Goal: Task Accomplishment & Management: Manage account settings

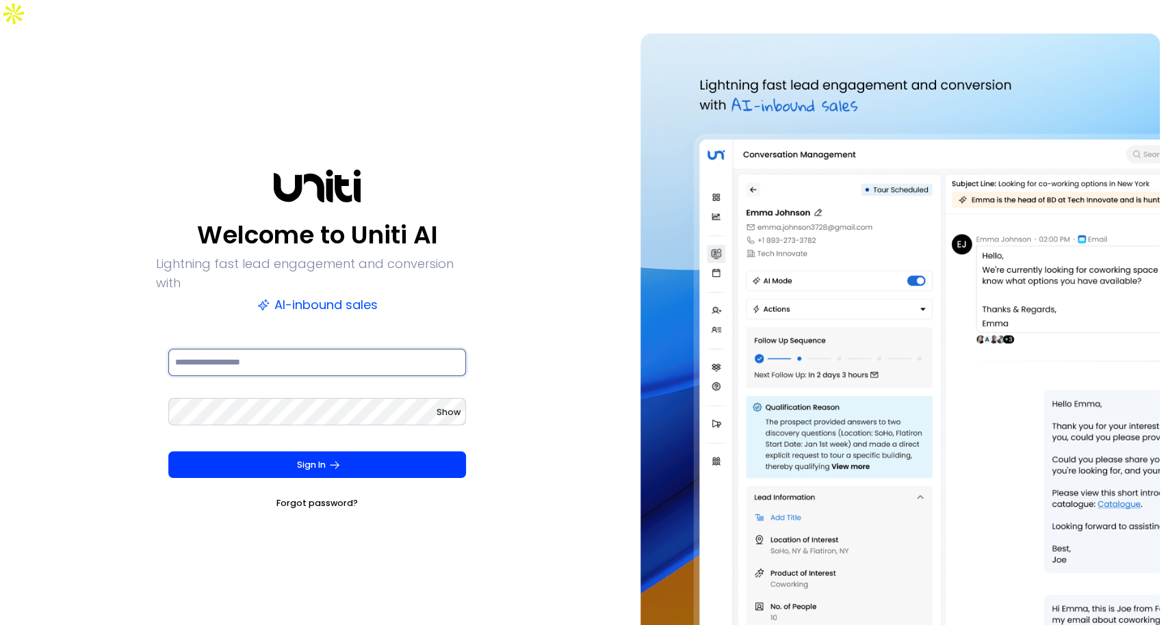
click at [242, 349] on input at bounding box center [317, 362] width 298 height 27
click at [123, 486] on div "Welcome to Uniti AI Lightning fast lead engagement and conversion with AI-inbou…" at bounding box center [317, 340] width 622 height 613
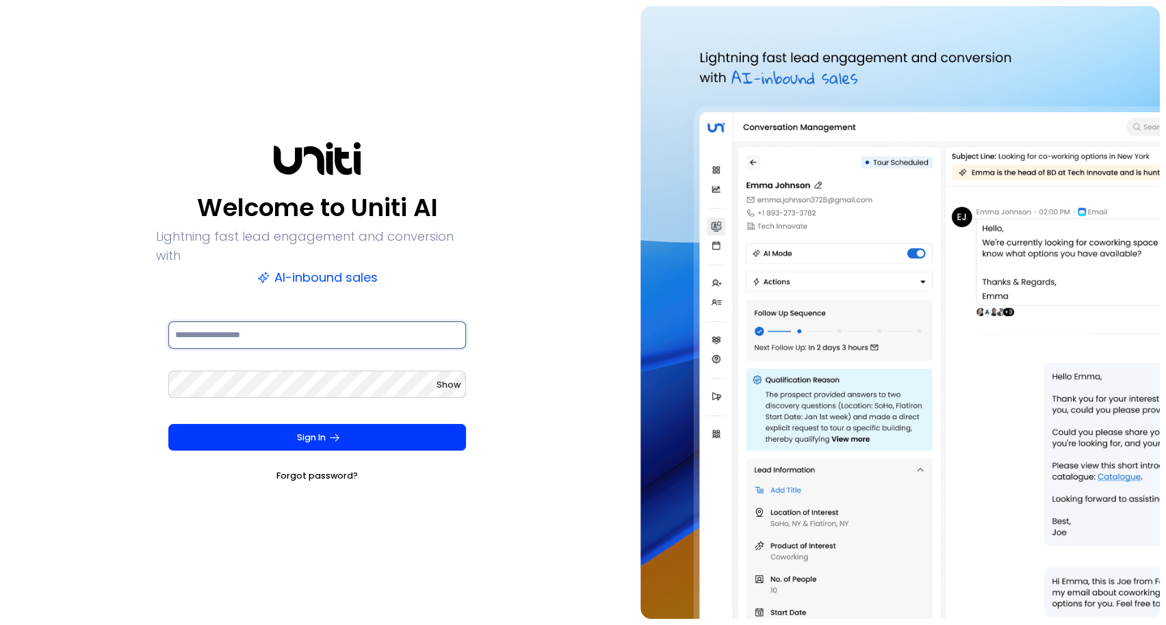
click at [240, 324] on input at bounding box center [317, 335] width 298 height 27
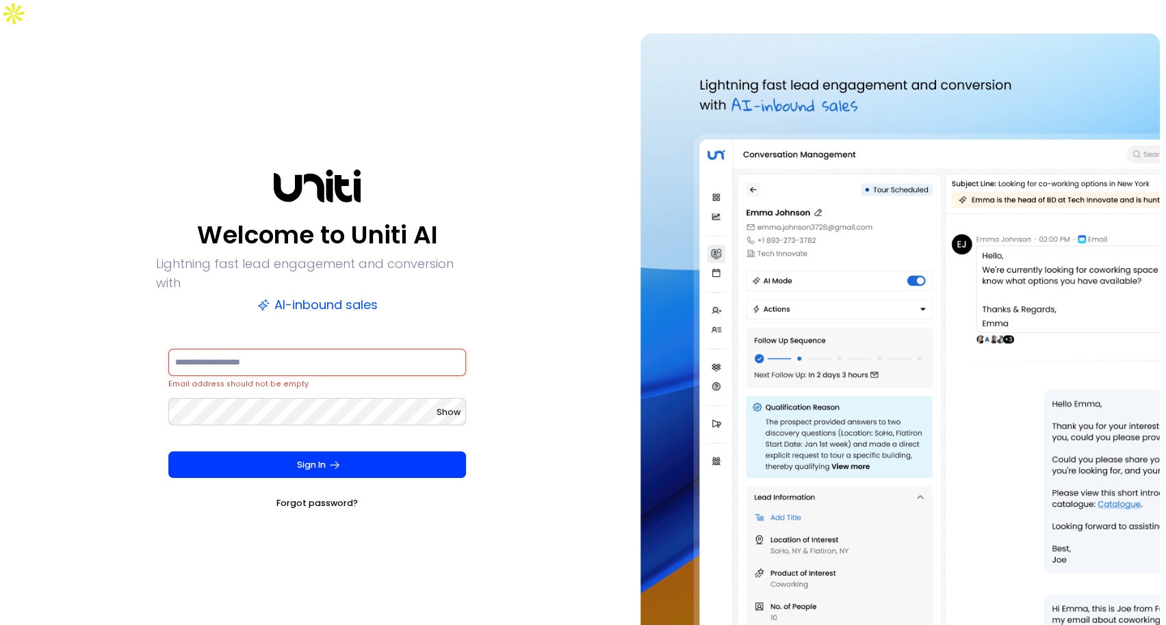
click at [521, 322] on div "Welcome to Uniti AI Lightning fast lead engagement and conversion with AI-inbou…" at bounding box center [317, 340] width 622 height 613
click at [337, 349] on input at bounding box center [317, 362] width 298 height 27
type input "**********"
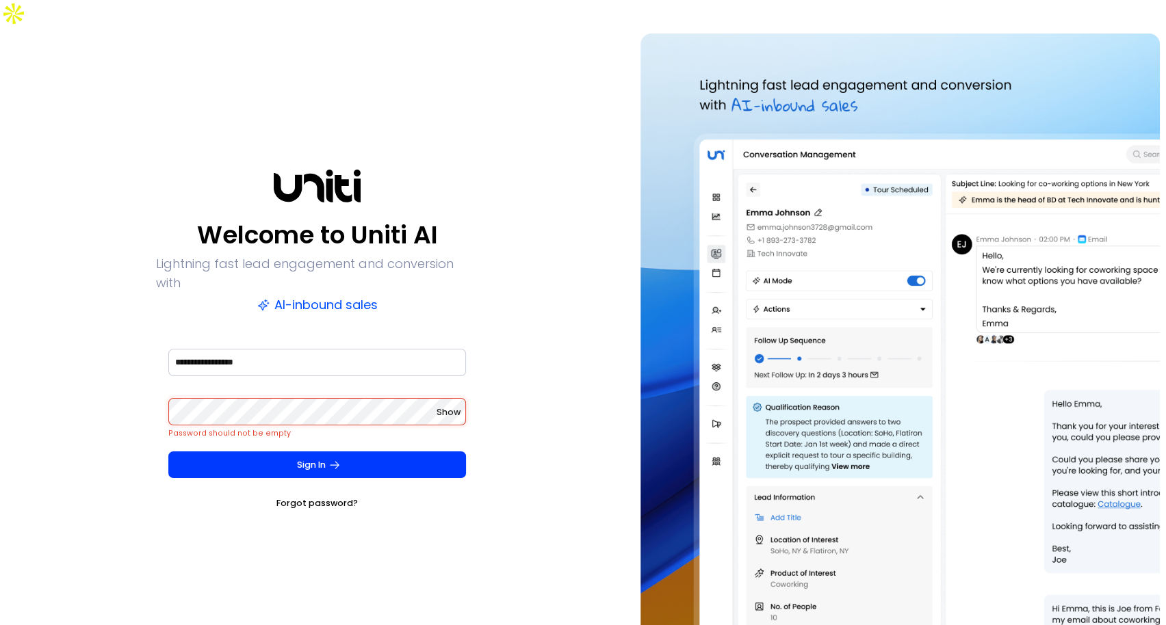
click at [486, 351] on div "**********" at bounding box center [317, 340] width 622 height 613
click at [420, 347] on div "**********" at bounding box center [317, 371] width 298 height 49
click at [367, 349] on input "**********" at bounding box center [317, 362] width 298 height 27
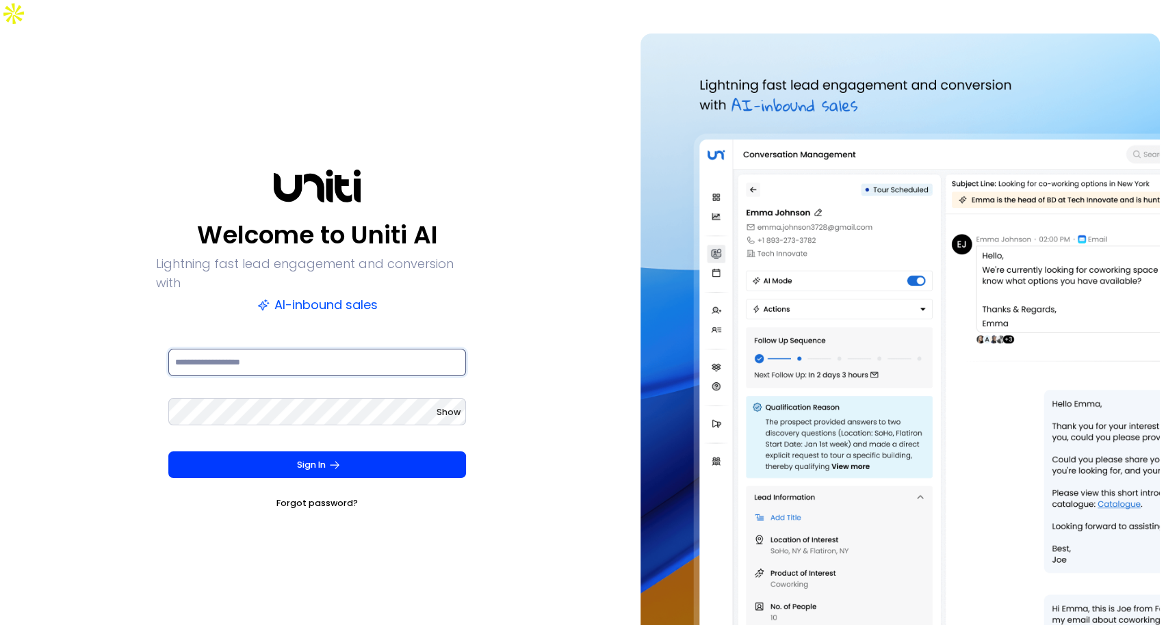
click at [264, 349] on input at bounding box center [317, 362] width 298 height 27
type input "**********"
click at [313, 524] on div "**********" at bounding box center [317, 340] width 622 height 613
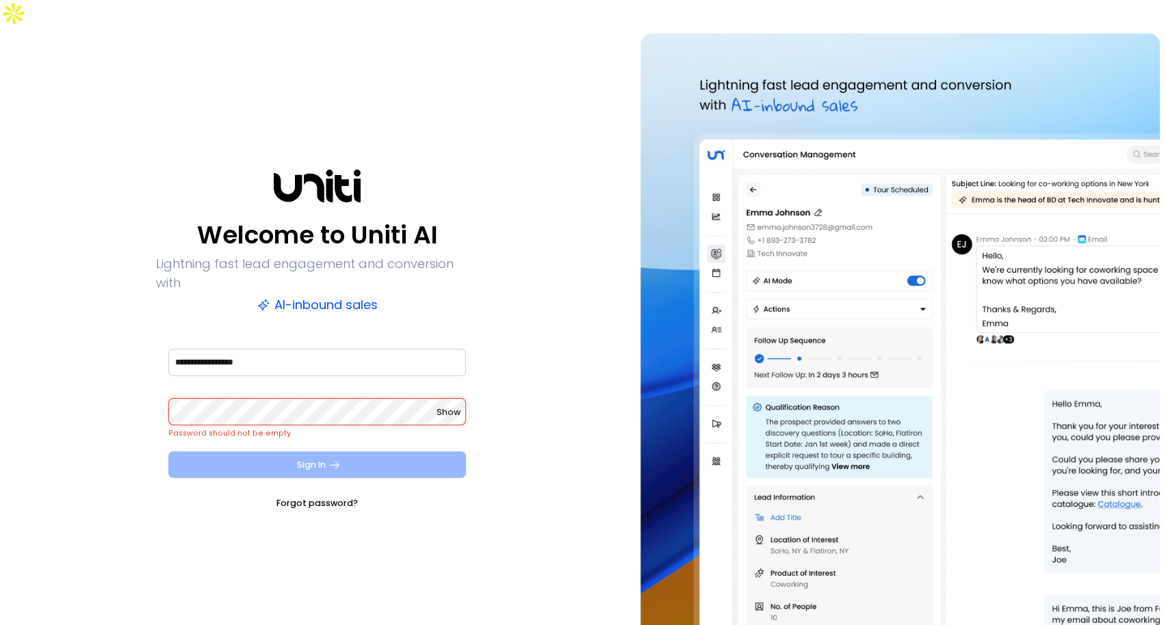
click at [191, 452] on button "Sign In" at bounding box center [317, 465] width 298 height 27
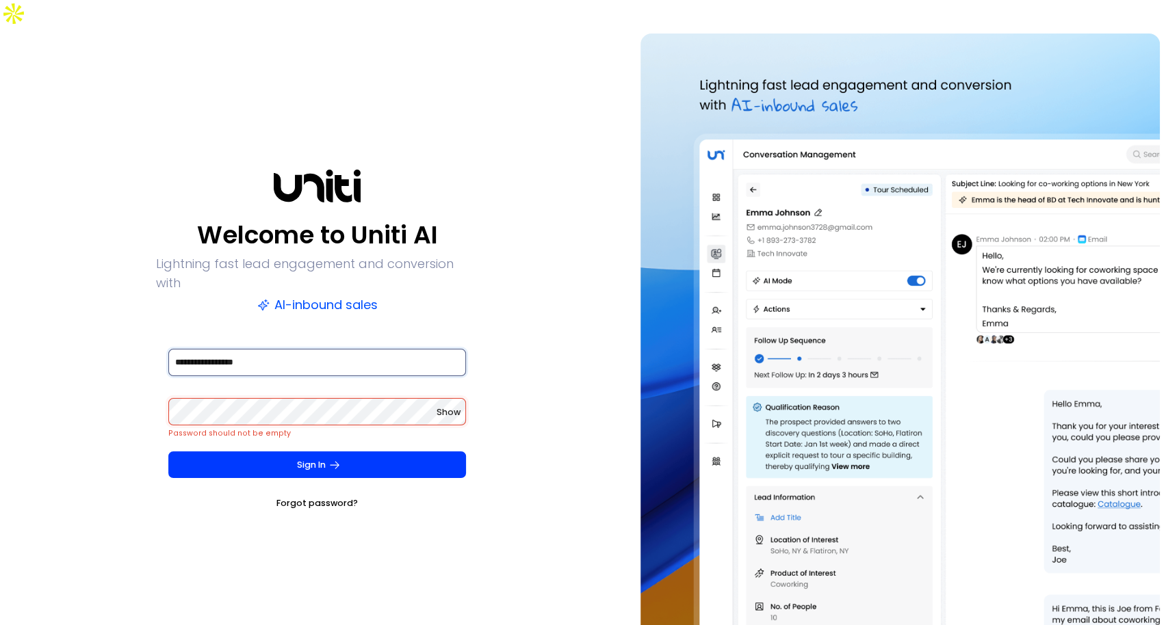
click at [220, 349] on input "**********" at bounding box center [317, 362] width 298 height 27
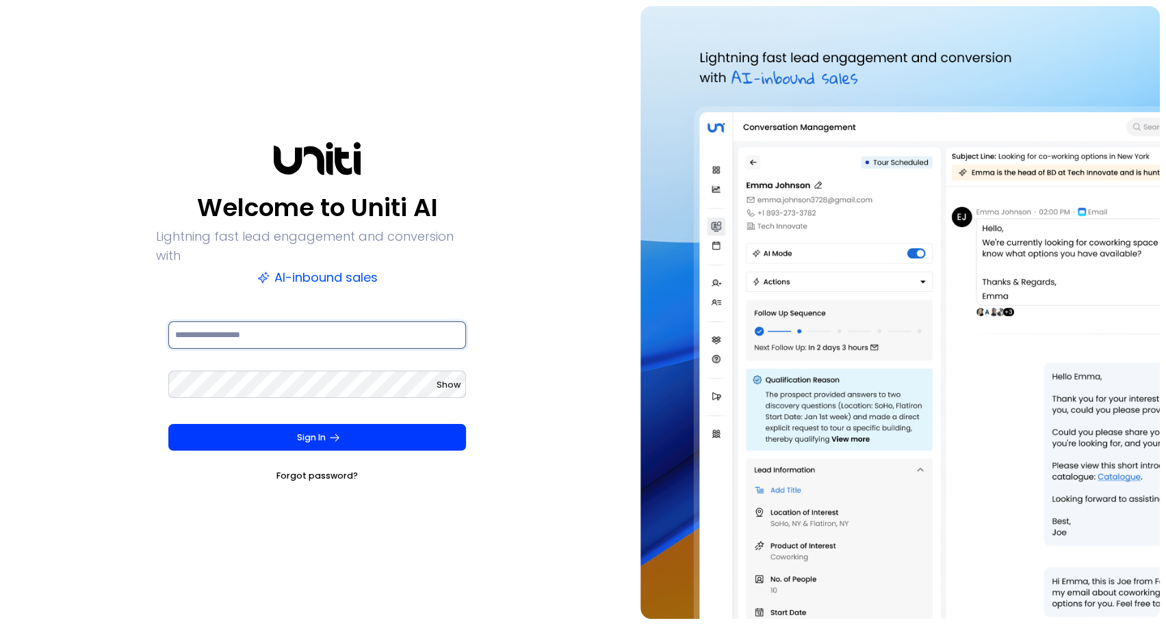
click at [276, 327] on input at bounding box center [317, 335] width 298 height 27
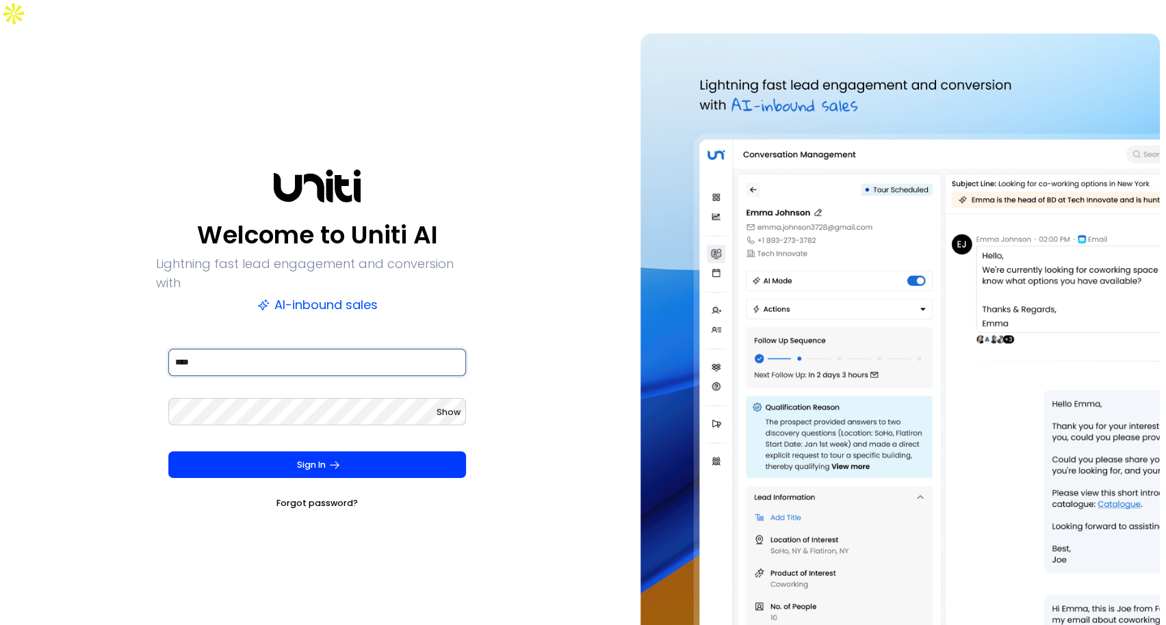
type input "**********"
click at [437, 349] on input "**********" at bounding box center [317, 362] width 298 height 27
click at [466, 349] on div at bounding box center [466, 349] width 0 height 0
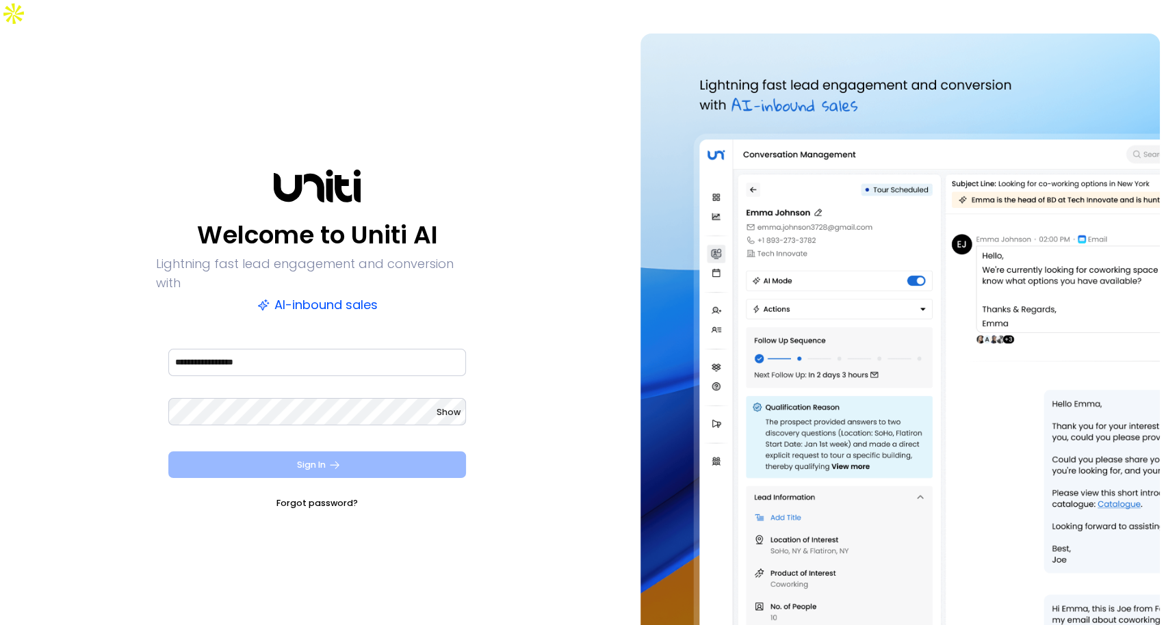
click at [259, 452] on button "Sign In" at bounding box center [317, 465] width 298 height 27
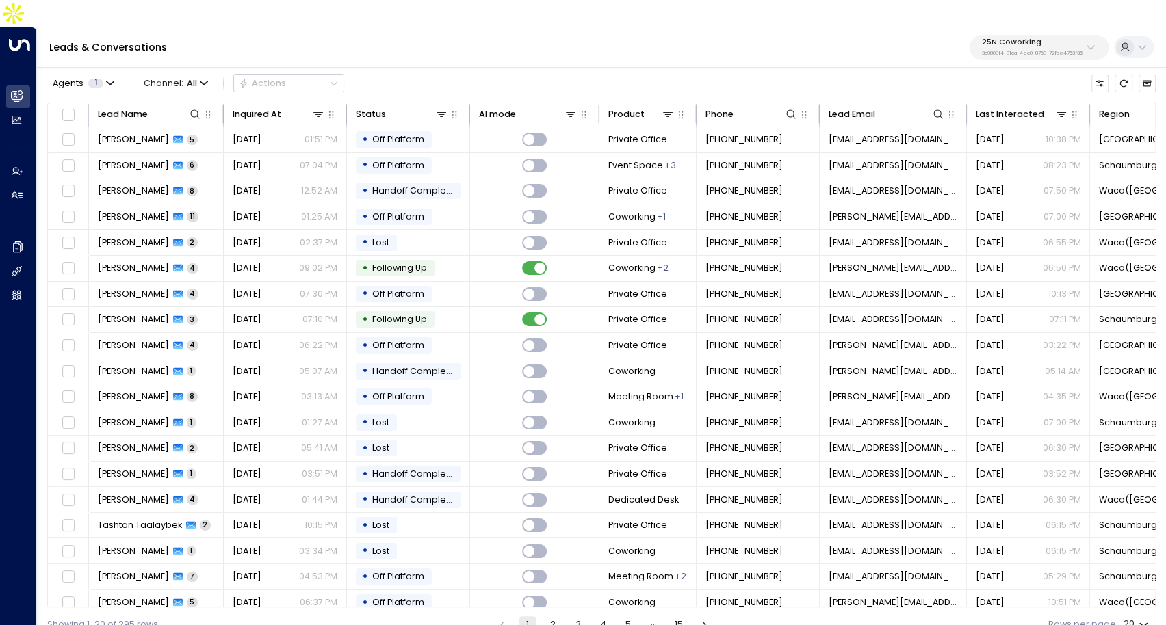
click at [1026, 38] on p "25N Coworking" at bounding box center [1032, 42] width 101 height 8
type input "*****"
click at [1015, 96] on div "Inspire Communities ID: 5ac0484e-0702-4bbb-8380-6168aea91a66" at bounding box center [1068, 102] width 181 height 25
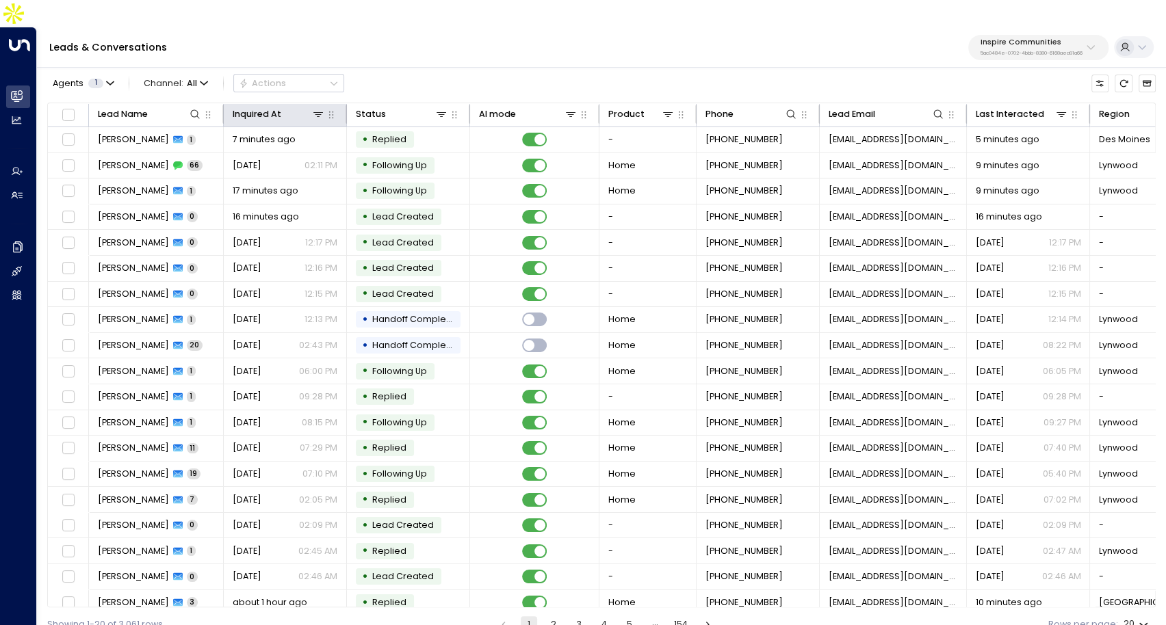
click at [279, 103] on th "Inquired At" at bounding box center [285, 115] width 123 height 24
click at [263, 107] on div "Inquired At" at bounding box center [257, 114] width 49 height 15
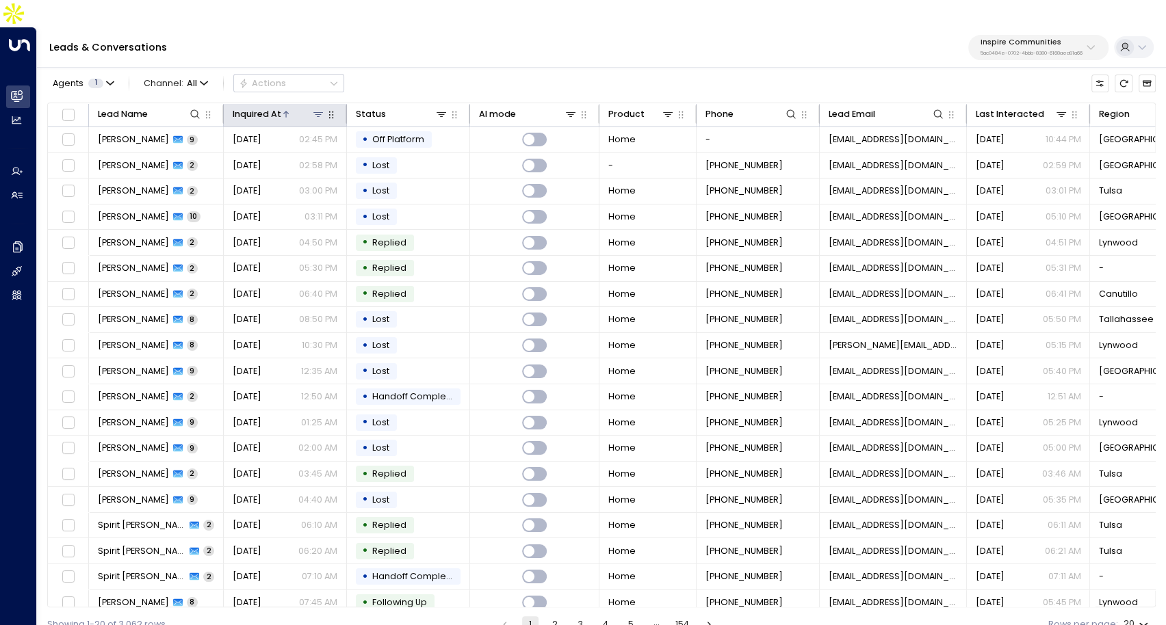
click at [263, 107] on div "Inquired At" at bounding box center [257, 114] width 49 height 15
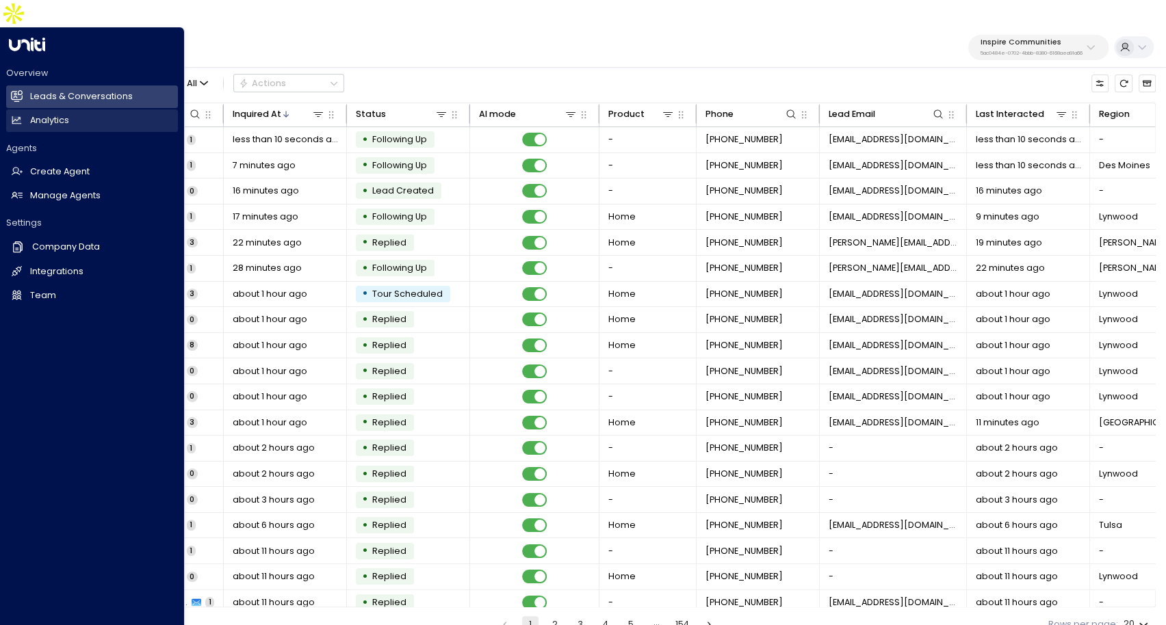
click at [36, 114] on h2 "Analytics" at bounding box center [49, 120] width 39 height 13
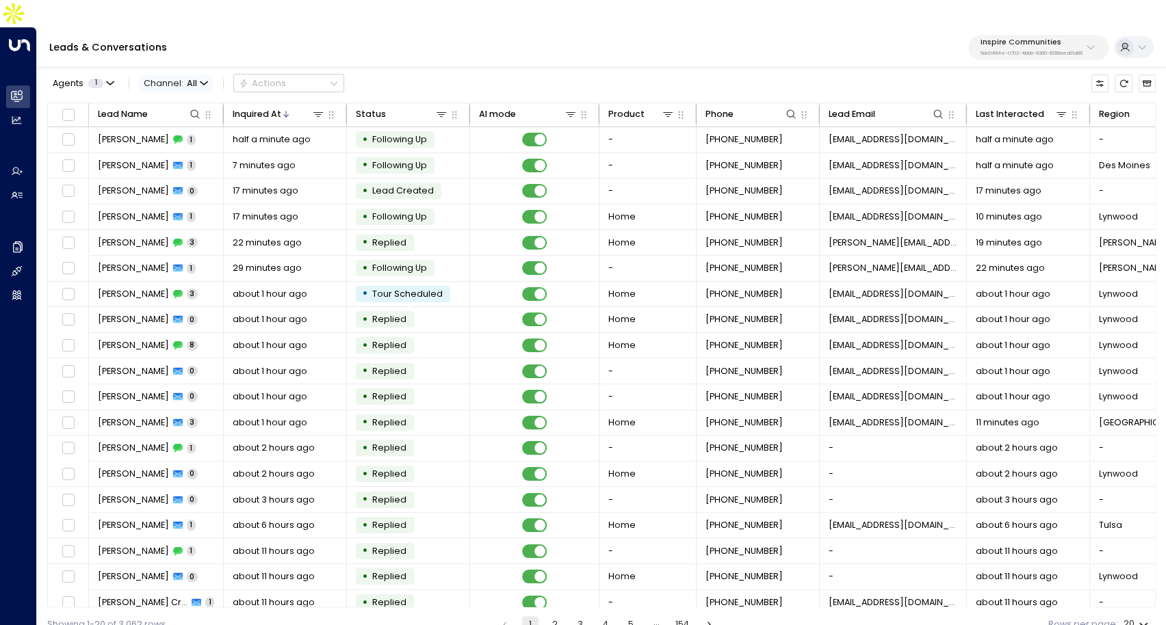
click at [202, 79] on icon "button" at bounding box center [204, 83] width 8 height 8
click at [541, 31] on div at bounding box center [583, 312] width 1166 height 625
click at [443, 109] on icon at bounding box center [441, 114] width 11 height 11
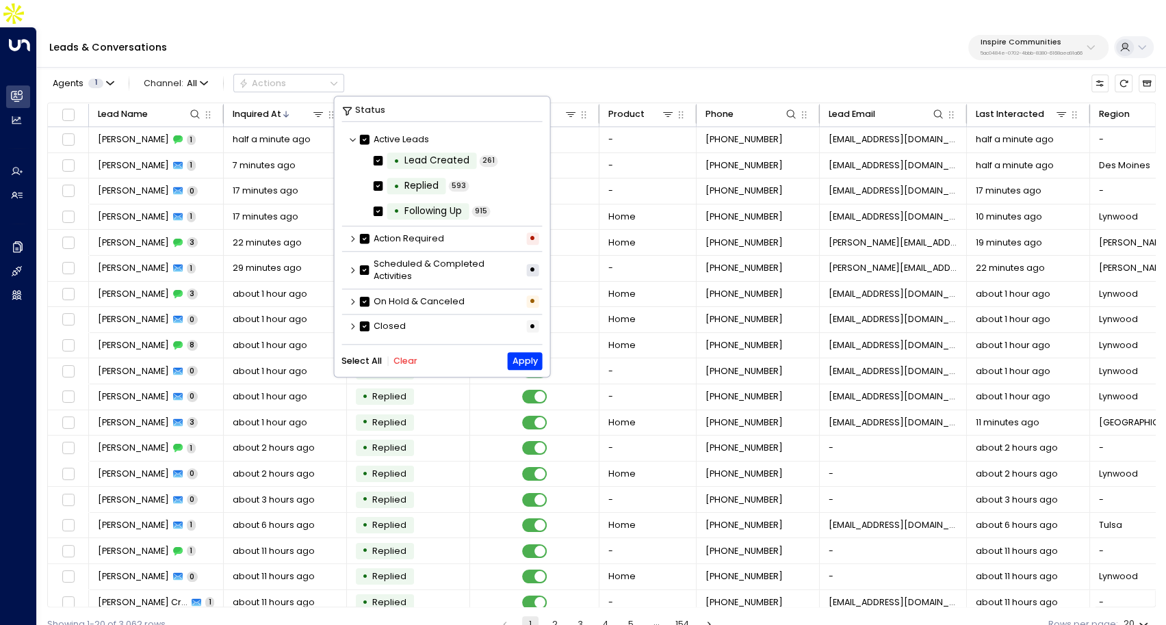
click at [396, 363] on button "Clear" at bounding box center [405, 362] width 24 height 10
click at [349, 268] on icon at bounding box center [352, 270] width 8 height 8
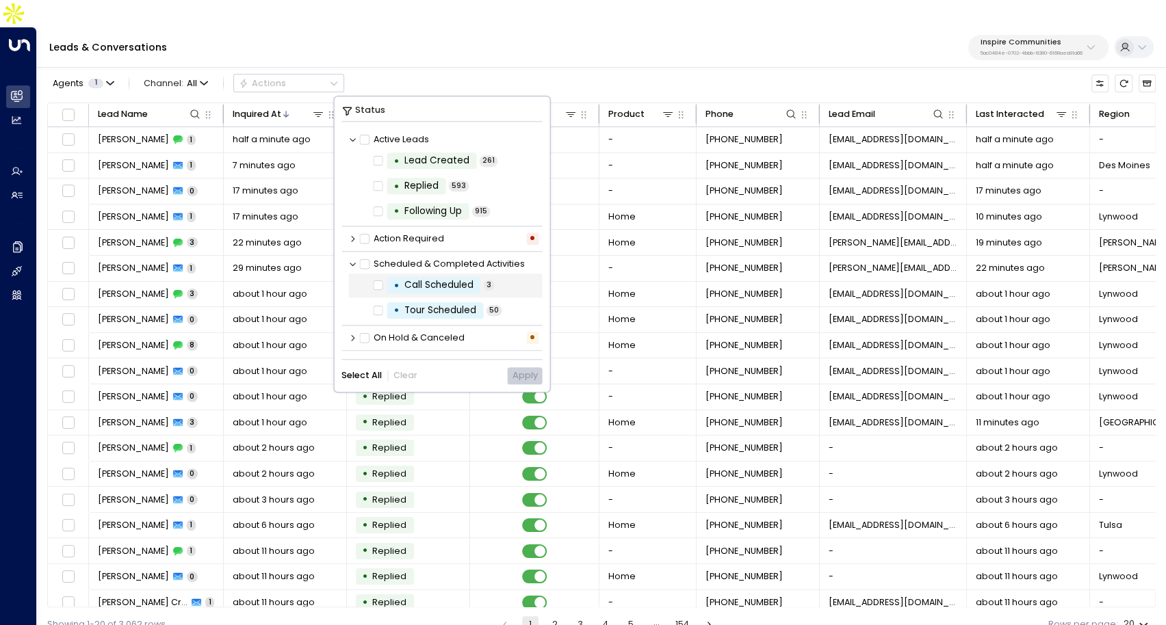
scroll to position [25, 0]
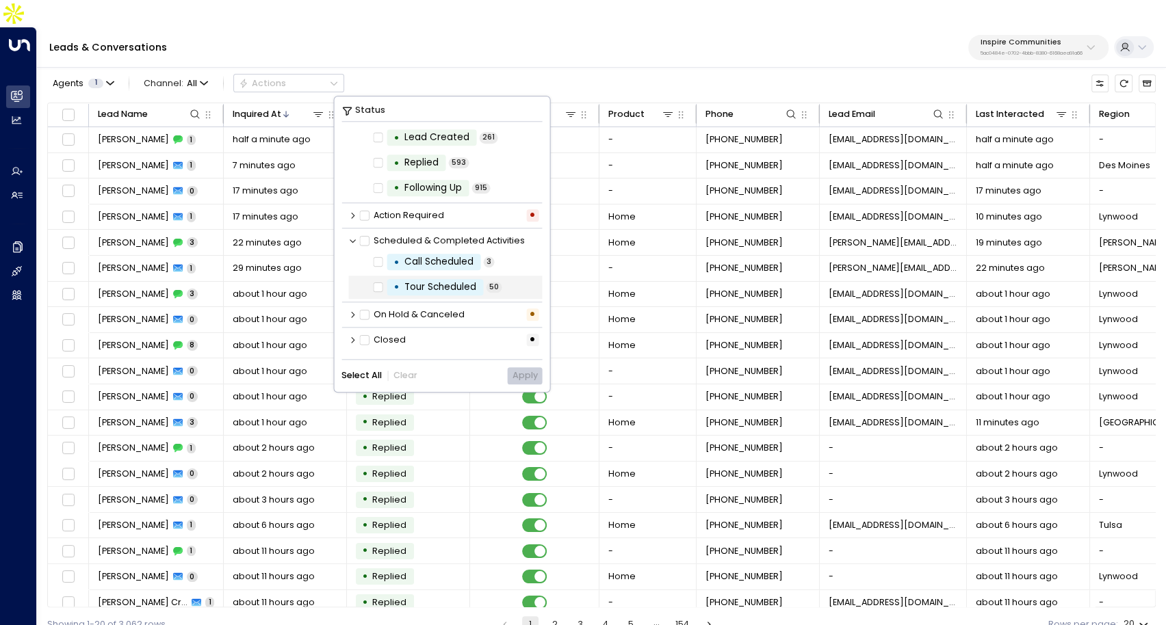
click at [379, 296] on div "• Tour Scheduled 50" at bounding box center [445, 288] width 194 height 24
click at [515, 377] on button "Apply" at bounding box center [524, 375] width 35 height 17
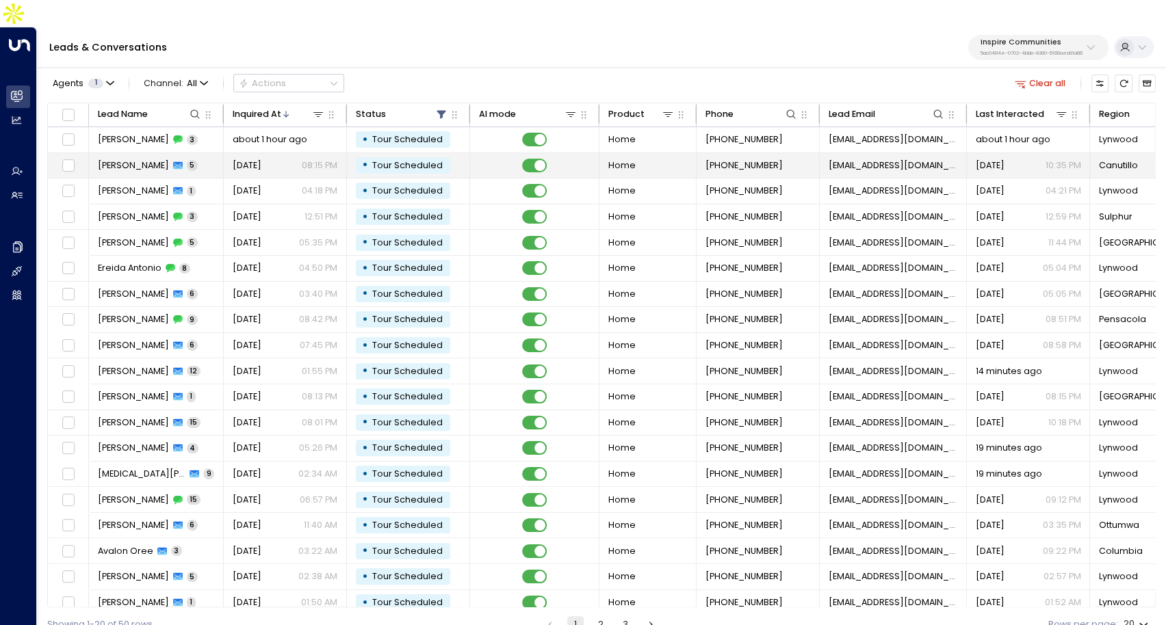
click at [294, 153] on td "Yesterday 08:15 PM" at bounding box center [285, 165] width 123 height 25
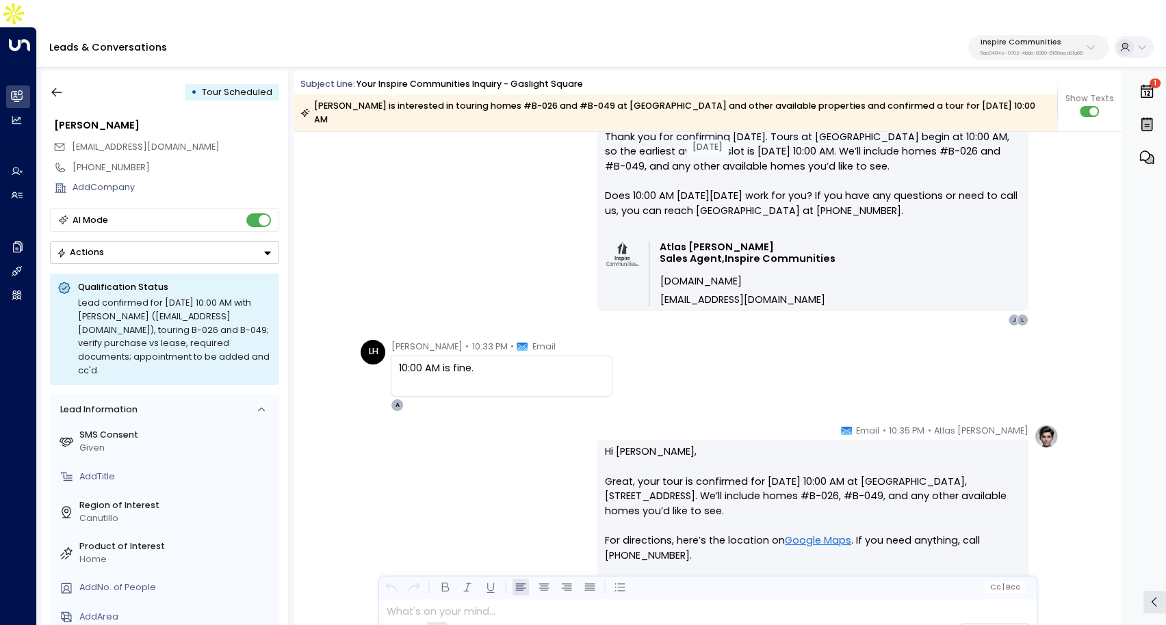
scroll to position [1137, 0]
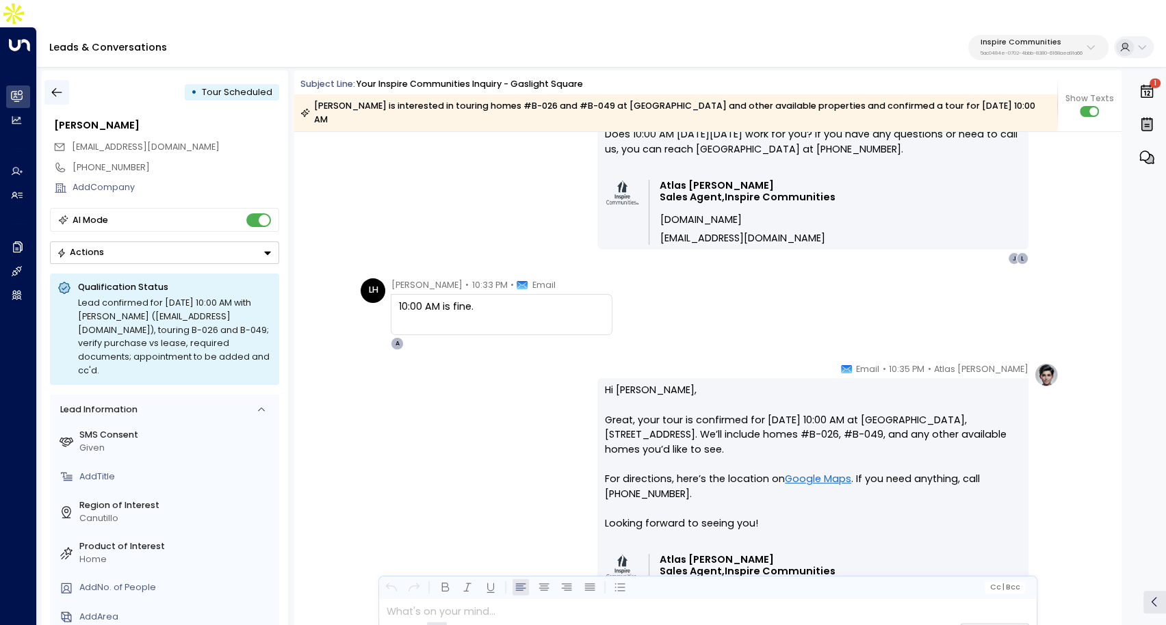
click at [65, 80] on button "button" at bounding box center [56, 92] width 25 height 25
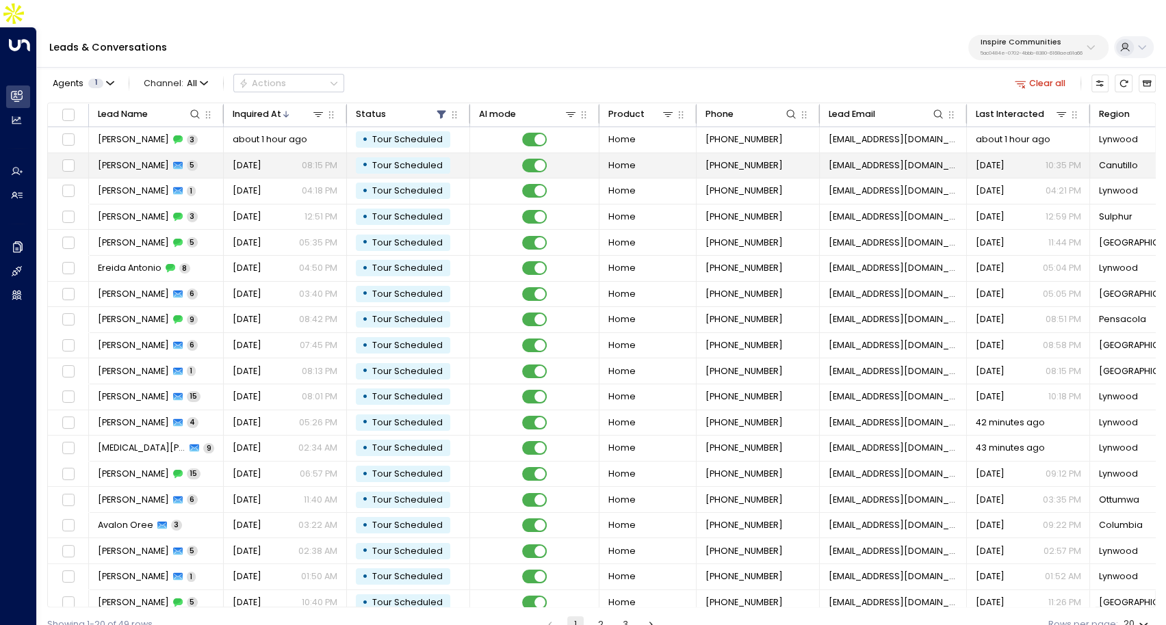
click at [173, 161] on icon at bounding box center [178, 166] width 10 height 10
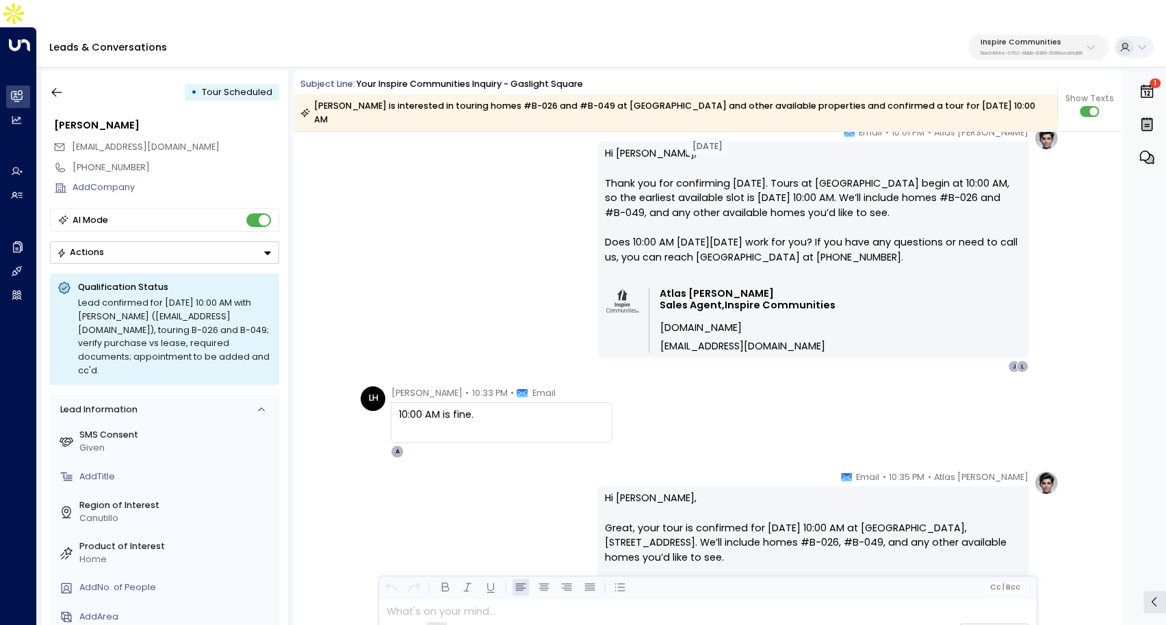
scroll to position [956, 0]
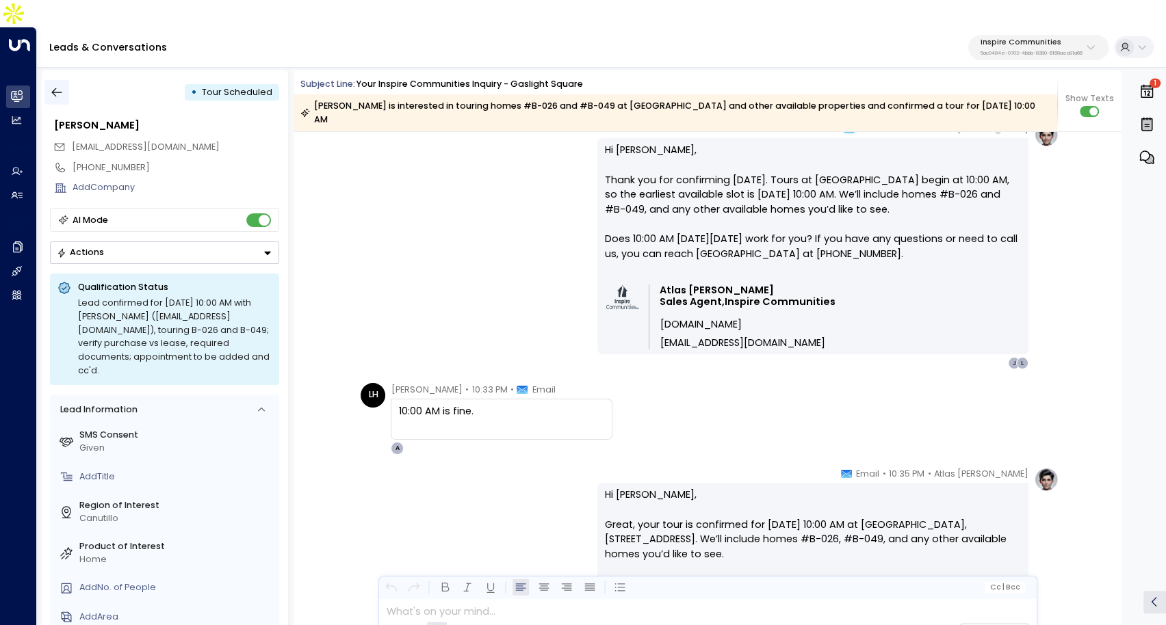
click at [51, 86] on icon "button" at bounding box center [57, 93] width 14 height 14
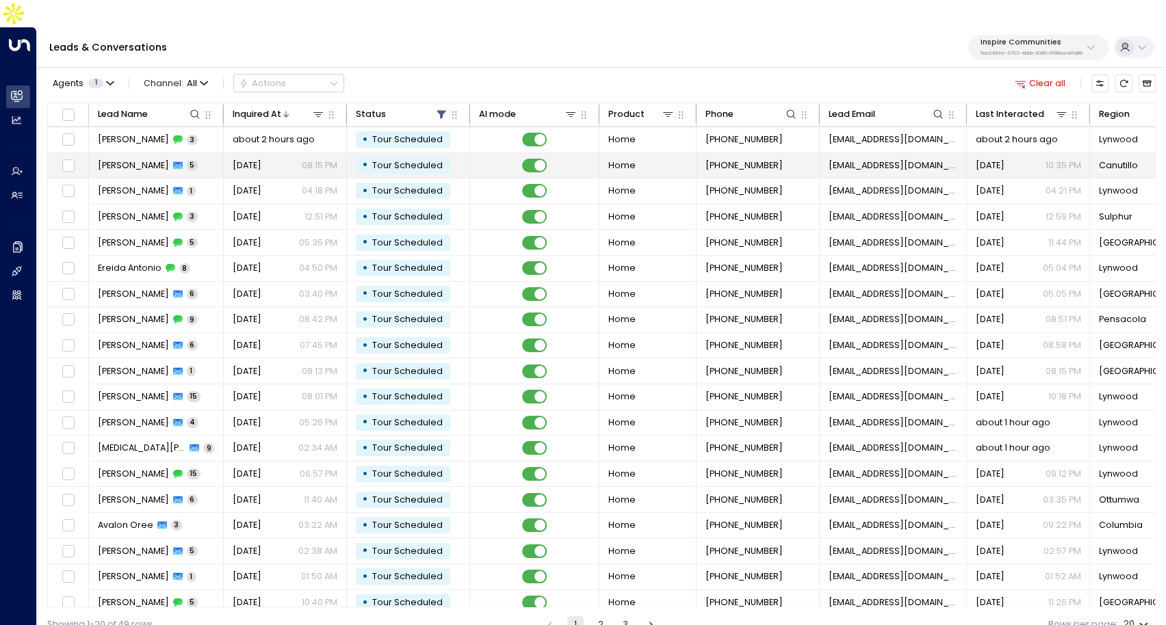
click at [222, 153] on td "Lorena Herrera 5" at bounding box center [156, 165] width 135 height 25
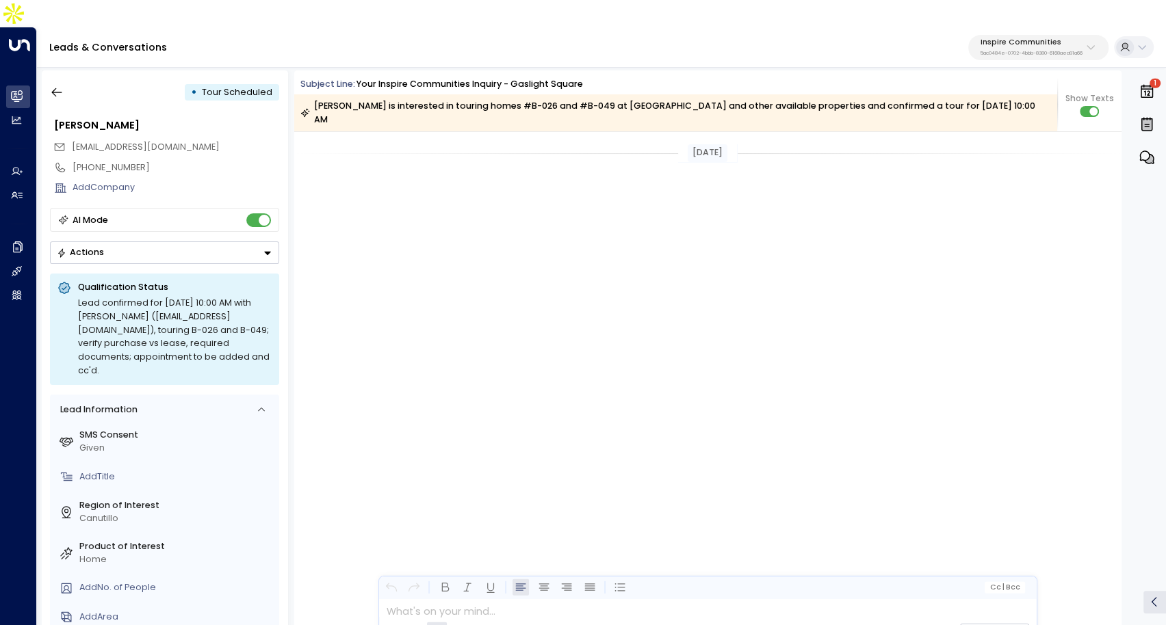
scroll to position [1058, 0]
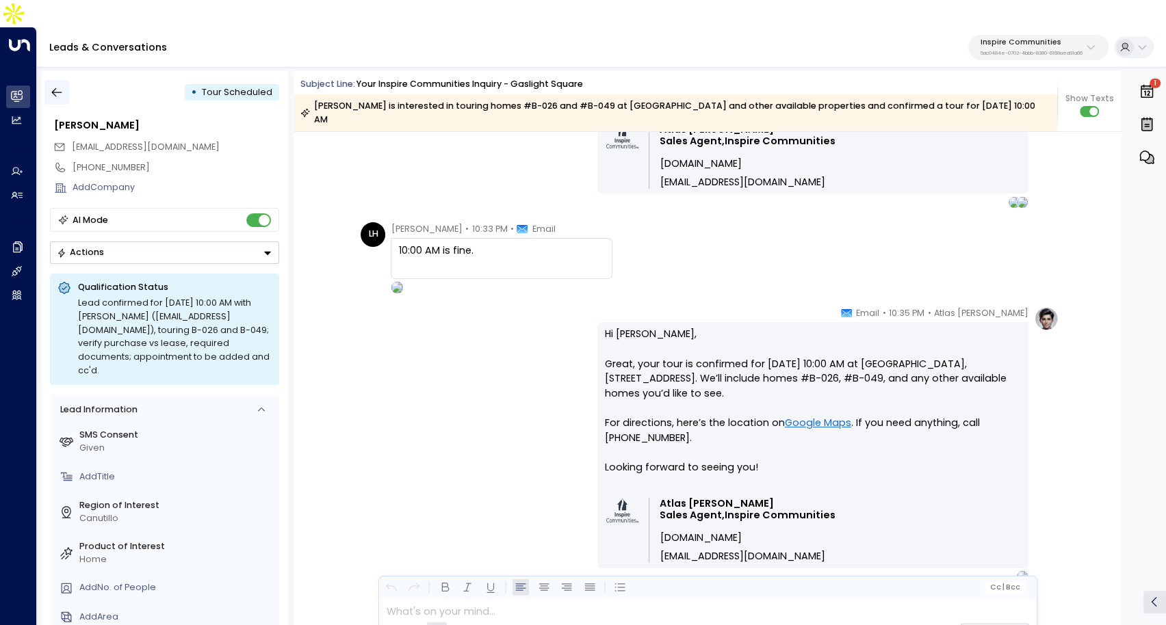
click at [51, 86] on icon "button" at bounding box center [57, 93] width 14 height 14
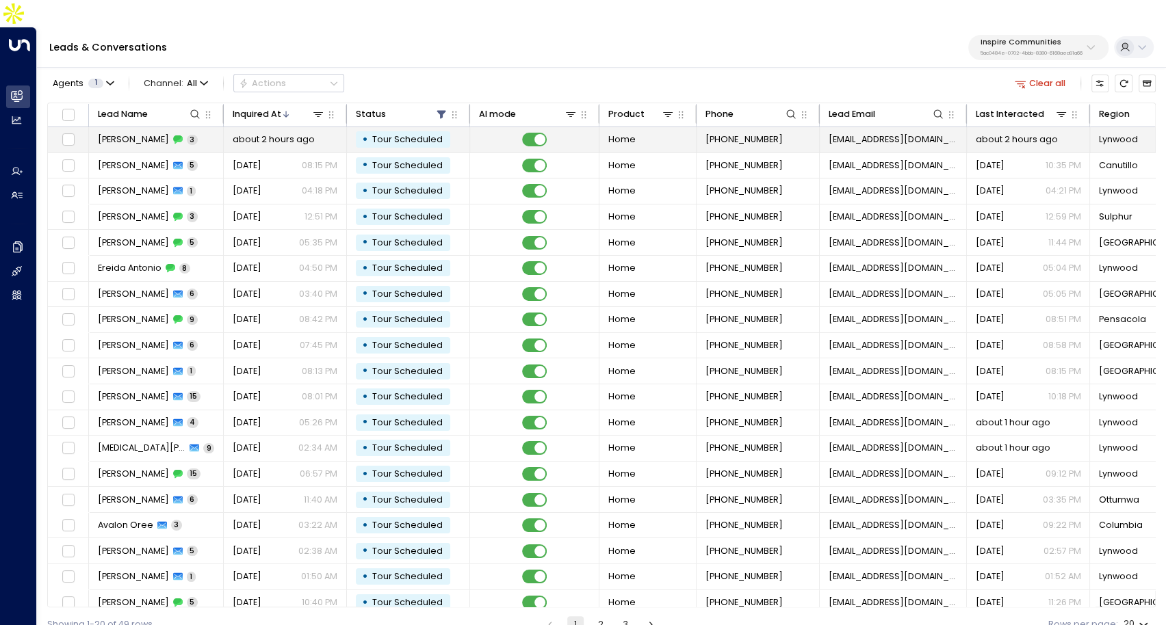
click at [177, 133] on div "Malika Garfield 3" at bounding box center [148, 139] width 100 height 12
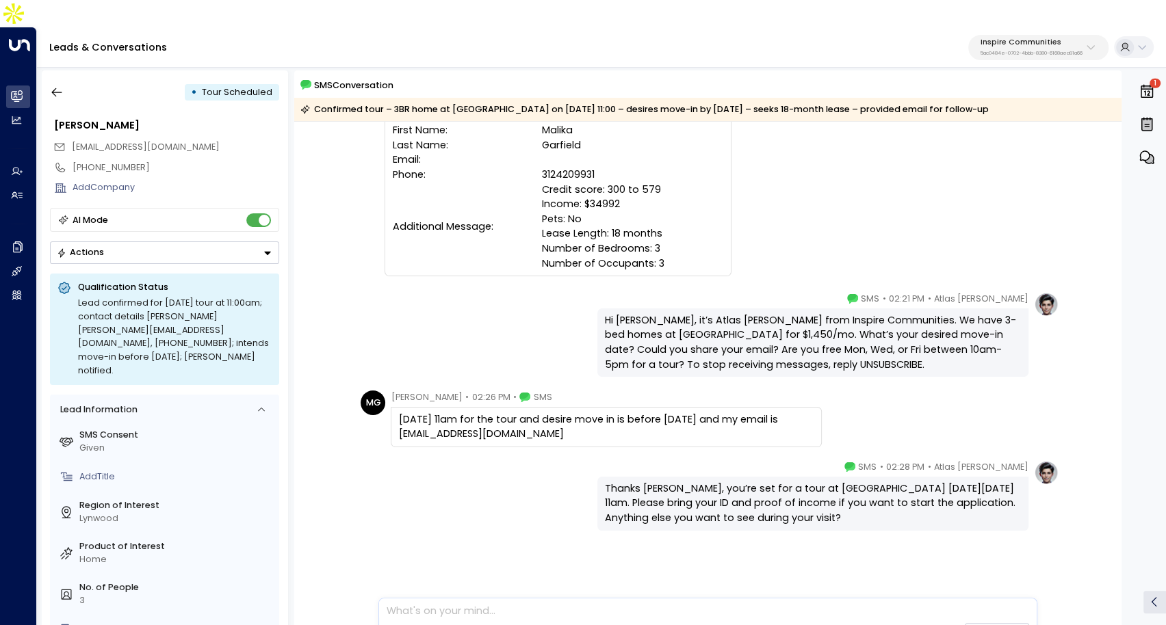
scroll to position [141, 0]
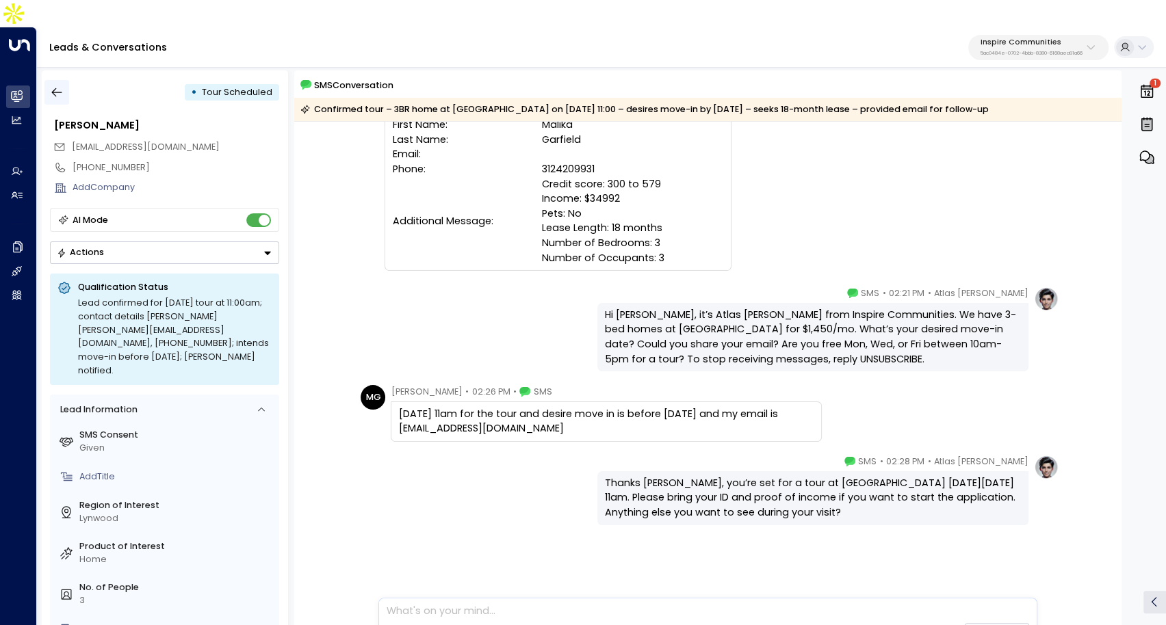
click at [63, 86] on icon "button" at bounding box center [57, 93] width 14 height 14
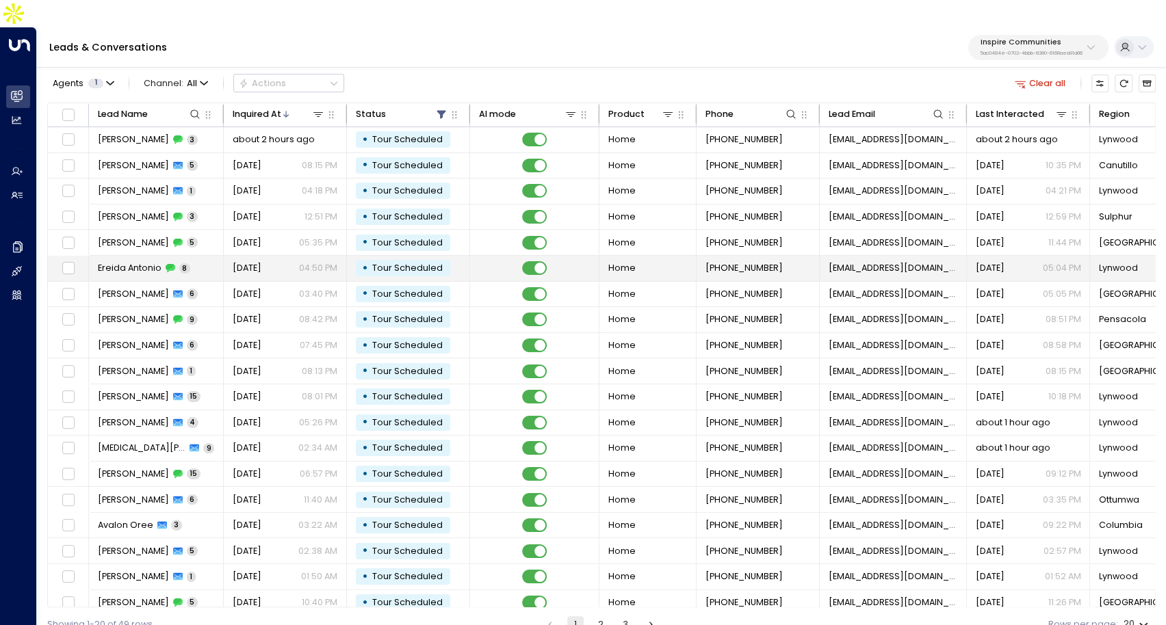
click at [201, 256] on td "Ereida Antonio 8" at bounding box center [156, 268] width 135 height 25
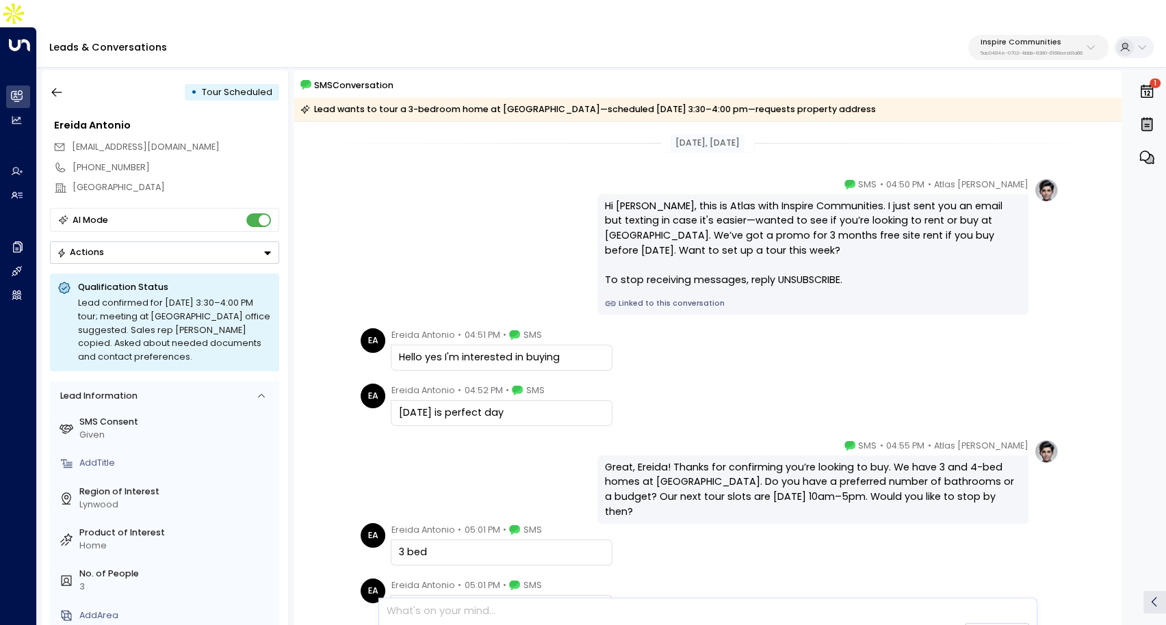
click at [703, 283] on div "Hi Ereida, this is Atlas with Inspire Communities. I just sent you an email but…" at bounding box center [812, 254] width 431 height 120
click at [695, 298] on link "Linked to this conversation" at bounding box center [813, 303] width 416 height 11
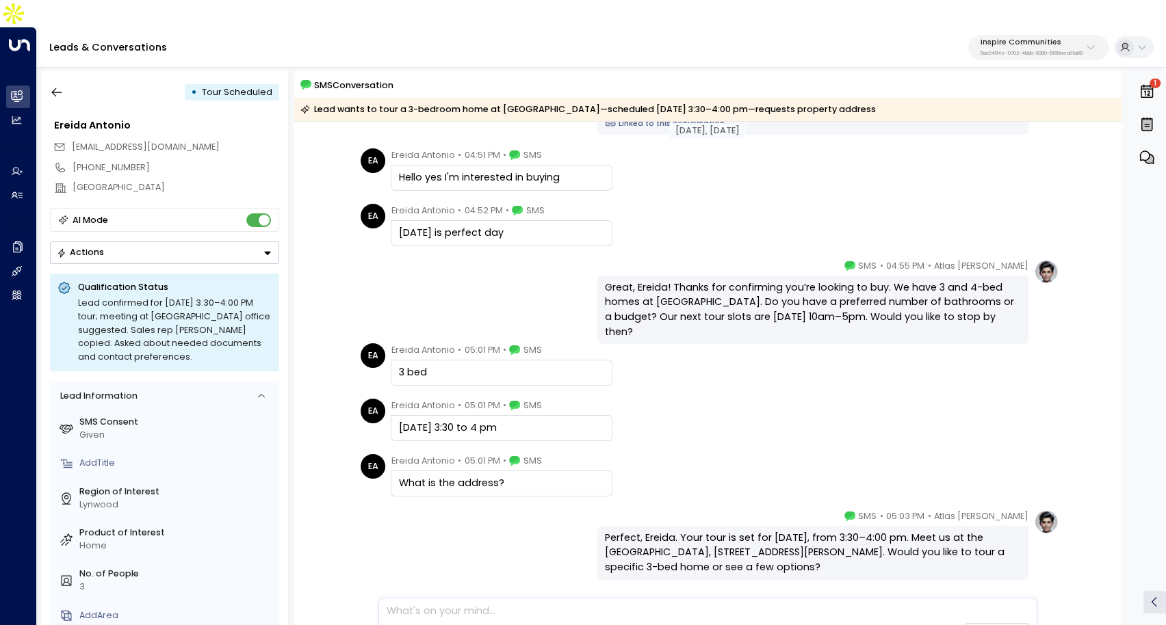
scroll to position [235, 0]
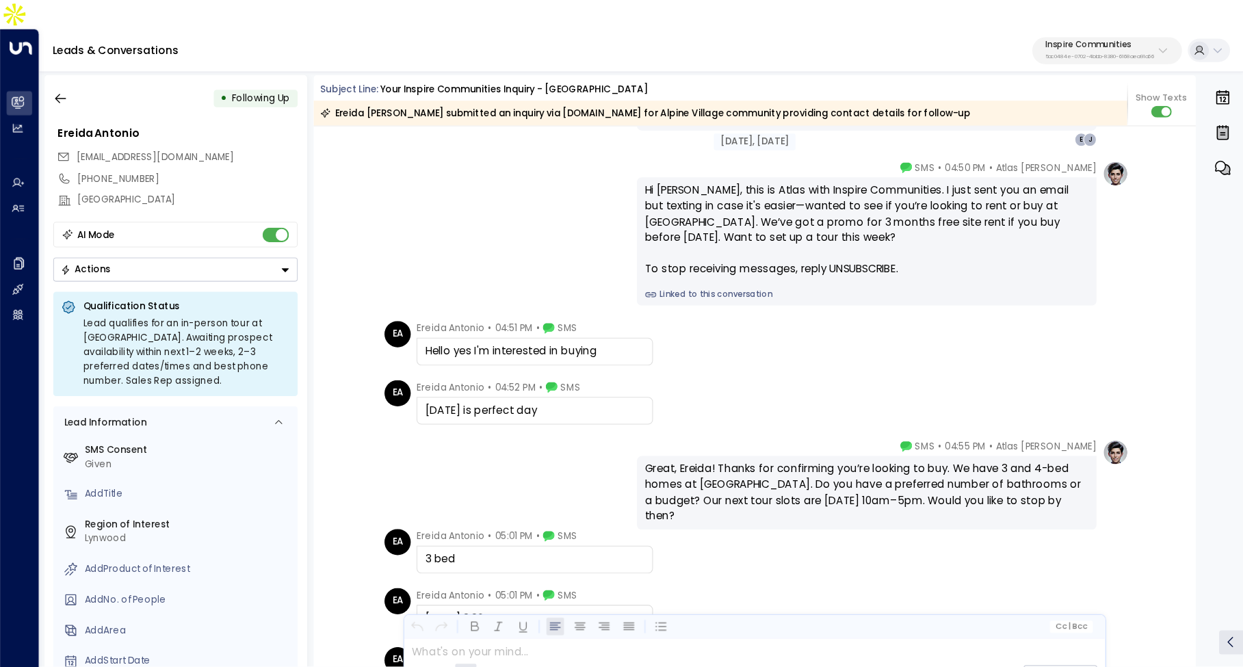
scroll to position [818, 0]
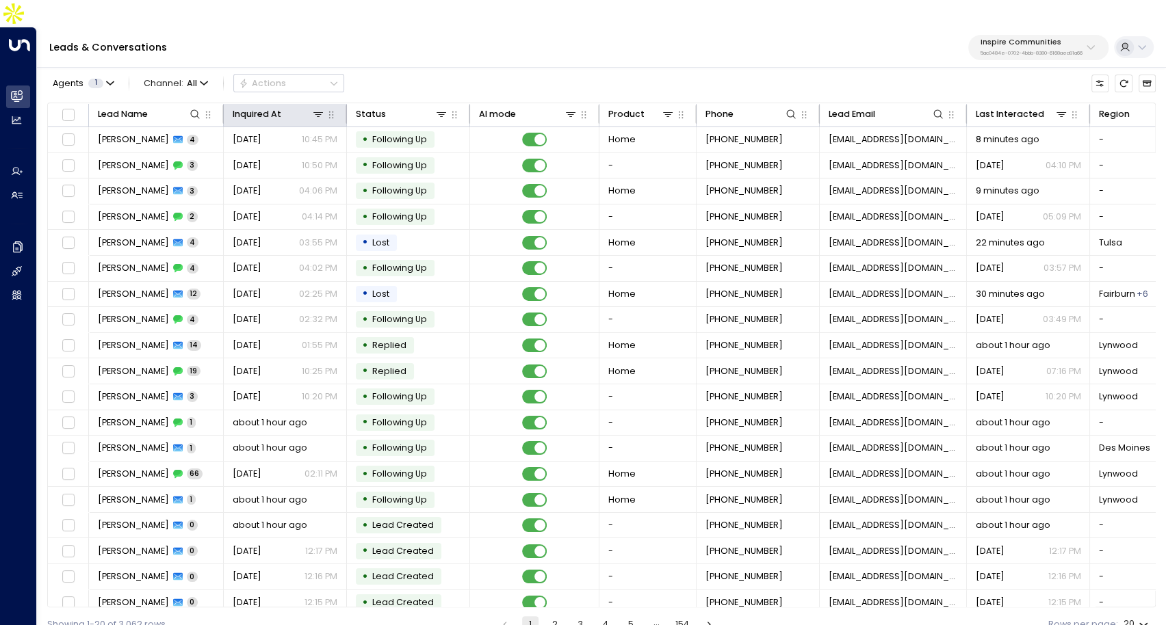
click at [260, 103] on th "Inquired At" at bounding box center [285, 115] width 123 height 24
click at [260, 107] on div "Inquired At" at bounding box center [257, 114] width 49 height 15
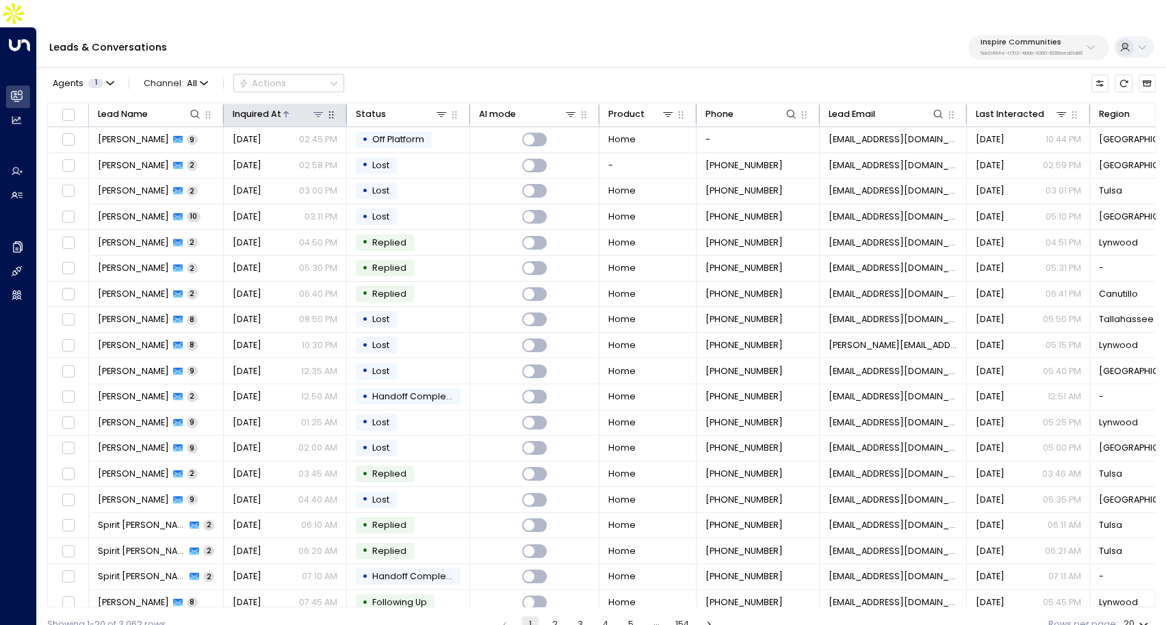
click at [260, 107] on div "Inquired At" at bounding box center [257, 114] width 49 height 15
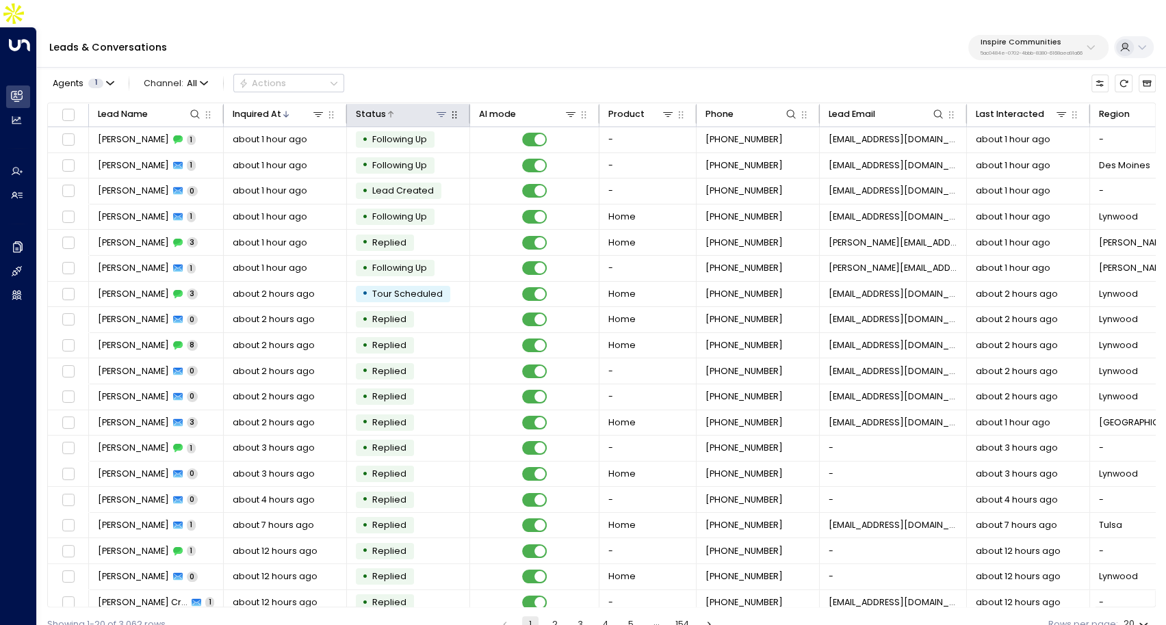
click at [441, 112] on icon at bounding box center [442, 114] width 10 height 5
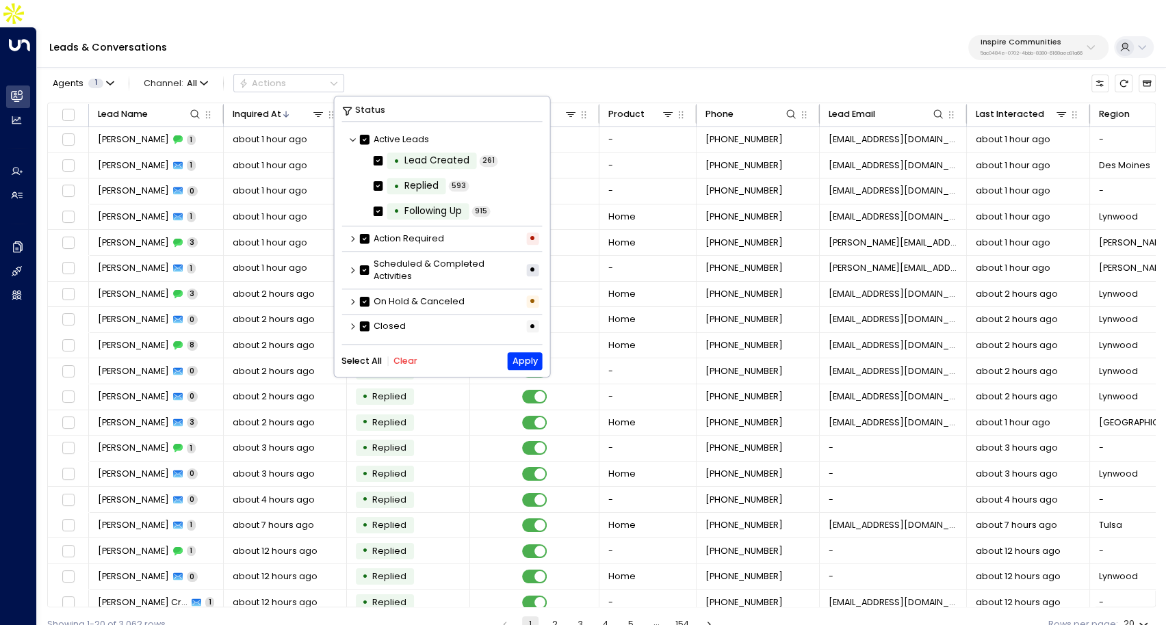
click at [393, 360] on button "Clear" at bounding box center [405, 362] width 24 height 10
click at [350, 271] on icon at bounding box center [352, 270] width 8 height 8
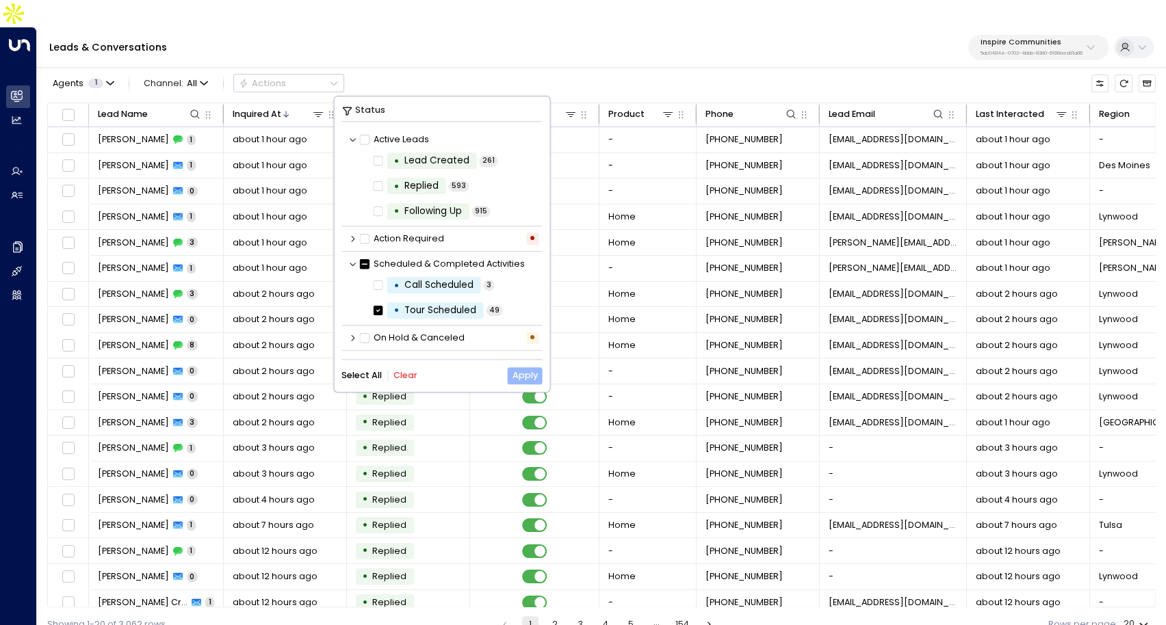
click at [522, 374] on button "Apply" at bounding box center [524, 375] width 35 height 17
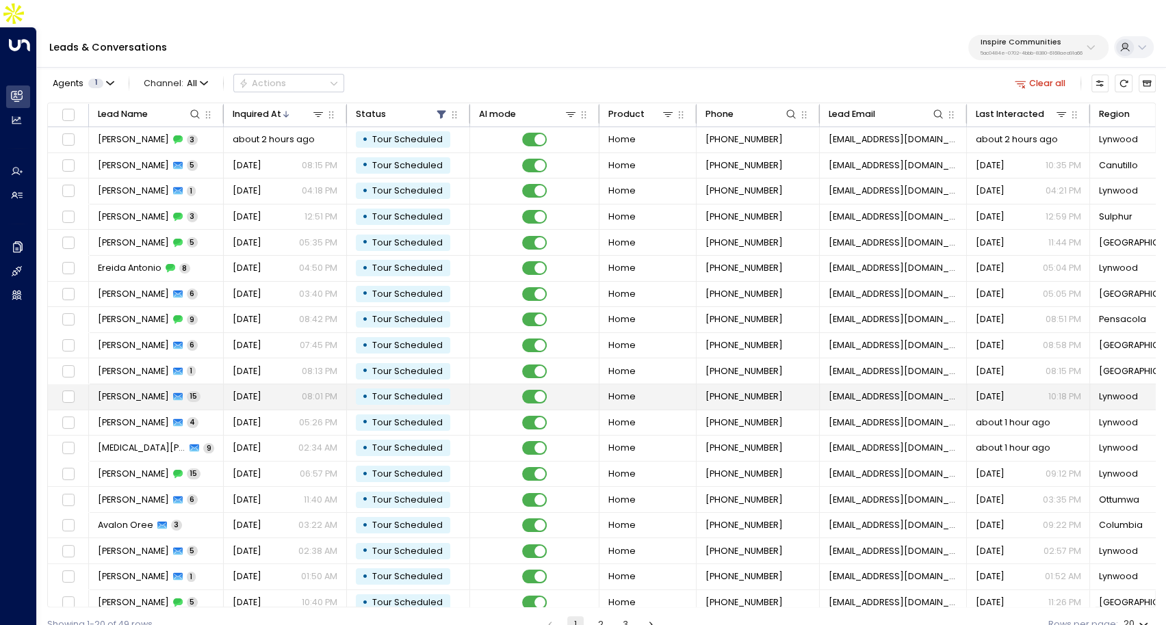
click at [212, 385] on td "Tramaine Brown 15" at bounding box center [156, 397] width 135 height 25
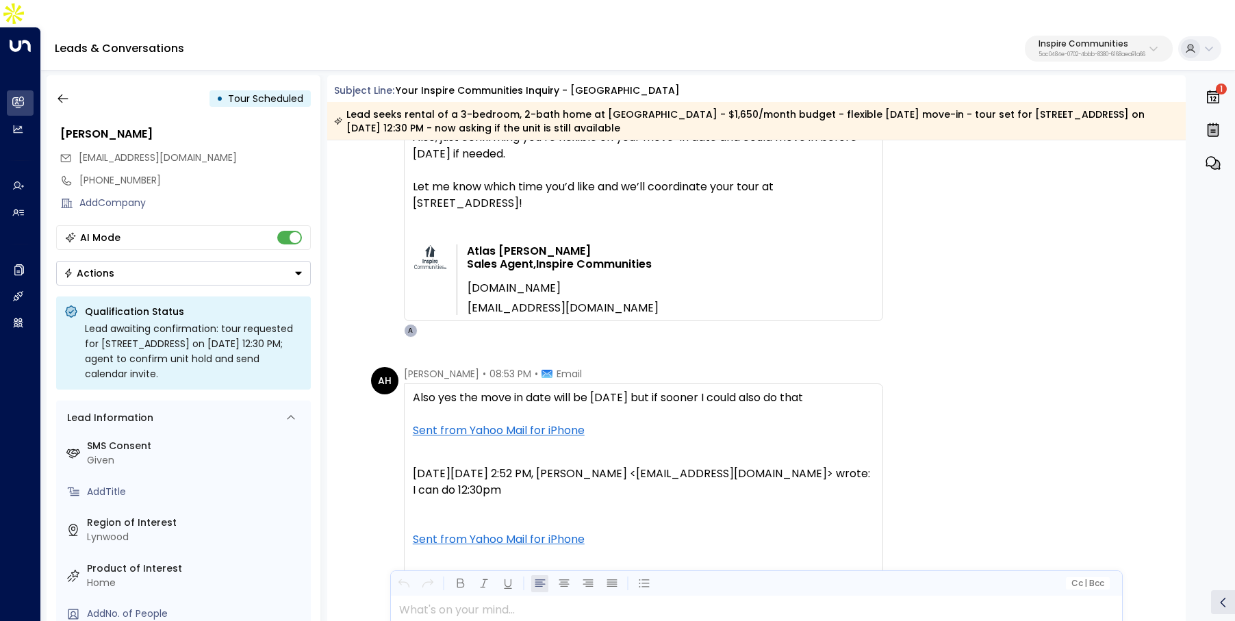
scroll to position [5280, 0]
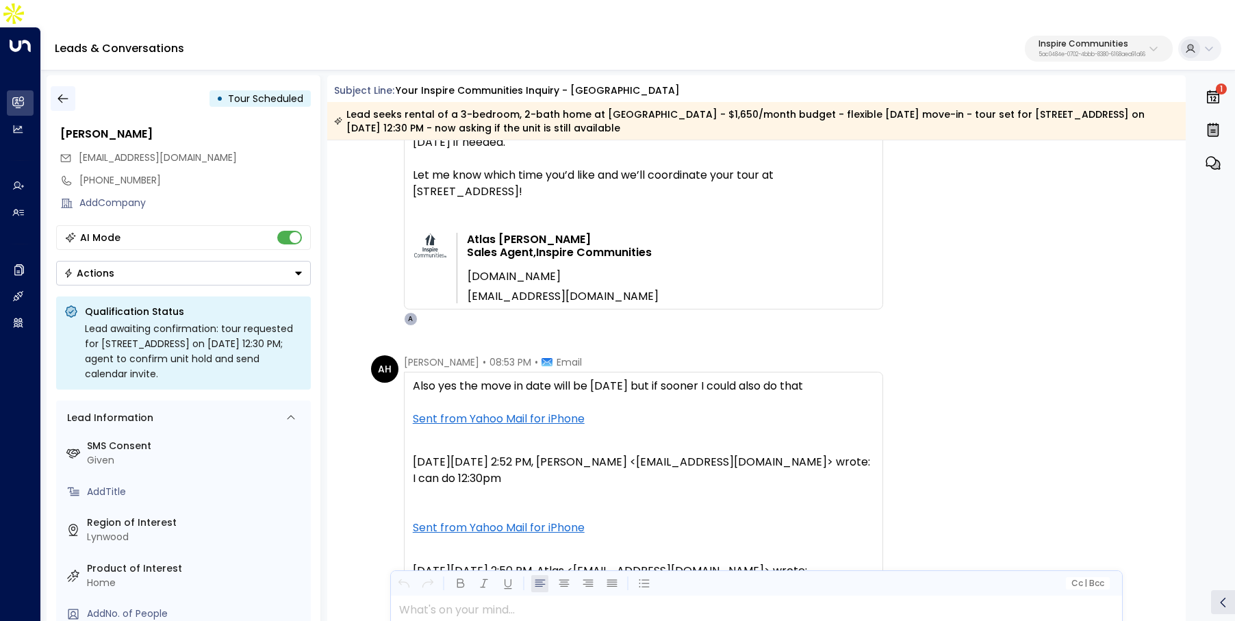
click at [56, 92] on icon "button" at bounding box center [63, 99] width 14 height 14
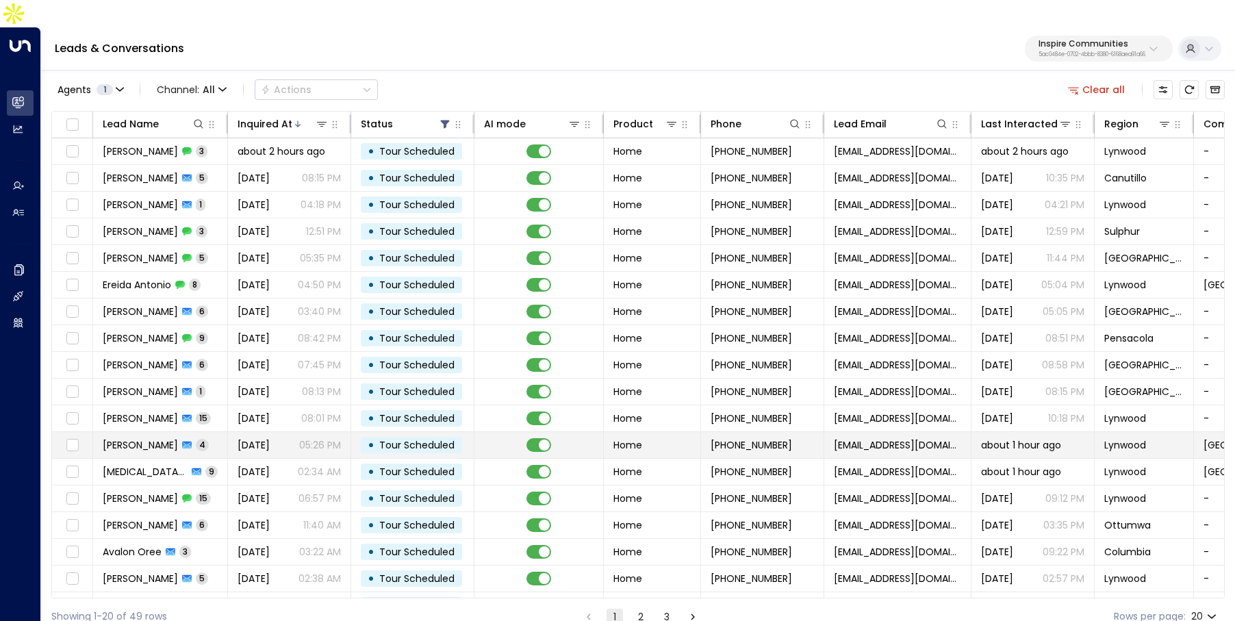
scroll to position [73, 0]
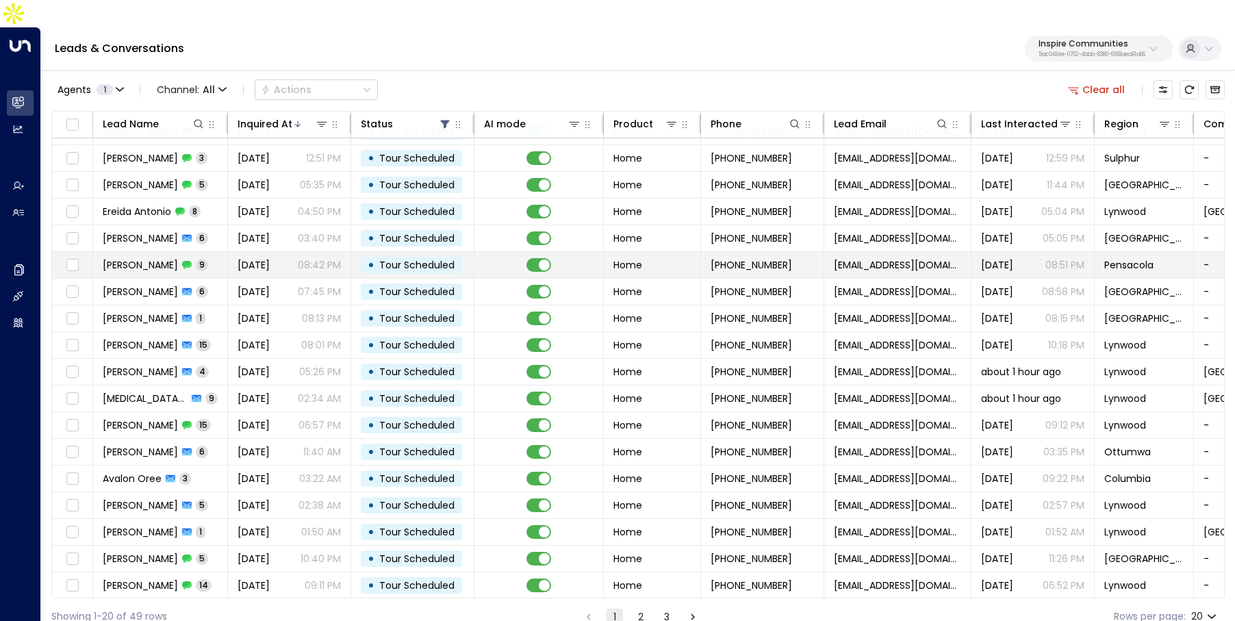
click at [256, 258] on span "Sep 04, 2025" at bounding box center [253, 265] width 32 height 14
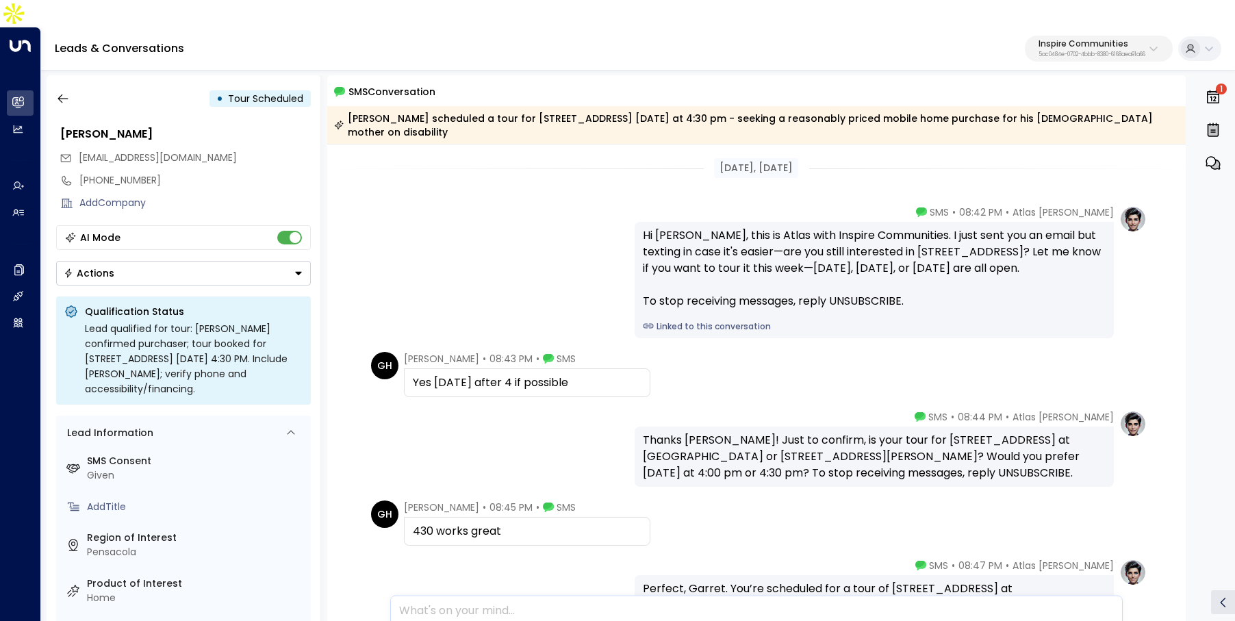
click at [709, 307] on div "Hi Garret, this is Atlas with Inspire Communities. I just sent you an email but…" at bounding box center [873, 280] width 479 height 116
click at [709, 320] on link "Linked to this conversation" at bounding box center [874, 326] width 463 height 12
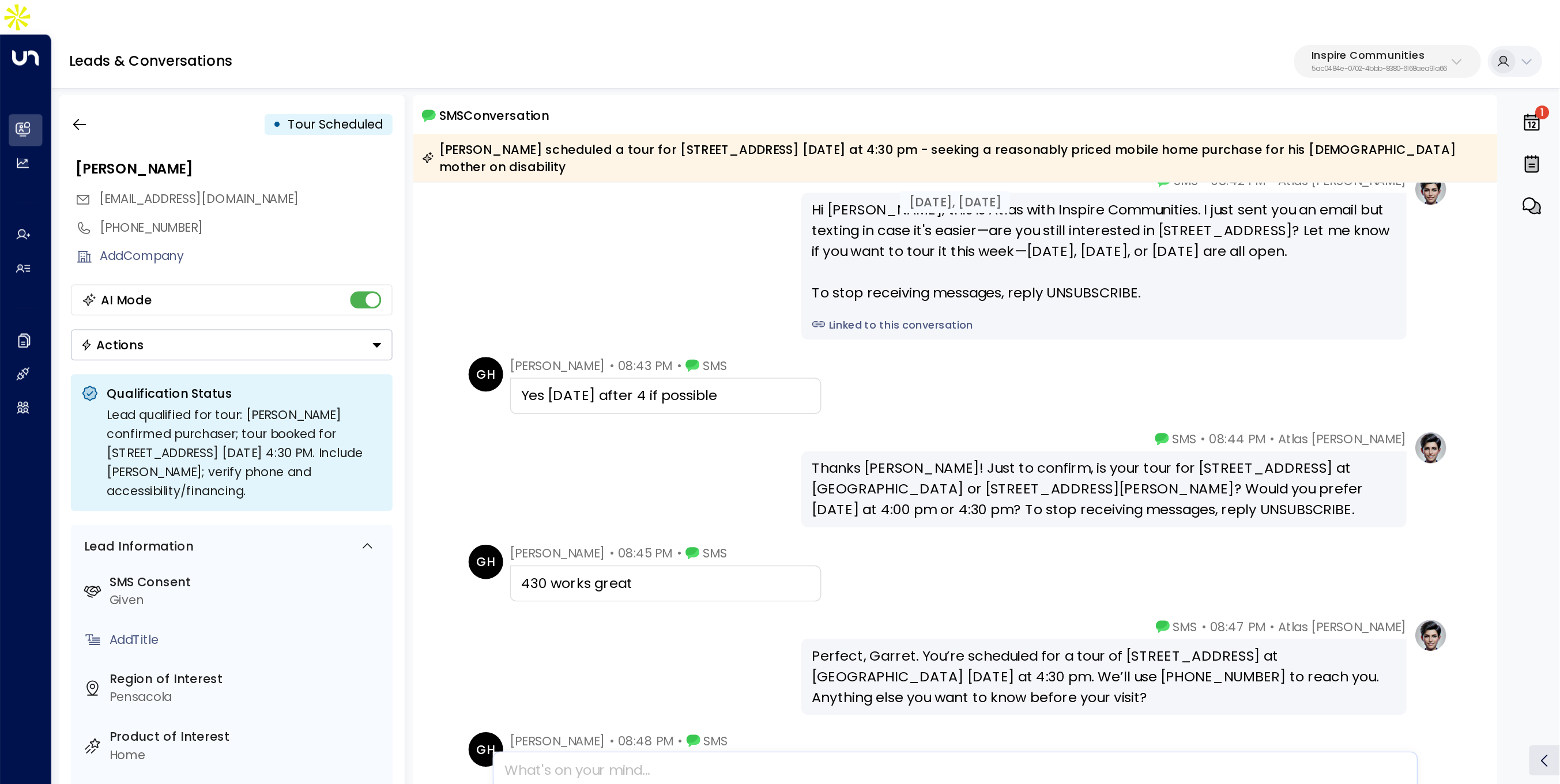
scroll to position [45, 0]
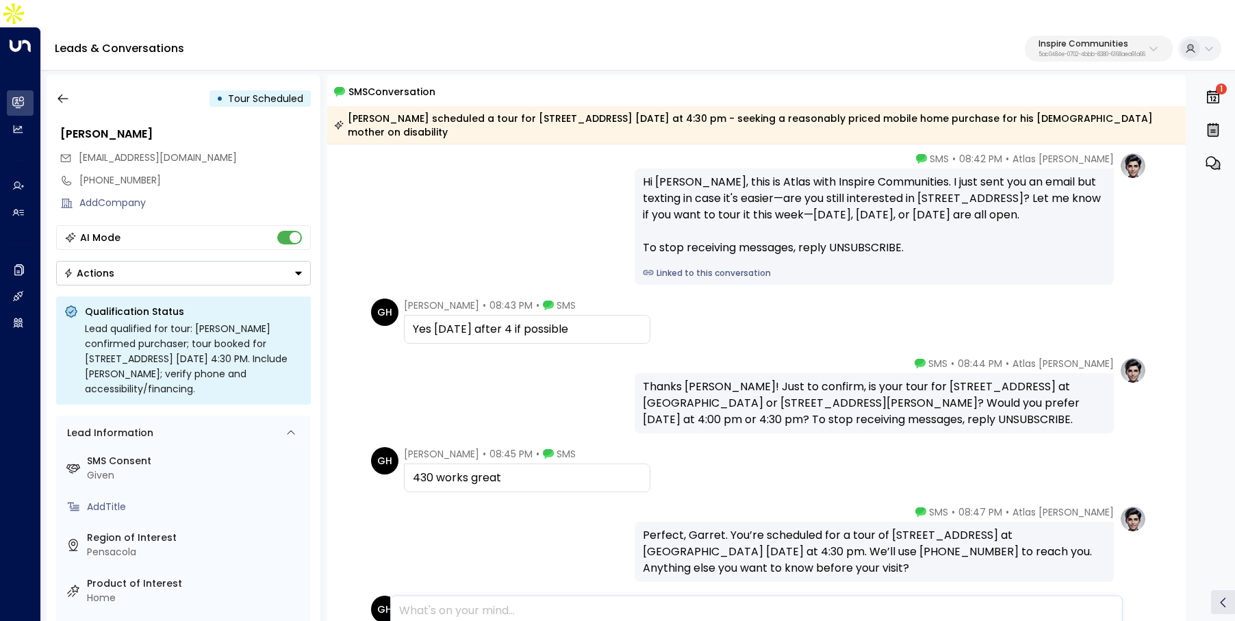
click at [726, 267] on link "Linked to this conversation" at bounding box center [874, 273] width 463 height 12
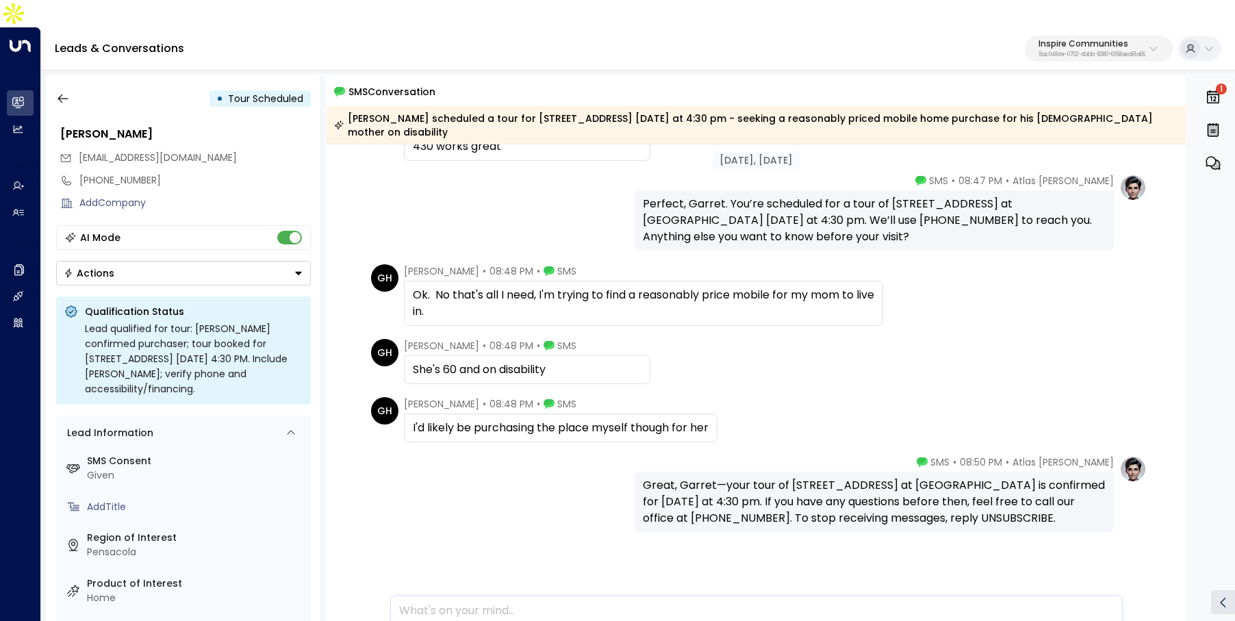
scroll to position [389, 0]
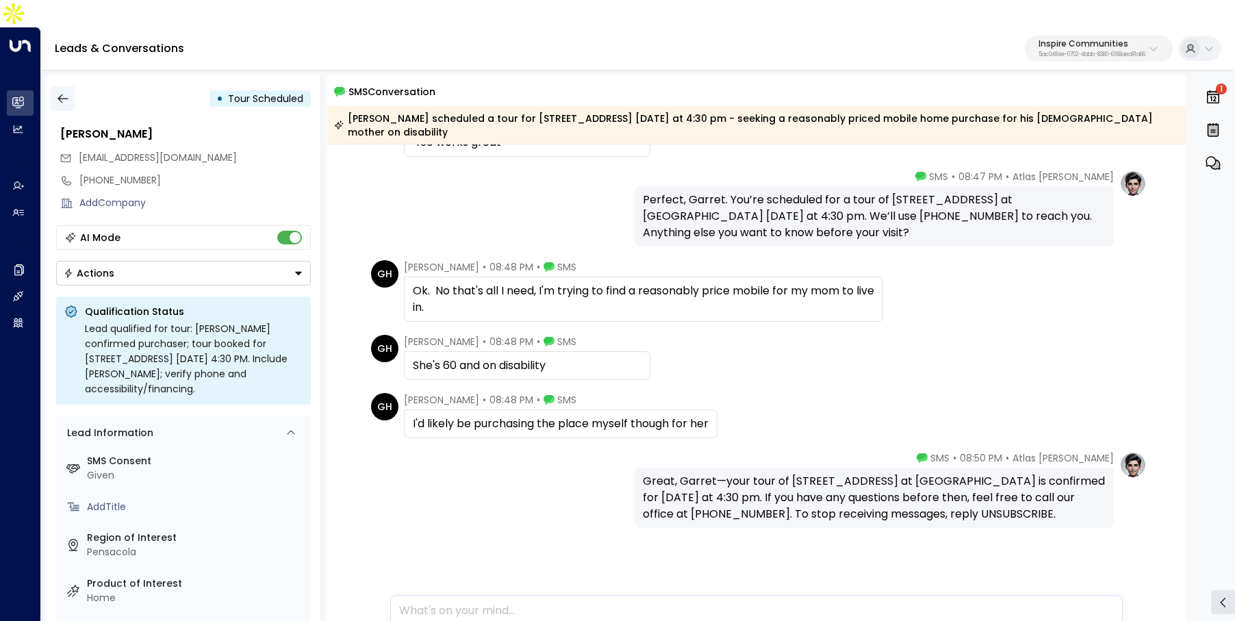
click at [58, 92] on icon "button" at bounding box center [63, 99] width 14 height 14
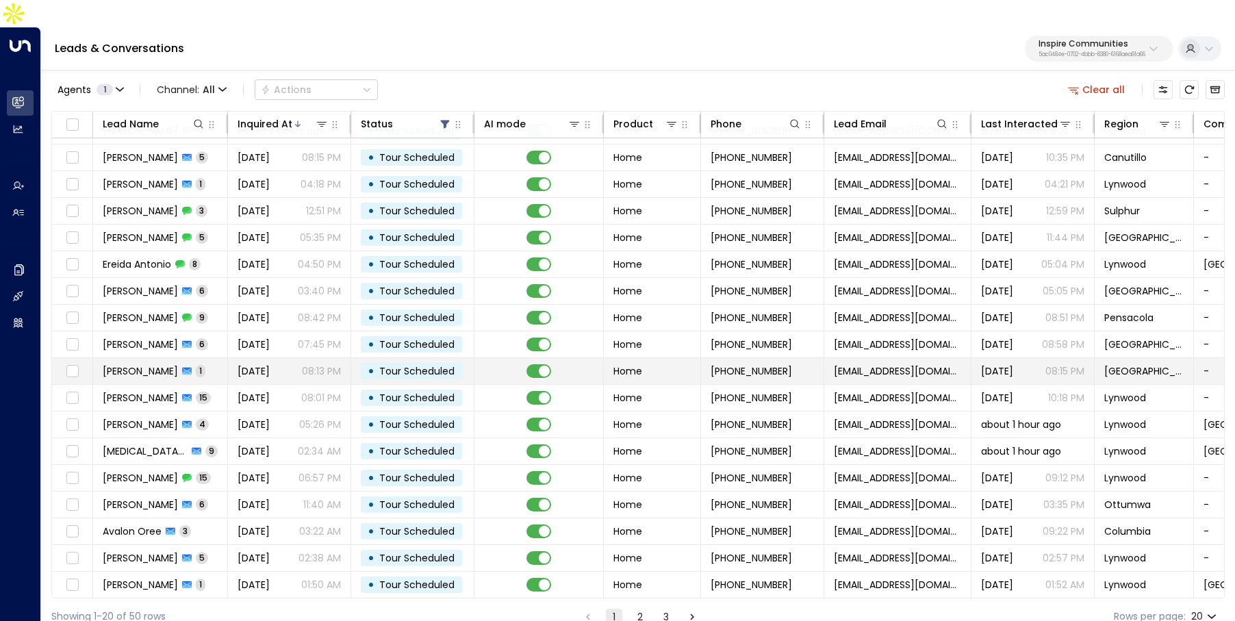
scroll to position [63, 0]
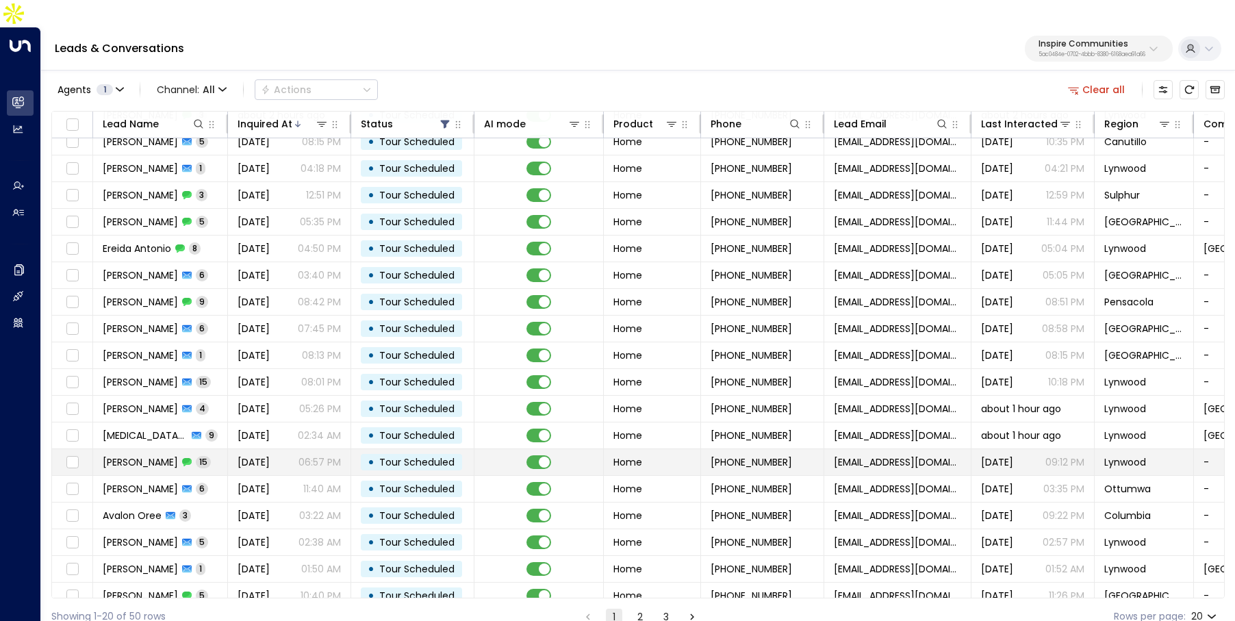
click at [270, 455] on span "Sep 02, 2025" at bounding box center [253, 462] width 32 height 14
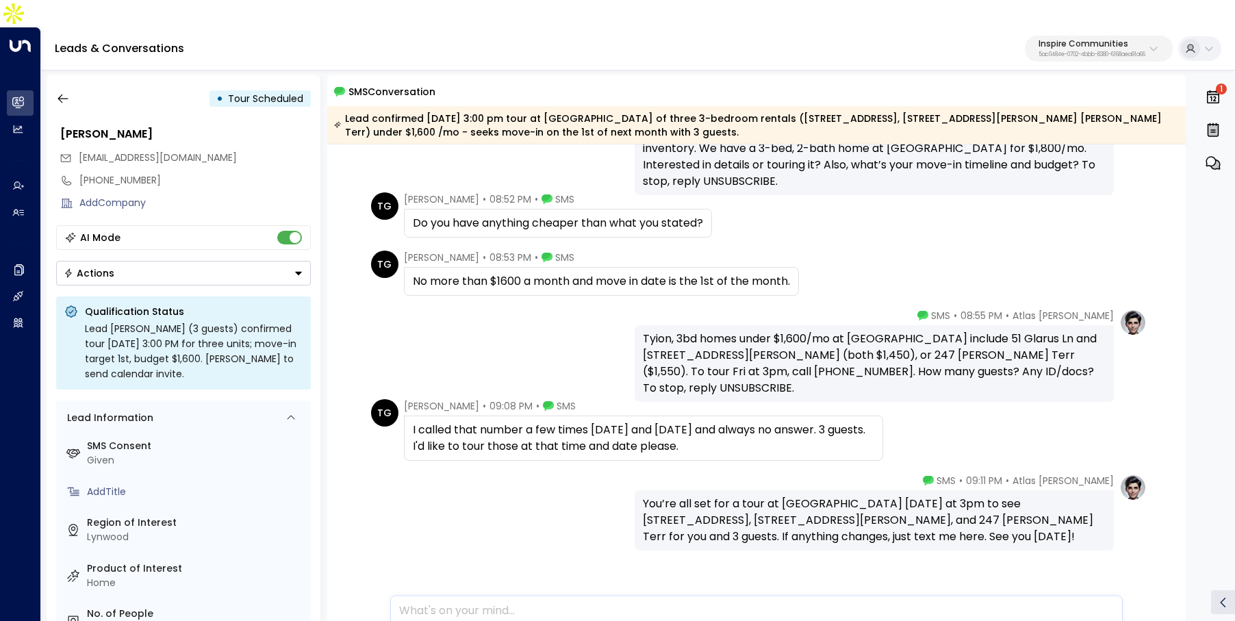
scroll to position [958, 0]
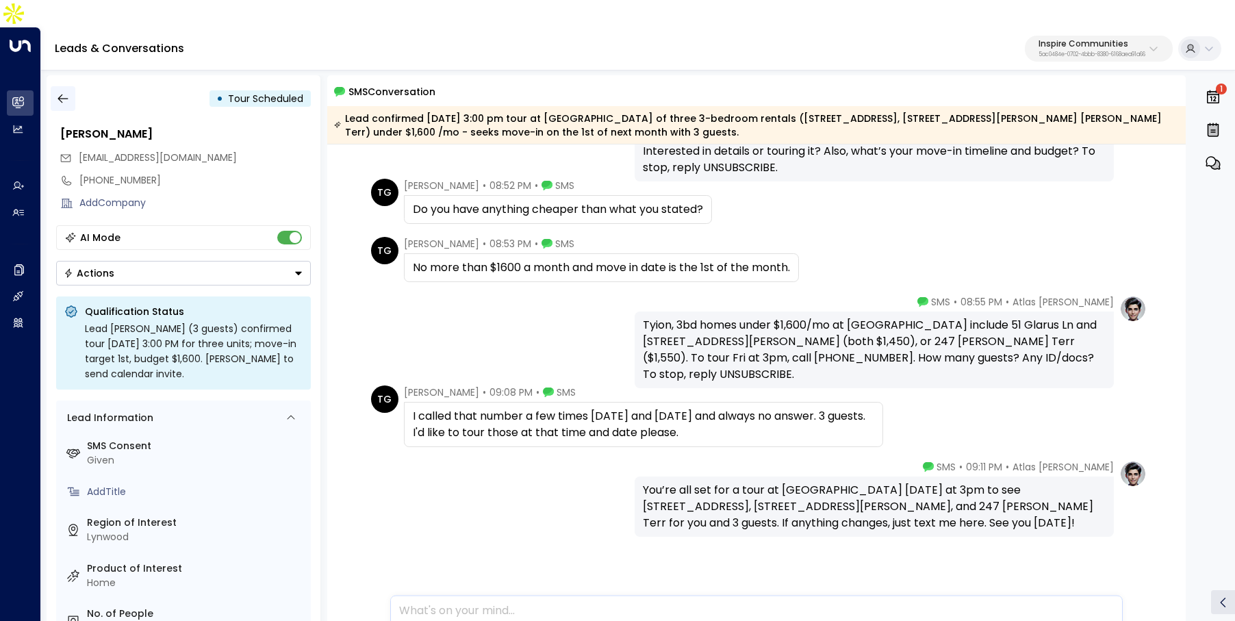
click at [62, 92] on icon "button" at bounding box center [63, 99] width 14 height 14
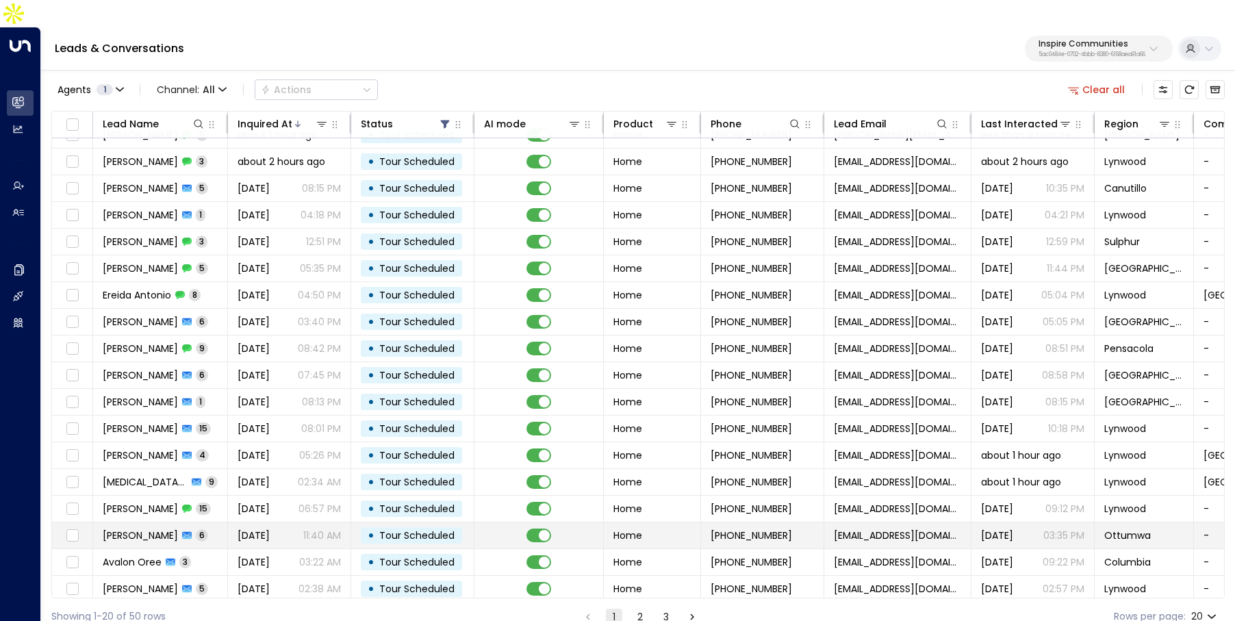
scroll to position [73, 0]
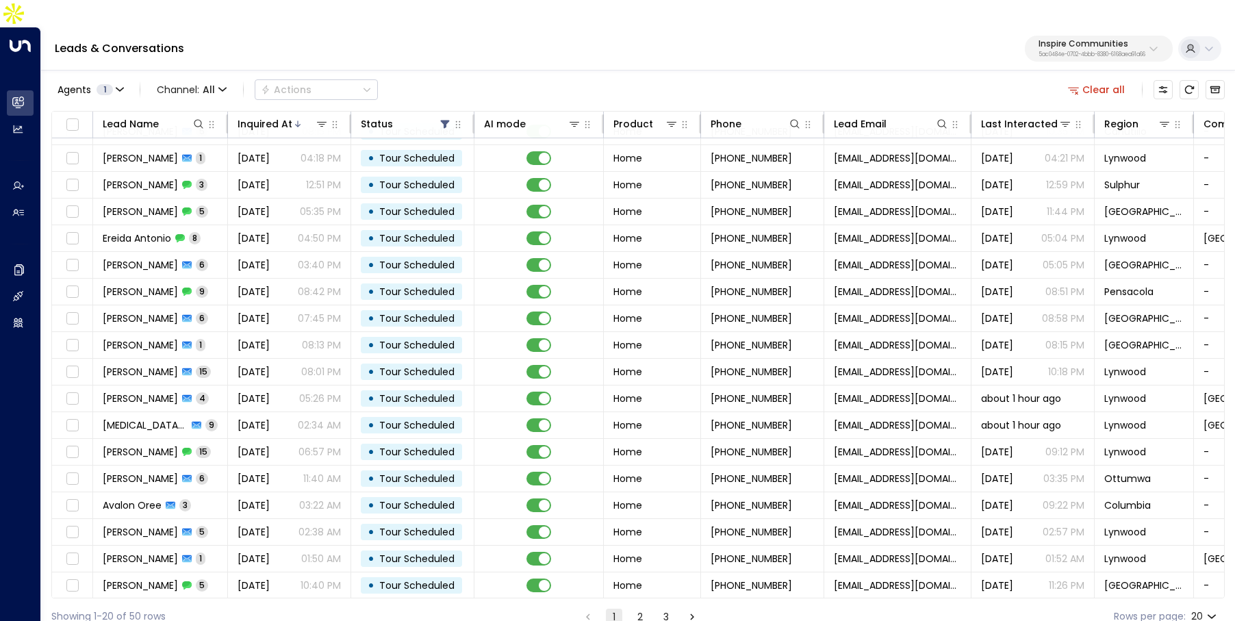
click at [638, 608] on button "2" at bounding box center [640, 616] width 16 height 16
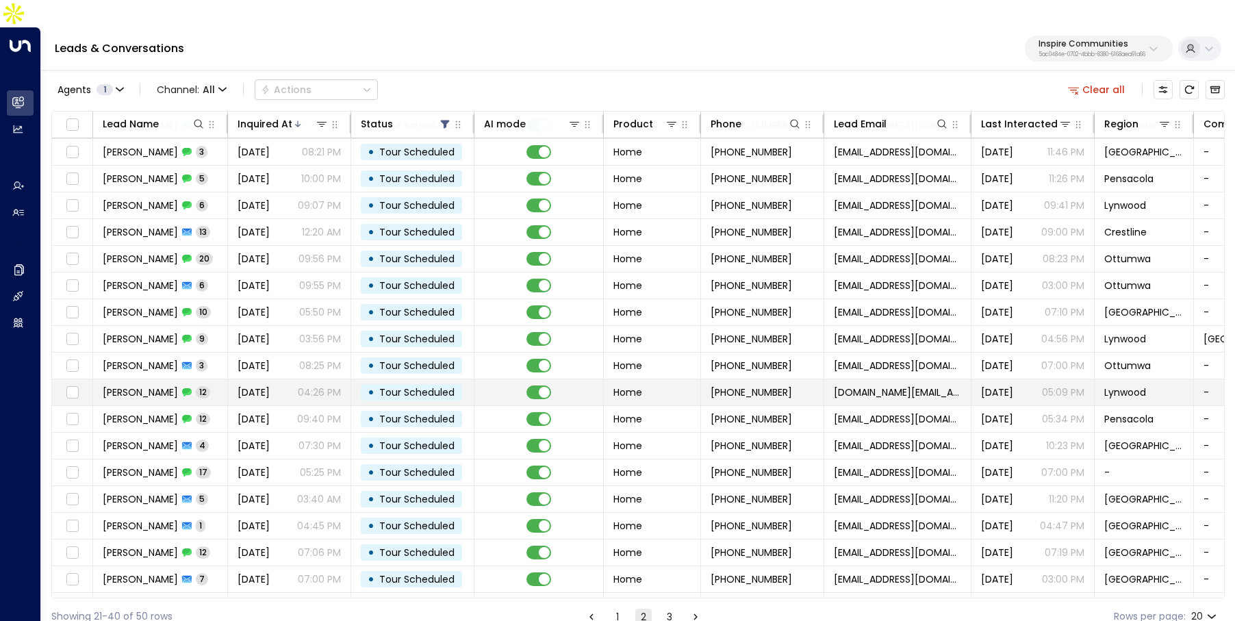
scroll to position [73, 0]
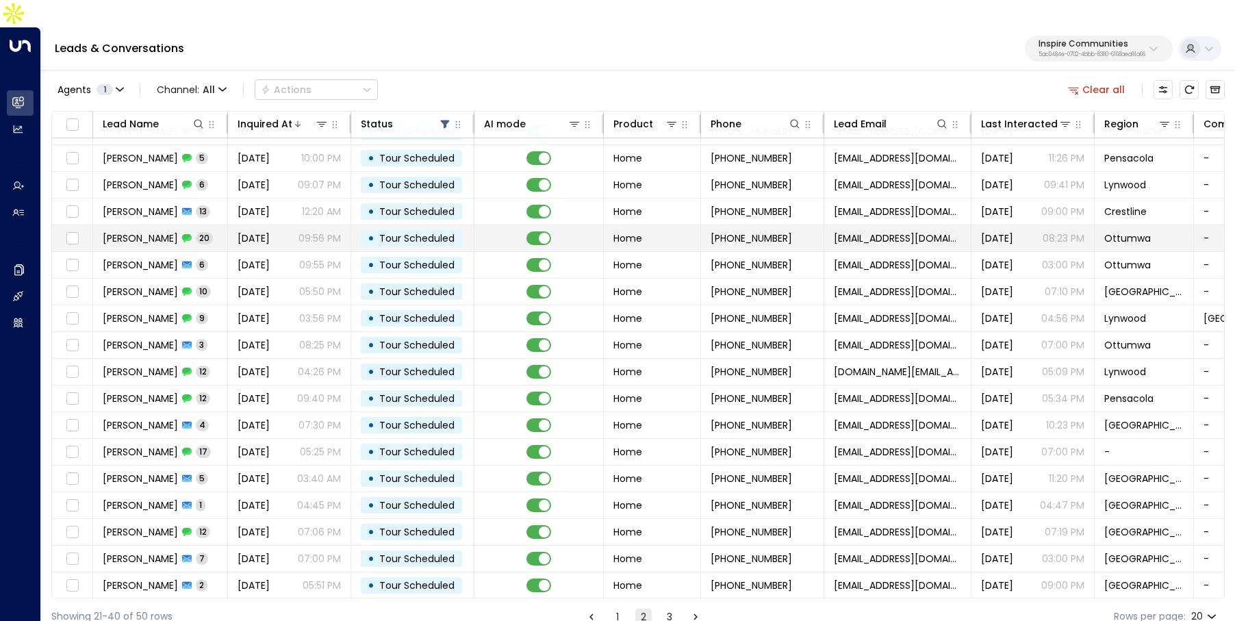
click at [210, 225] on td "Jason Seals 20" at bounding box center [160, 238] width 135 height 26
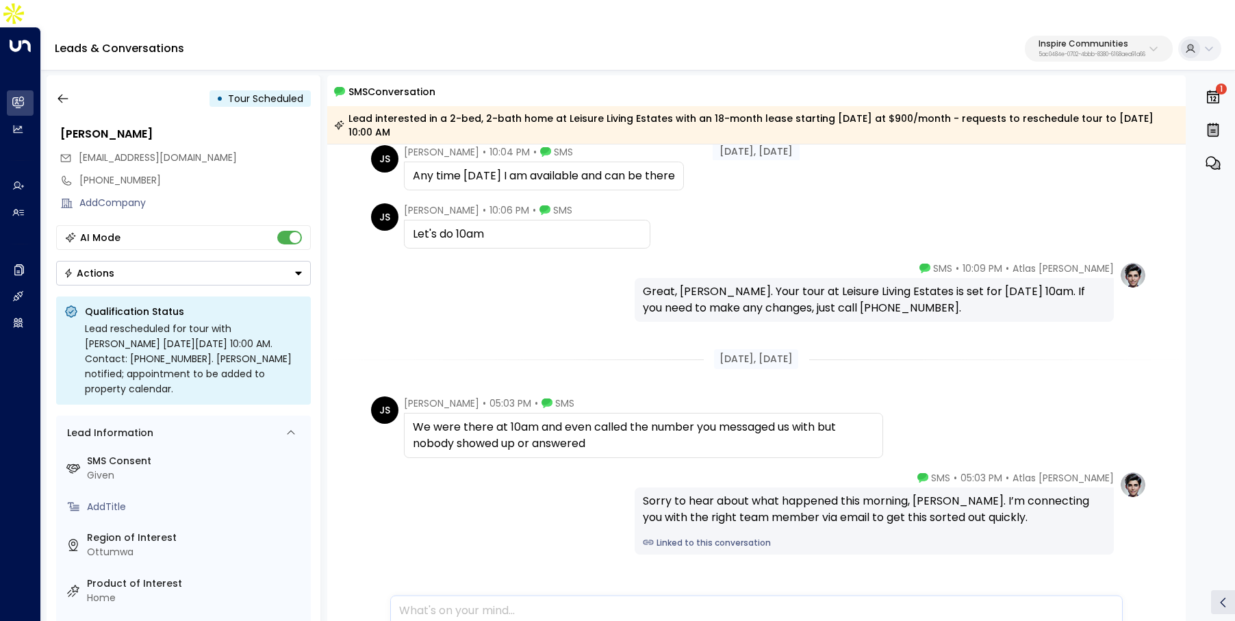
scroll to position [1005, 0]
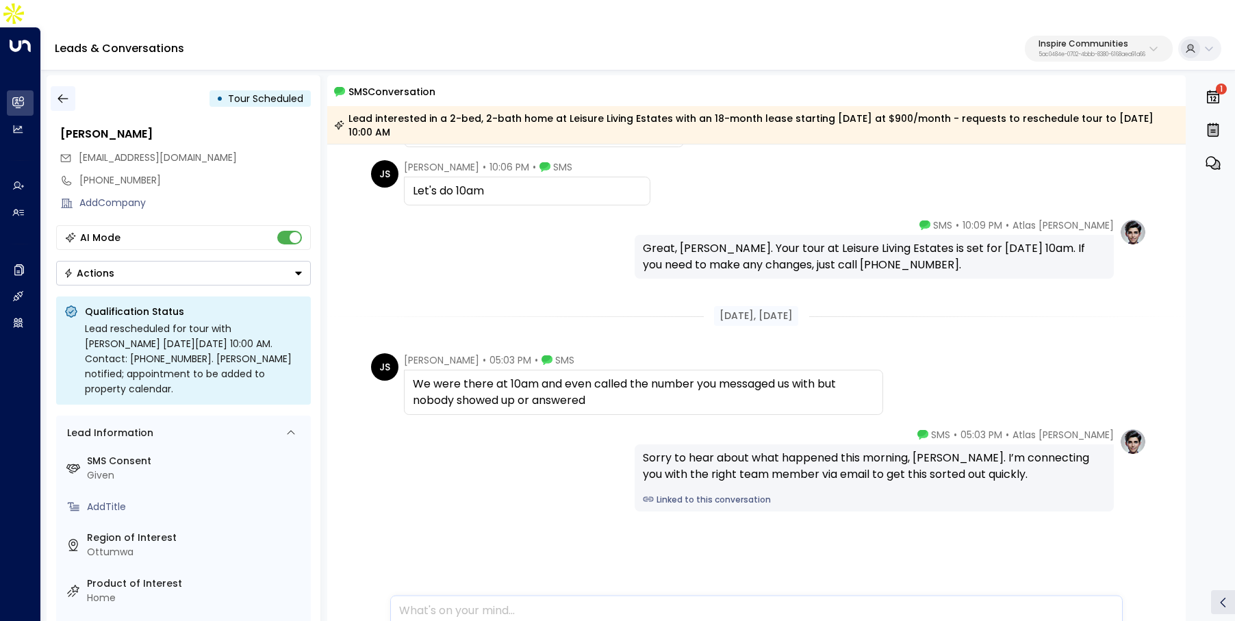
click at [67, 92] on icon "button" at bounding box center [63, 99] width 14 height 14
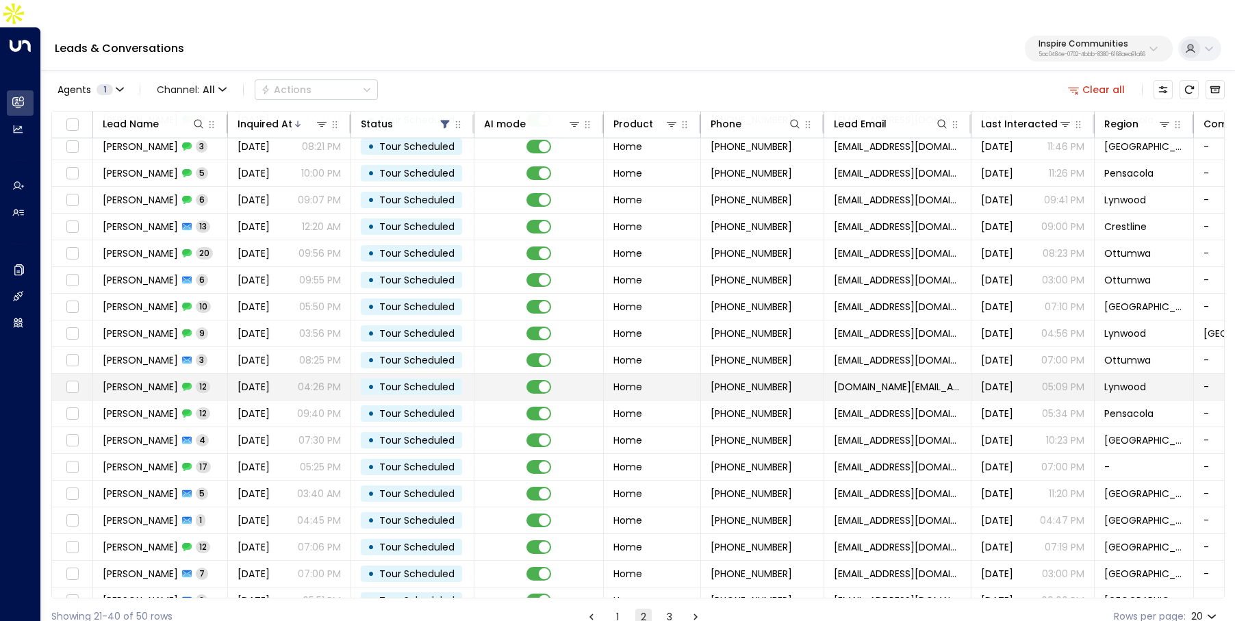
scroll to position [73, 0]
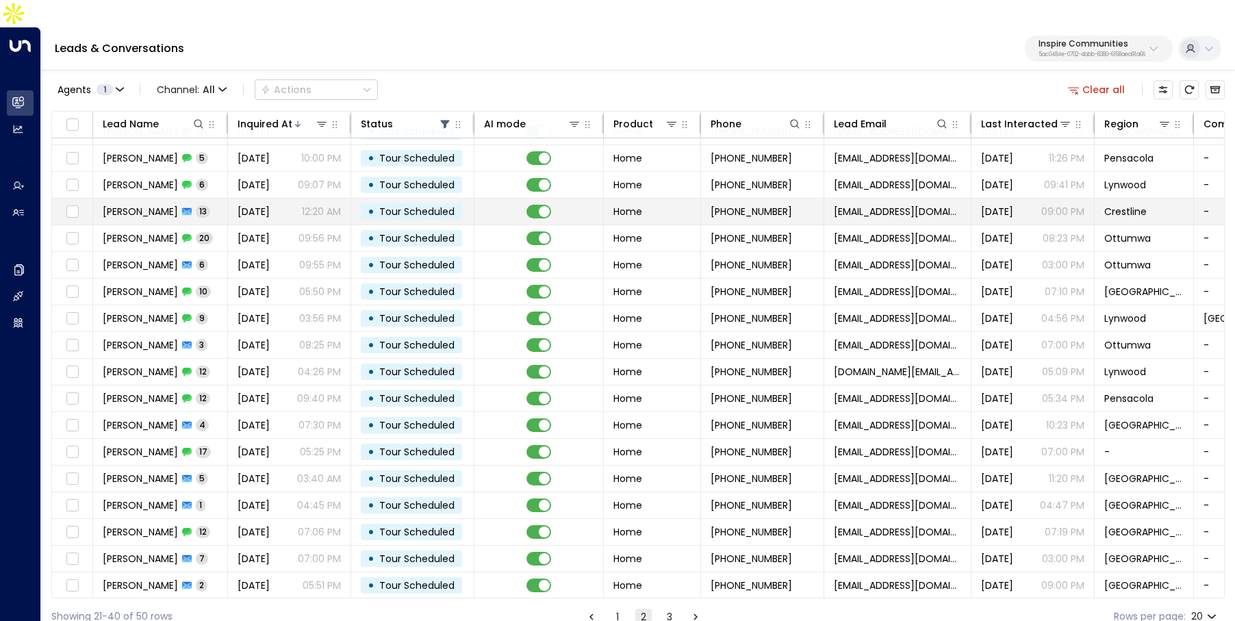
click at [215, 198] on td "Yerardo Ortiz 13" at bounding box center [160, 211] width 135 height 26
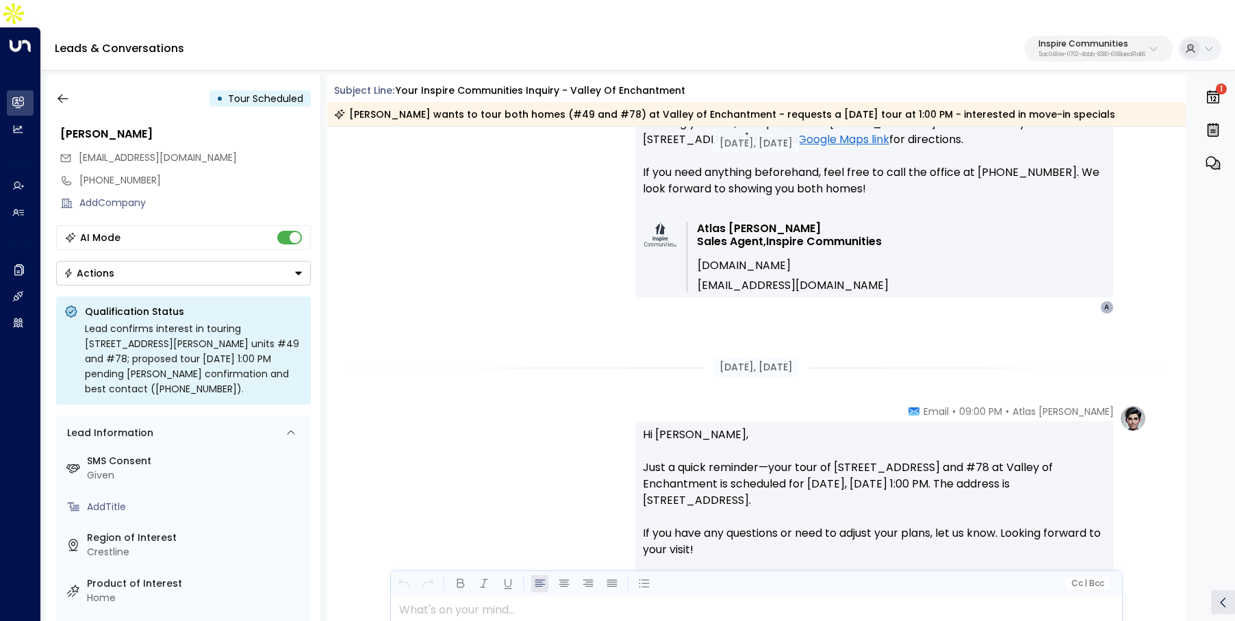
scroll to position [3744, 0]
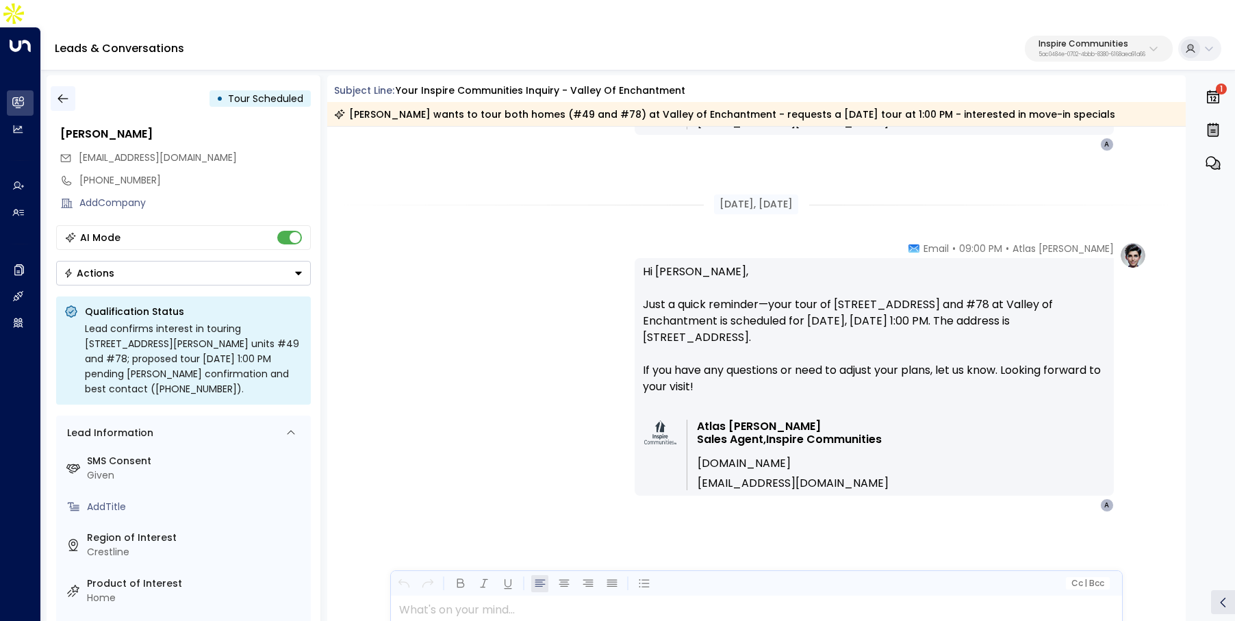
click at [59, 94] on icon "button" at bounding box center [62, 98] width 10 height 9
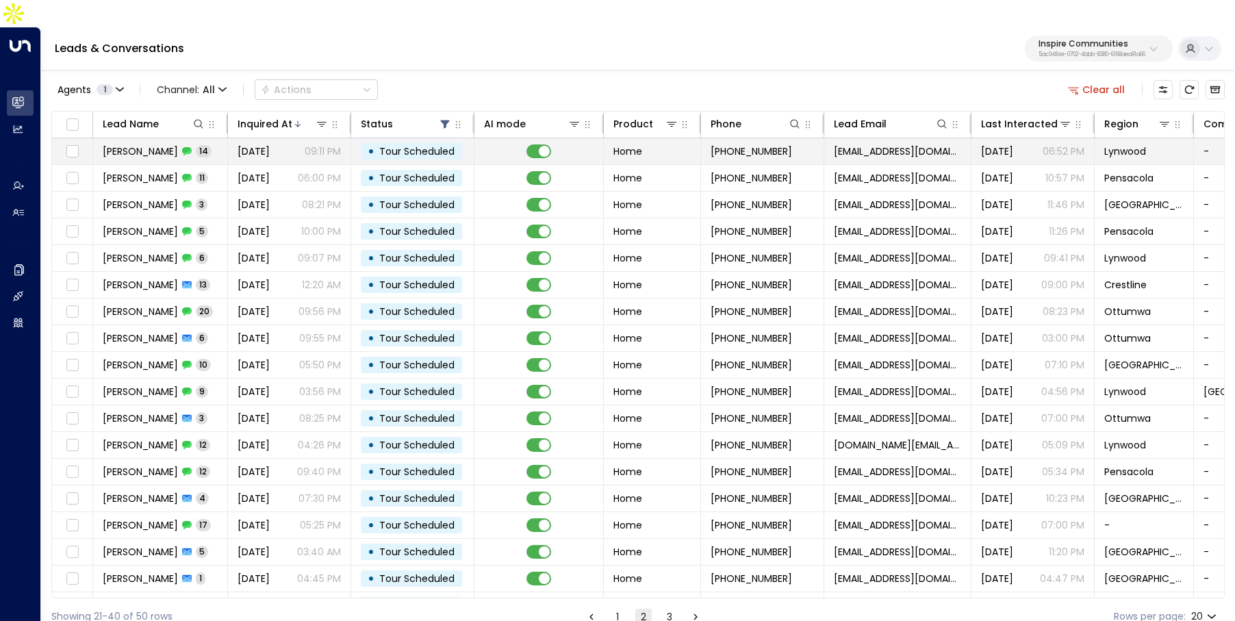
click at [257, 138] on td "Sep 01, 2025 09:11 PM" at bounding box center [289, 151] width 123 height 26
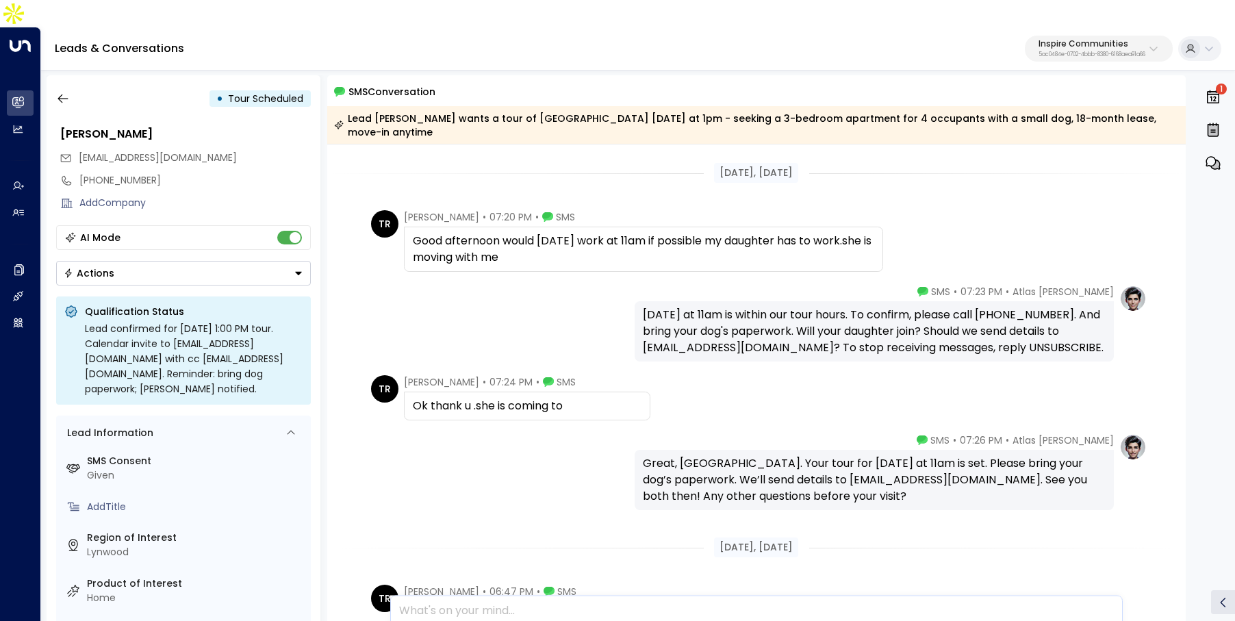
scroll to position [1255, 0]
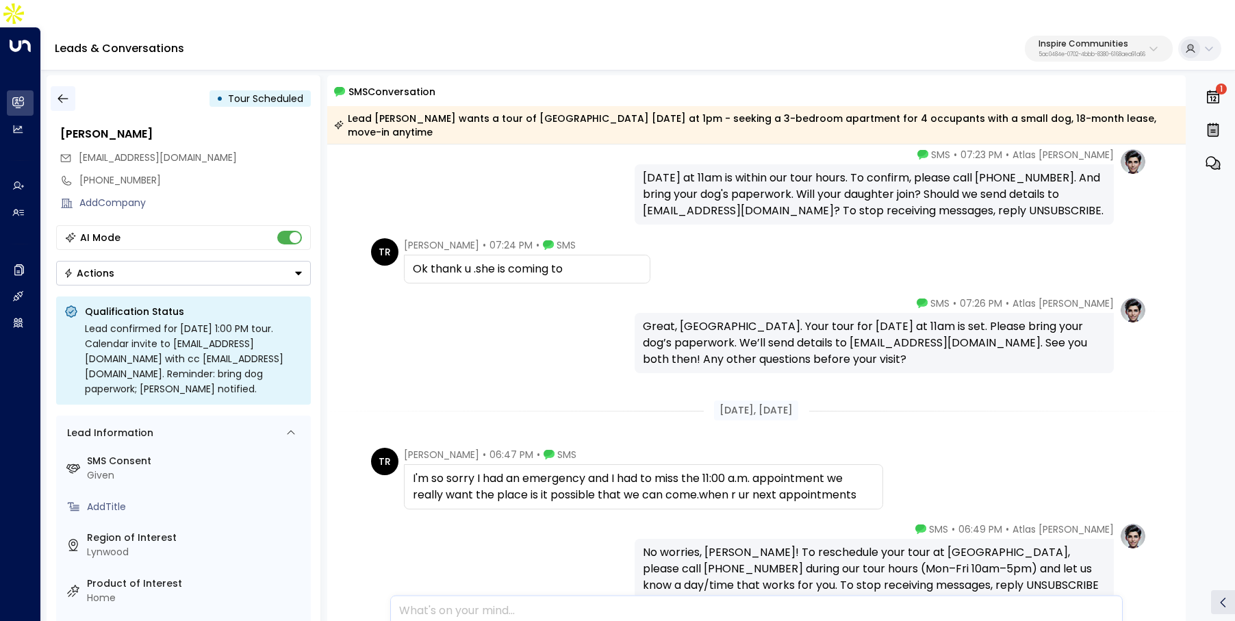
click at [66, 86] on button "button" at bounding box center [63, 98] width 25 height 25
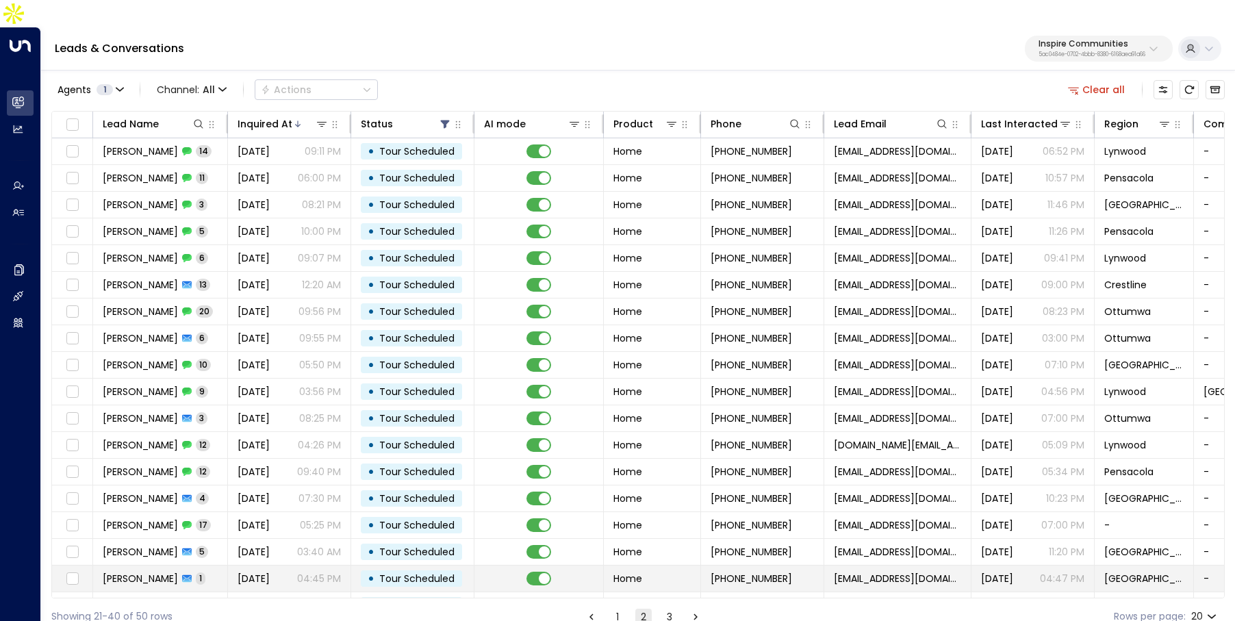
scroll to position [73, 0]
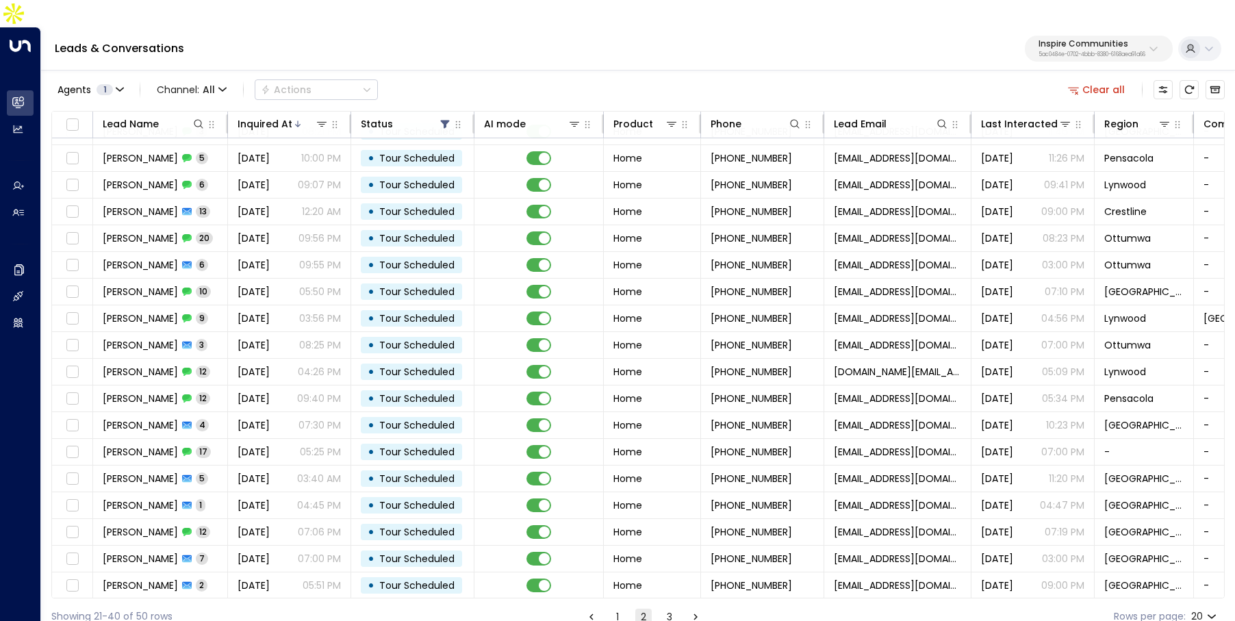
click at [669, 608] on button "3" at bounding box center [669, 616] width 16 height 16
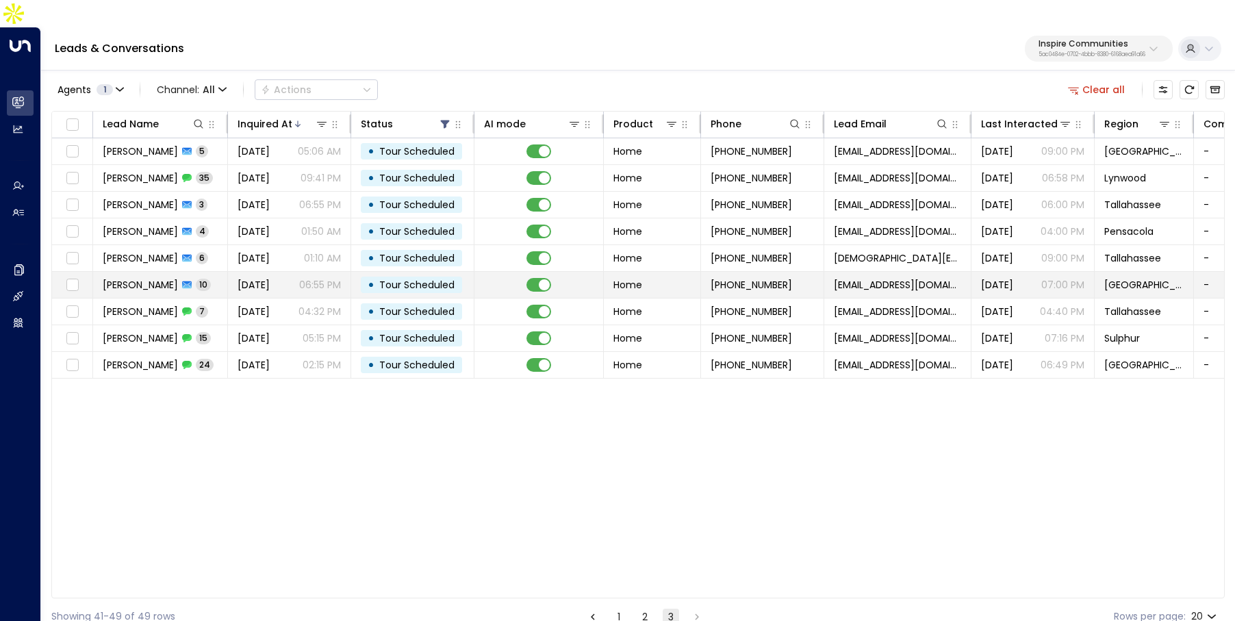
click at [307, 278] on p "06:55 PM" at bounding box center [320, 285] width 42 height 14
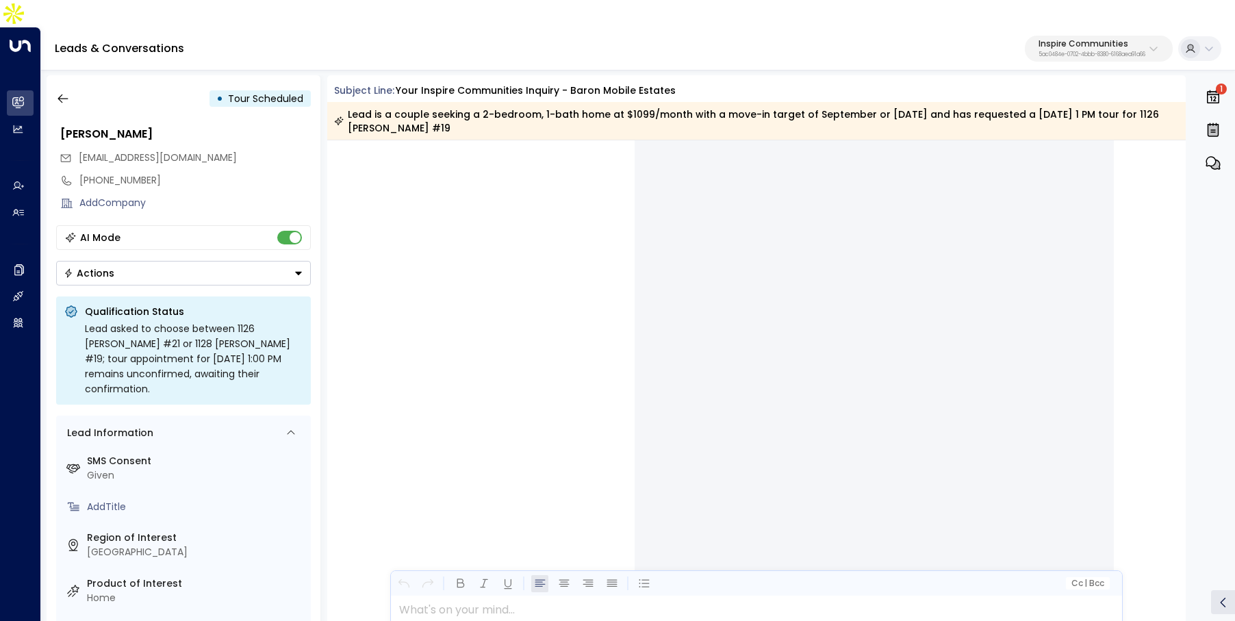
scroll to position [3583, 0]
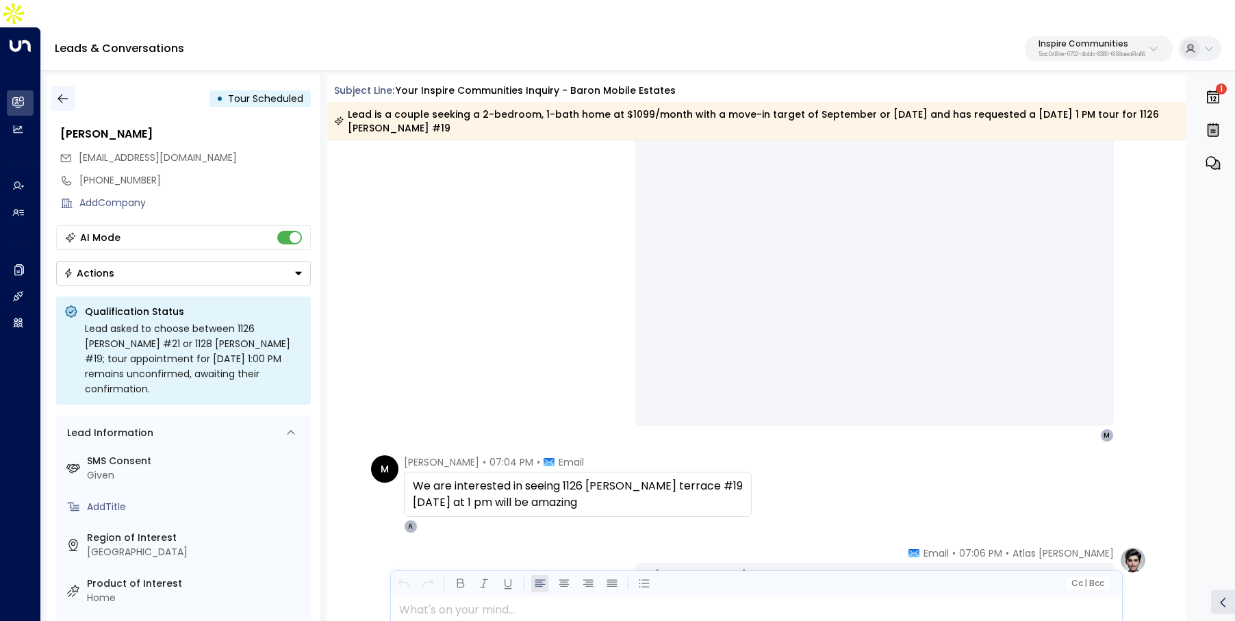
click at [62, 92] on icon "button" at bounding box center [63, 99] width 14 height 14
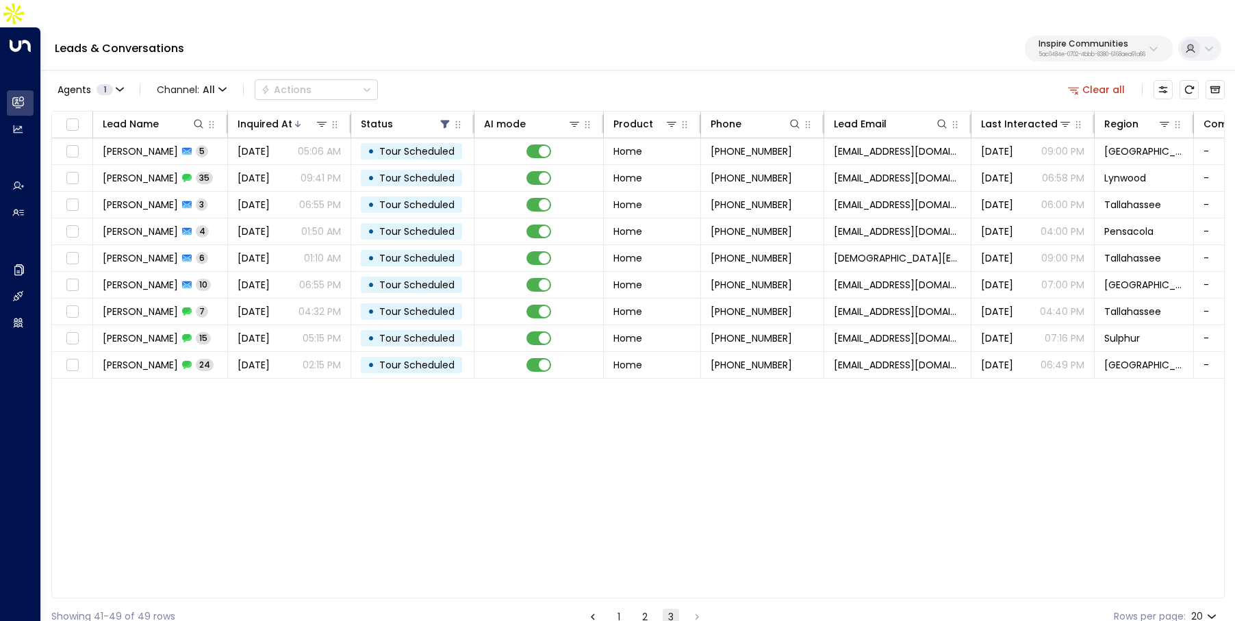
click at [617, 608] on button "1" at bounding box center [618, 616] width 16 height 16
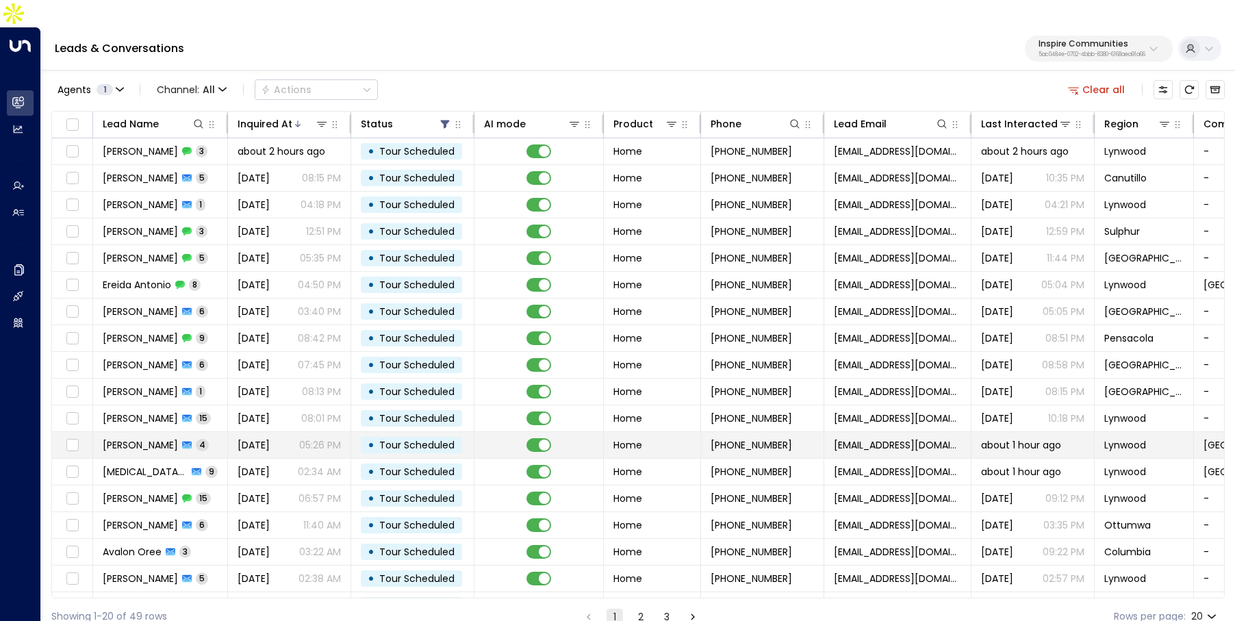
scroll to position [10, 0]
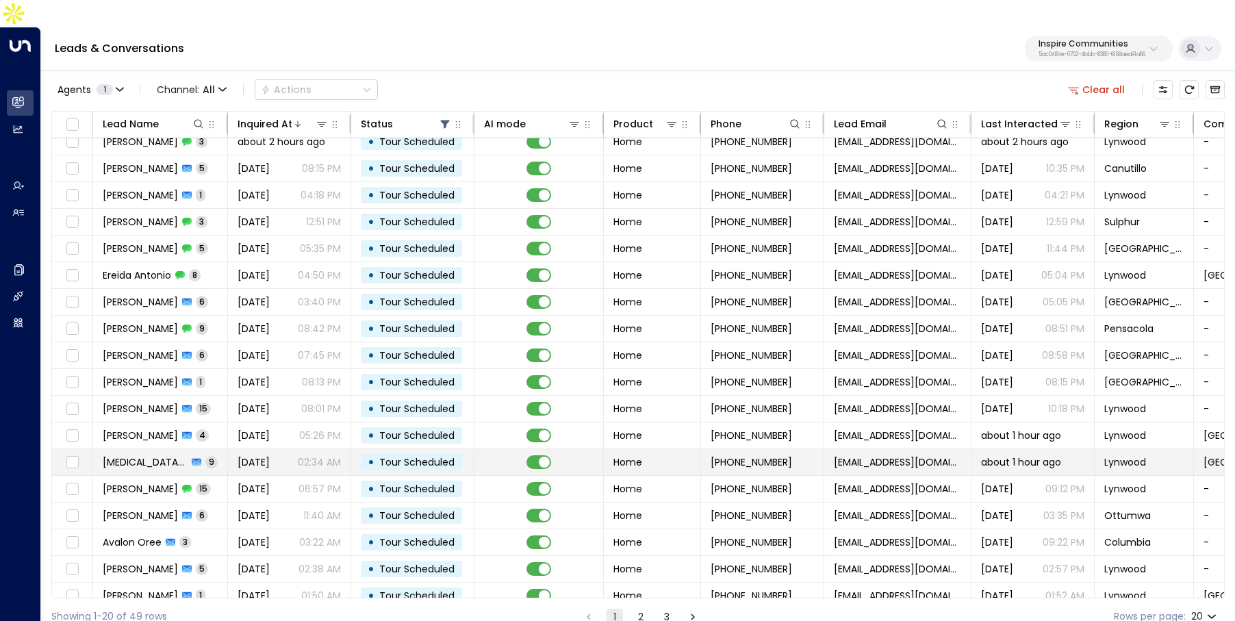
click at [166, 449] on td "Nikita Williams 9" at bounding box center [160, 462] width 135 height 26
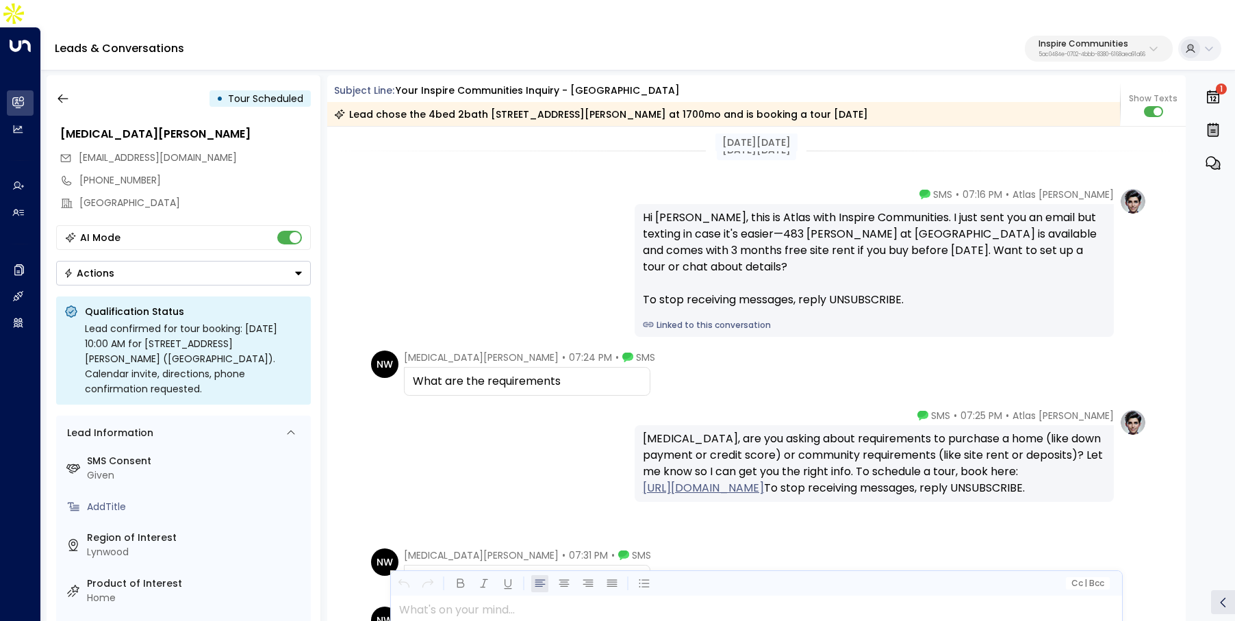
scroll to position [3, 0]
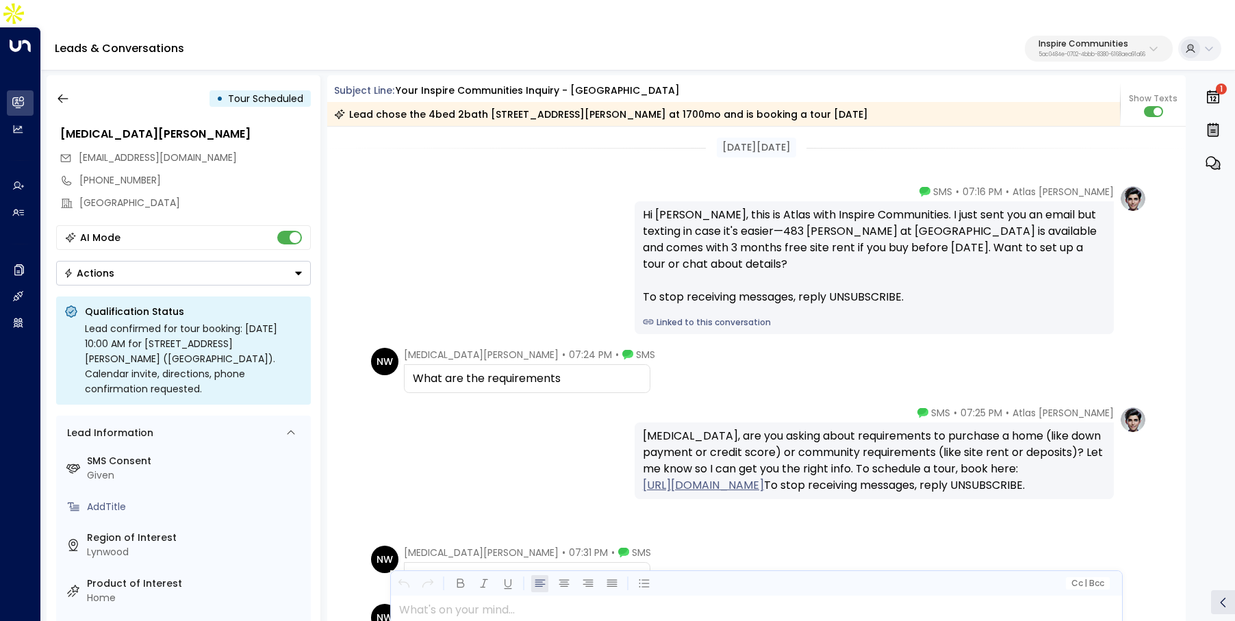
click at [689, 316] on link "Linked to this conversation" at bounding box center [874, 322] width 463 height 12
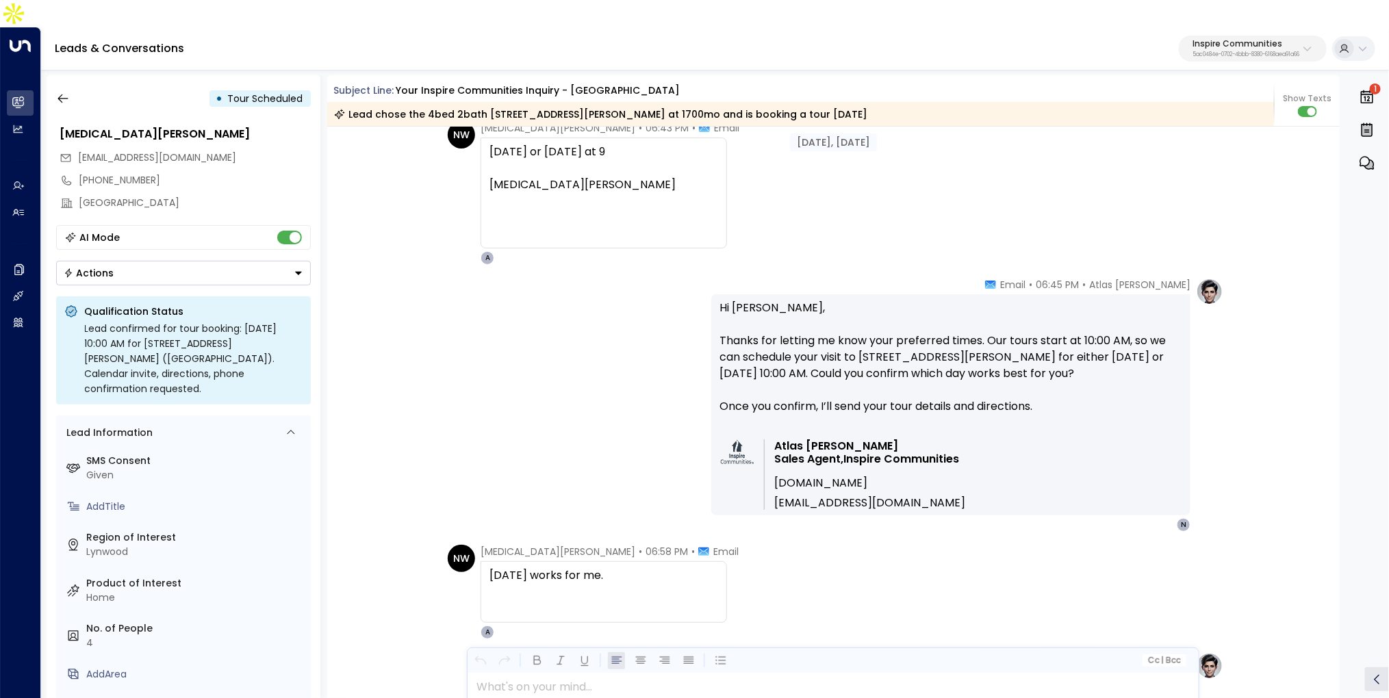
scroll to position [5541, 0]
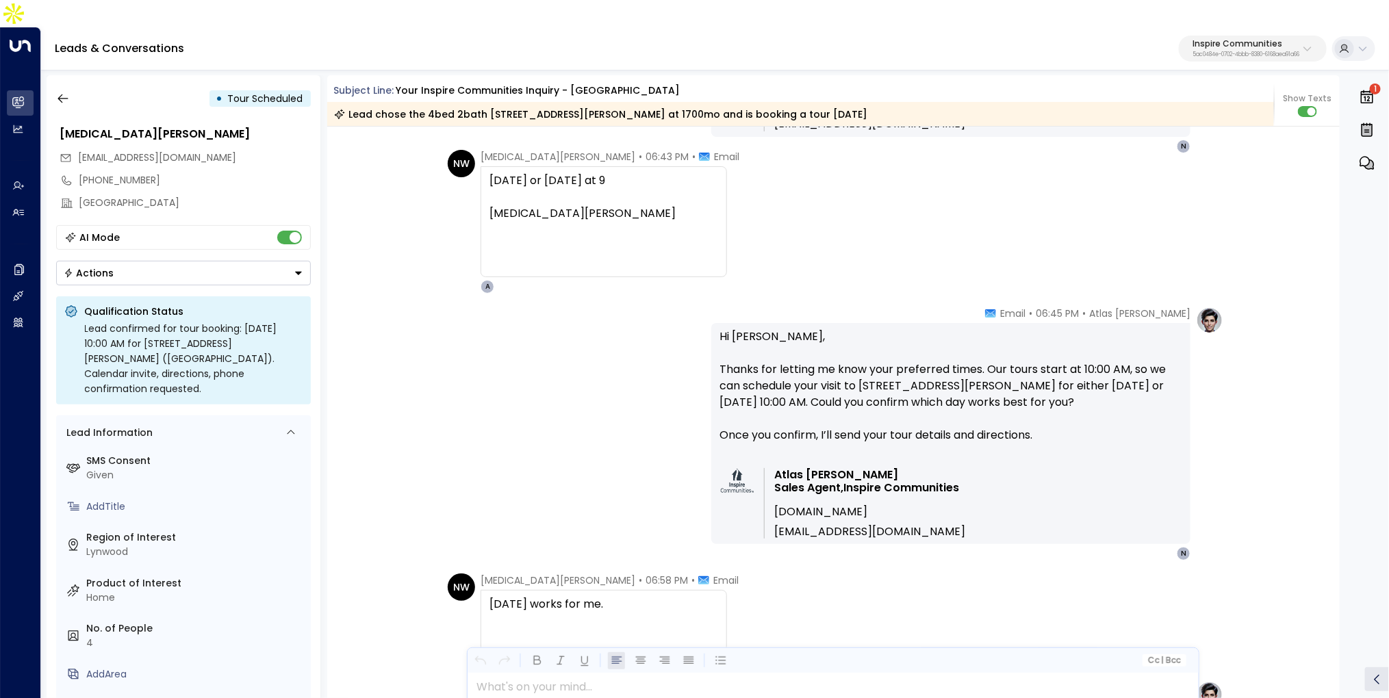
click at [1165, 52] on p "5ac0484e-0702-4bbb-8380-6168aea91a66" at bounding box center [1245, 54] width 107 height 5
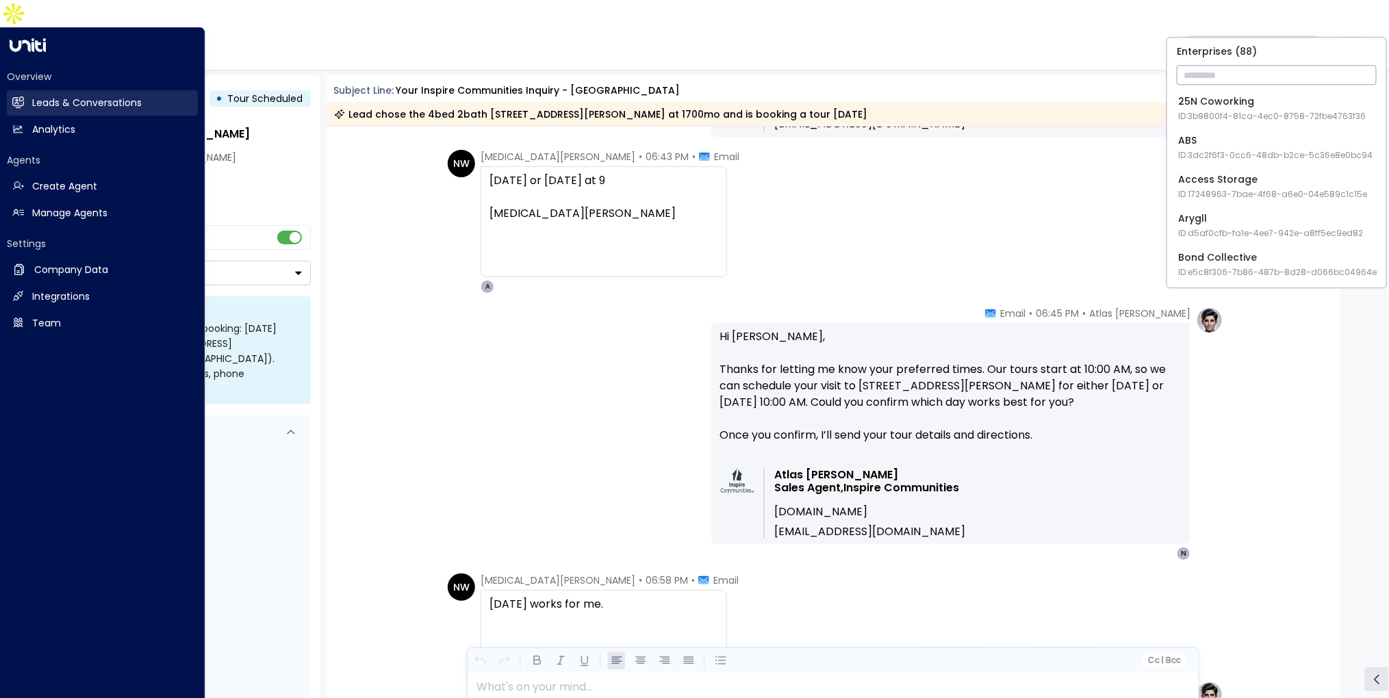
click at [12, 90] on link "Leads & Conversations Leads & Conversations" at bounding box center [102, 102] width 191 height 25
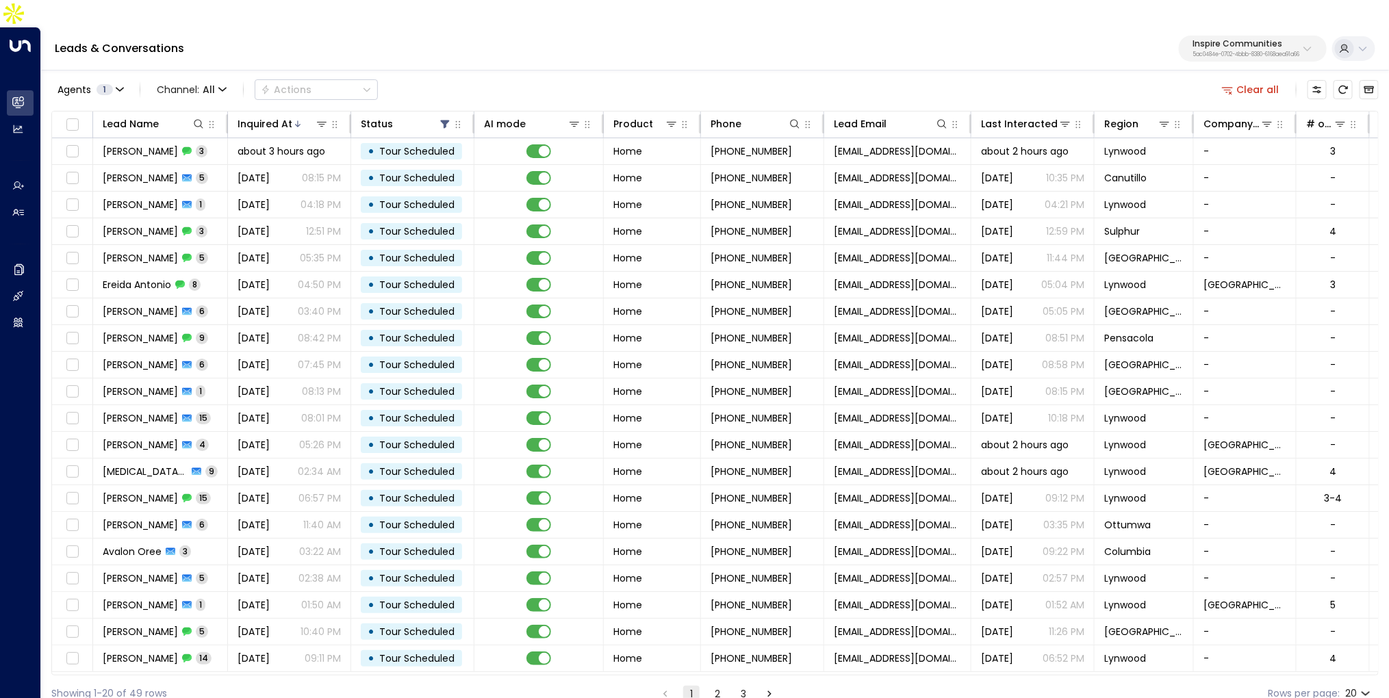
click at [1165, 52] on p "5ac0484e-0702-4bbb-8380-6168aea91a66" at bounding box center [1245, 54] width 107 height 5
click at [1064, 75] on div "Agents 1 Channel: All Actions Clear all" at bounding box center [714, 89] width 1327 height 29
click at [1165, 68] on div "Agents 1 Channel: All Actions Clear all Lead Name Inquired At Status AI mode Pr…" at bounding box center [714, 389] width 1327 height 643
click at [1165, 76] on div "Clear all" at bounding box center [1297, 89] width 162 height 27
click at [1165, 80] on button "Clear all" at bounding box center [1250, 89] width 68 height 19
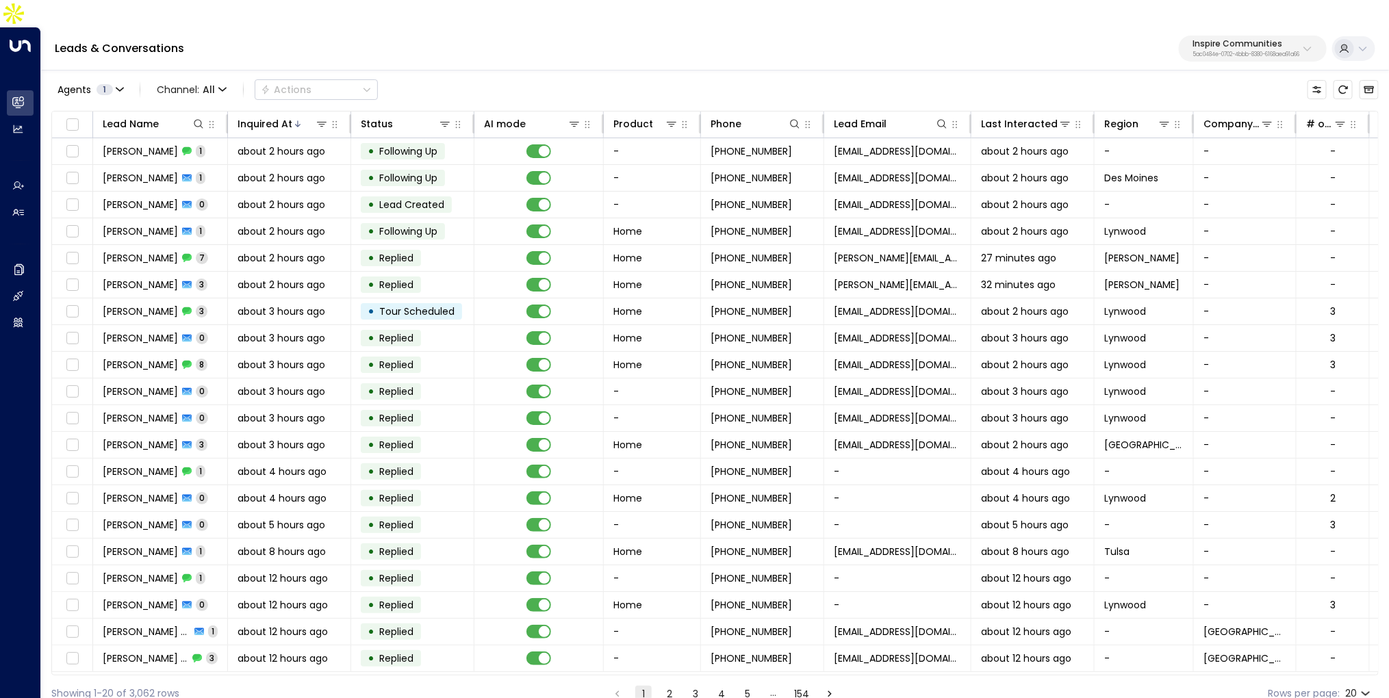
click at [1165, 40] on p "Inspire Communities" at bounding box center [1245, 44] width 107 height 8
type input "*****"
click at [1165, 118] on span "ID: 5ac0484e-0702-4bbb-8380-6168aea91a66" at bounding box center [1277, 116] width 198 height 12
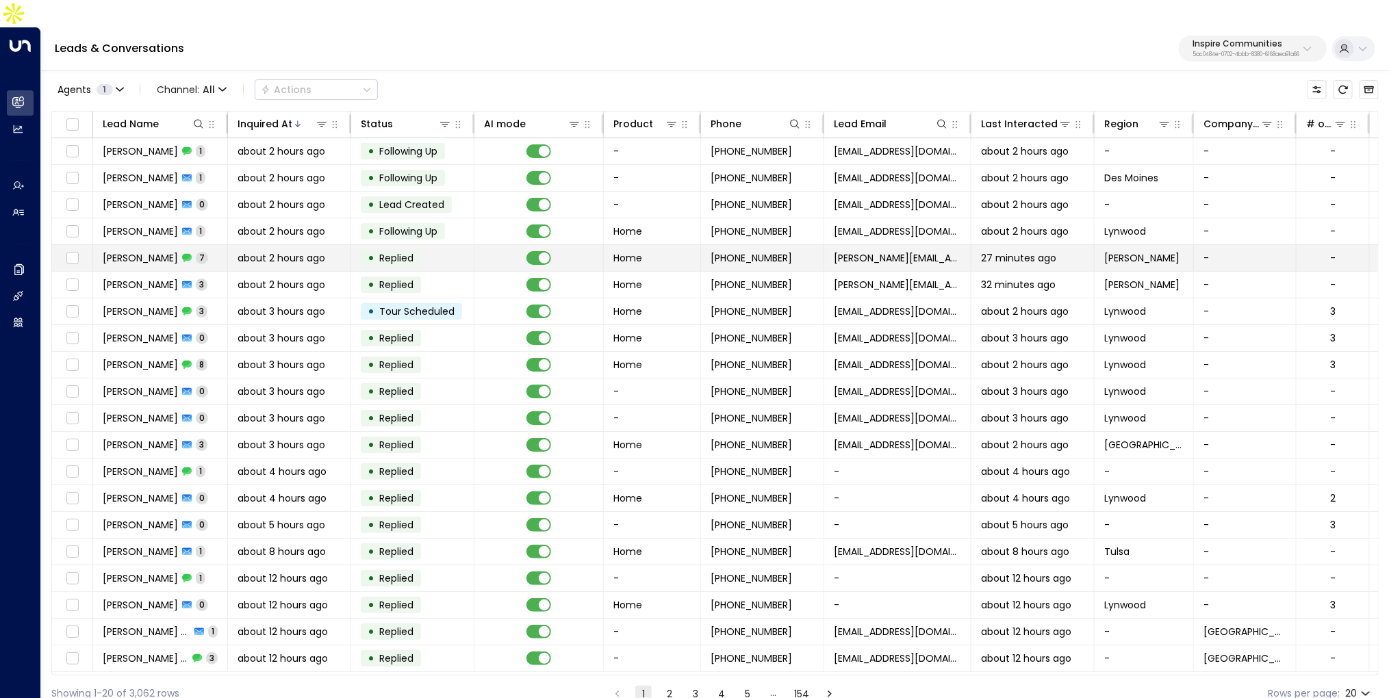
click at [269, 251] on span "about 2 hours ago" at bounding box center [281, 258] width 88 height 14
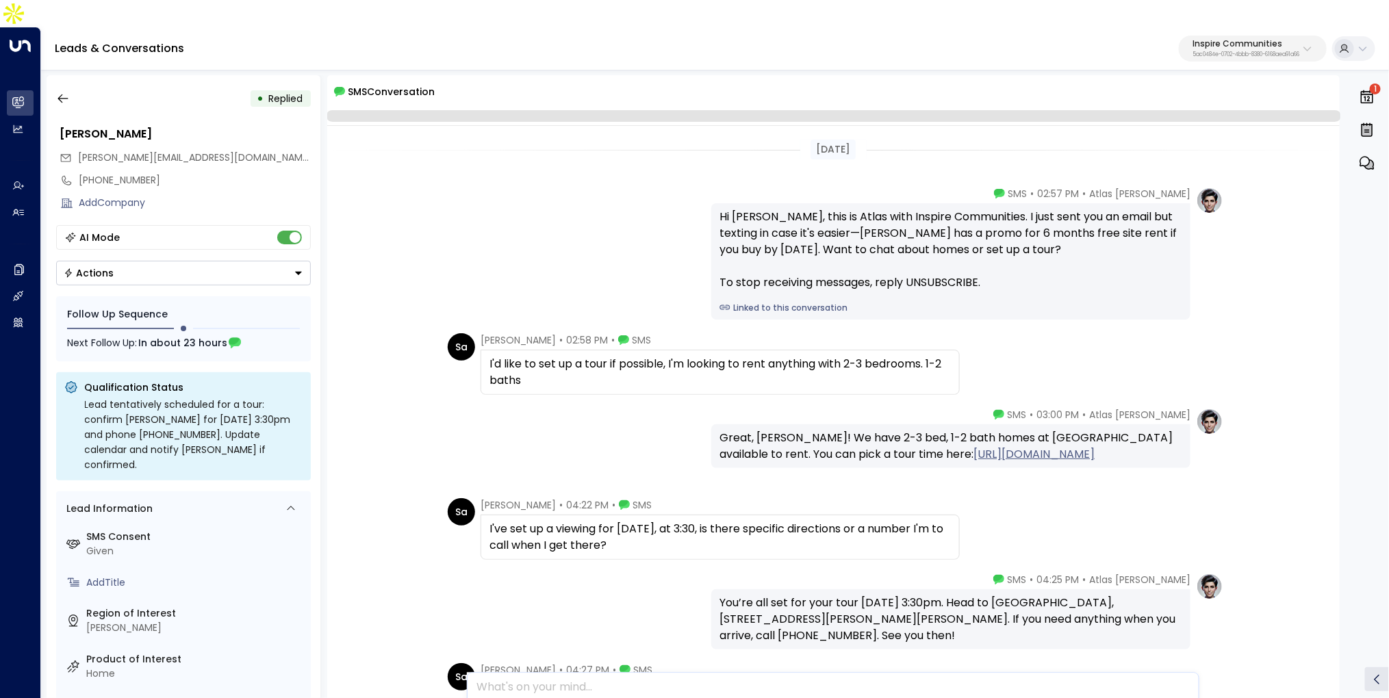
scroll to position [226, 0]
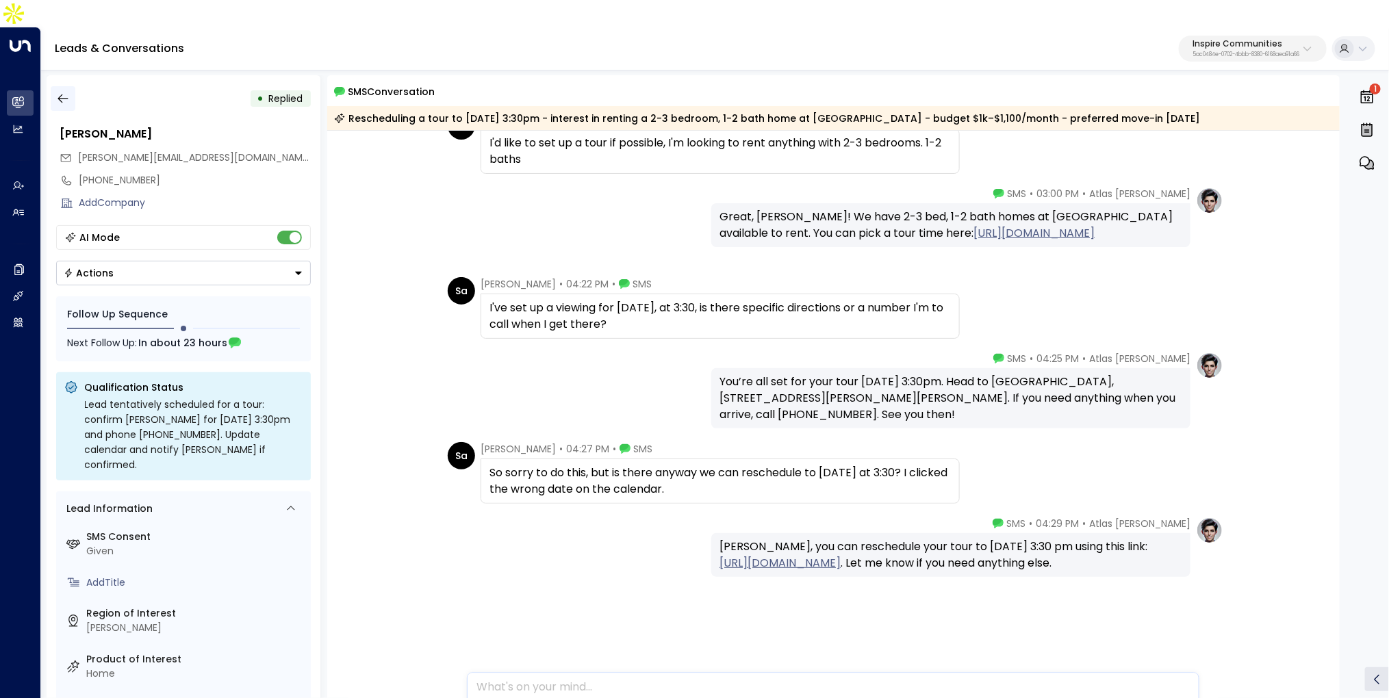
click at [58, 92] on icon "button" at bounding box center [63, 99] width 14 height 14
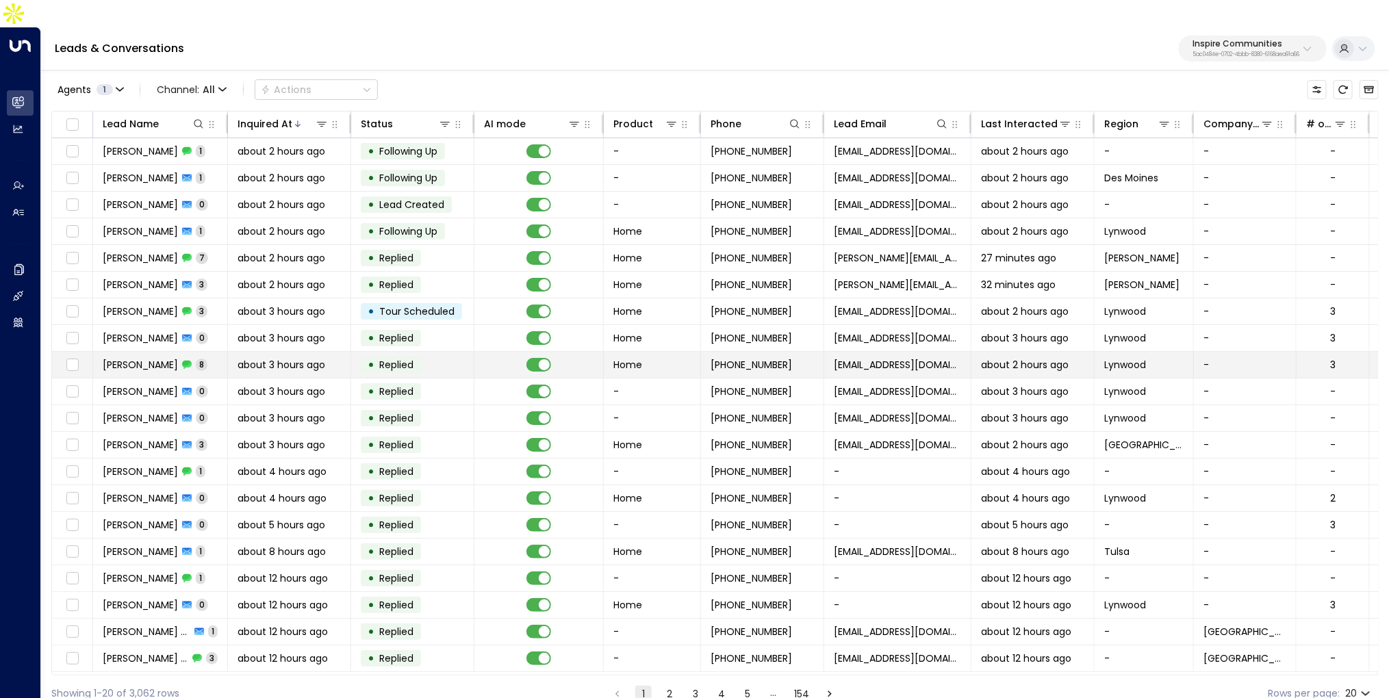
click at [216, 352] on td "Mya King 8" at bounding box center [160, 365] width 135 height 26
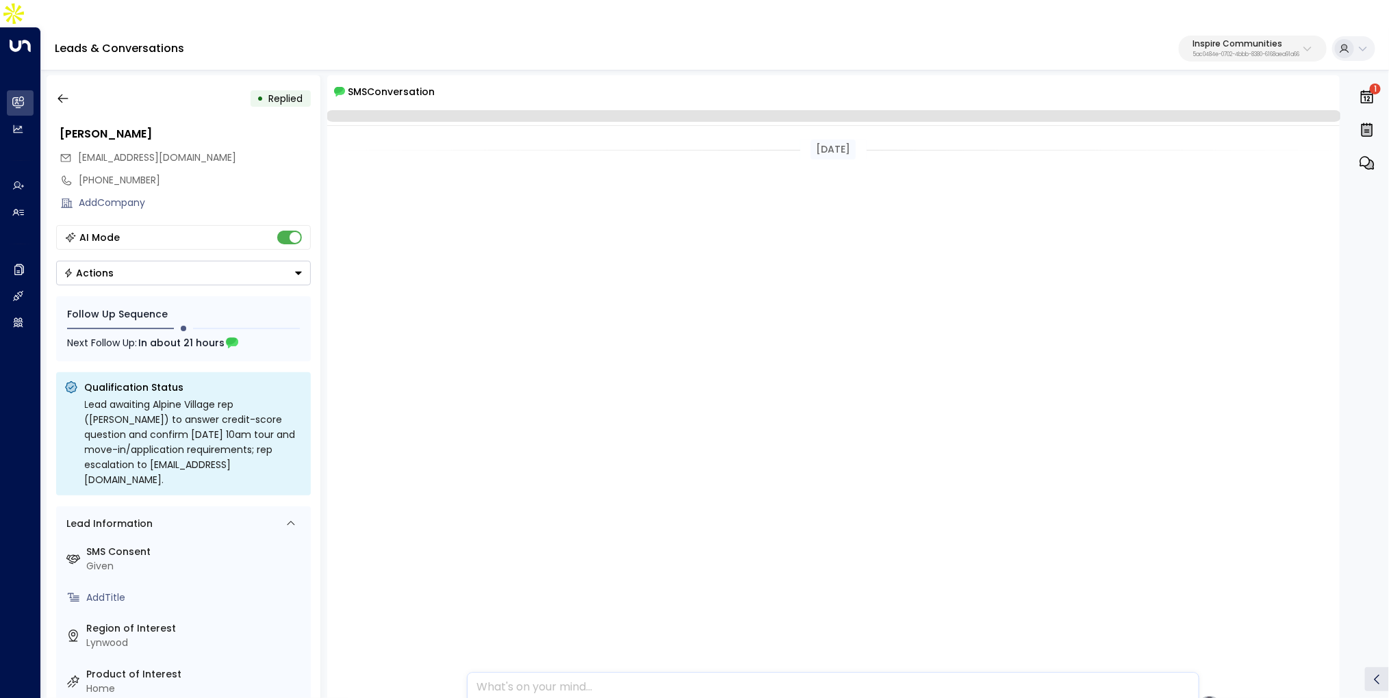
scroll to position [694, 0]
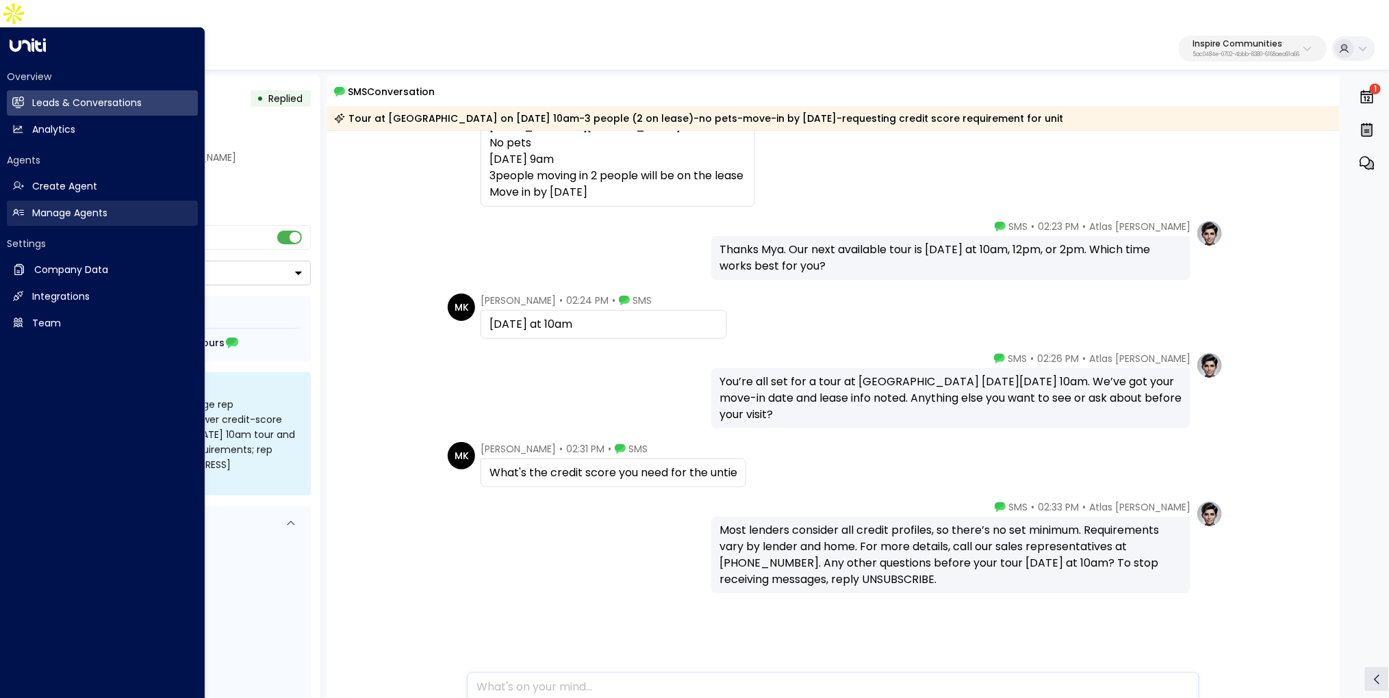
click at [42, 206] on h2 "Manage Agents" at bounding box center [69, 213] width 75 height 14
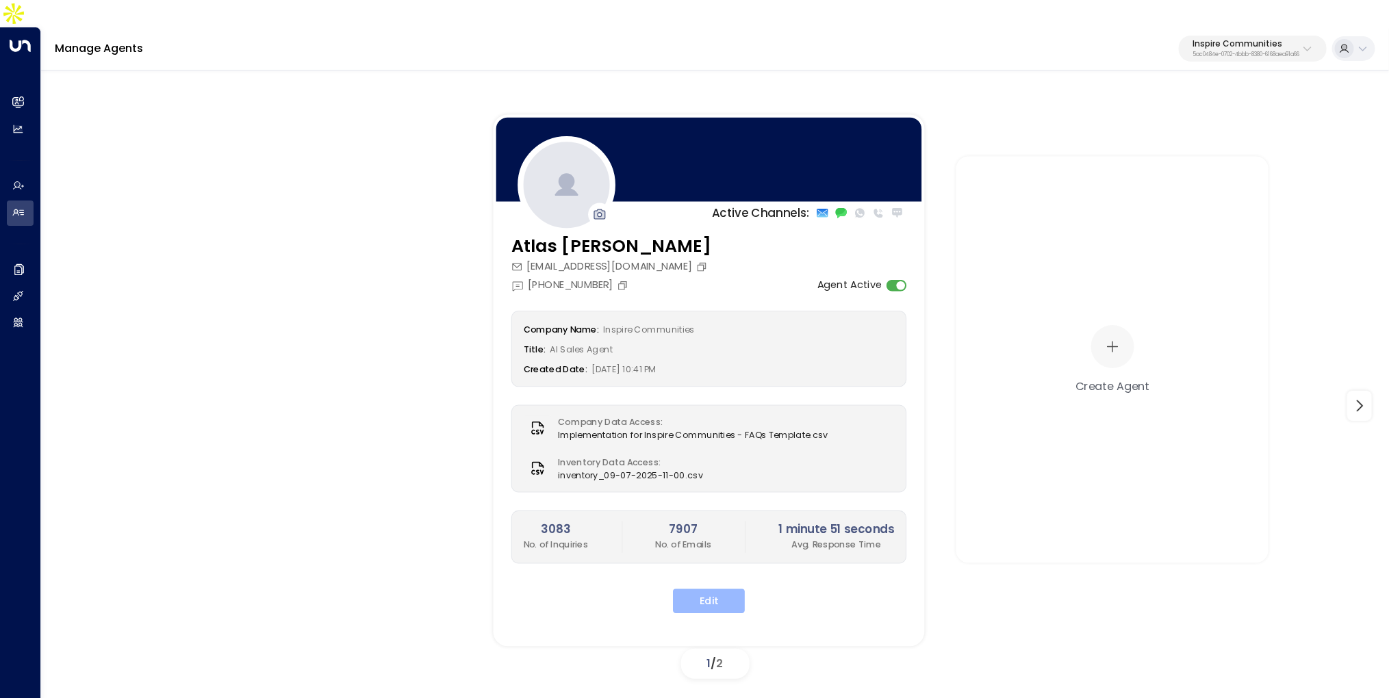
click at [684, 589] on button "Edit" at bounding box center [709, 601] width 72 height 25
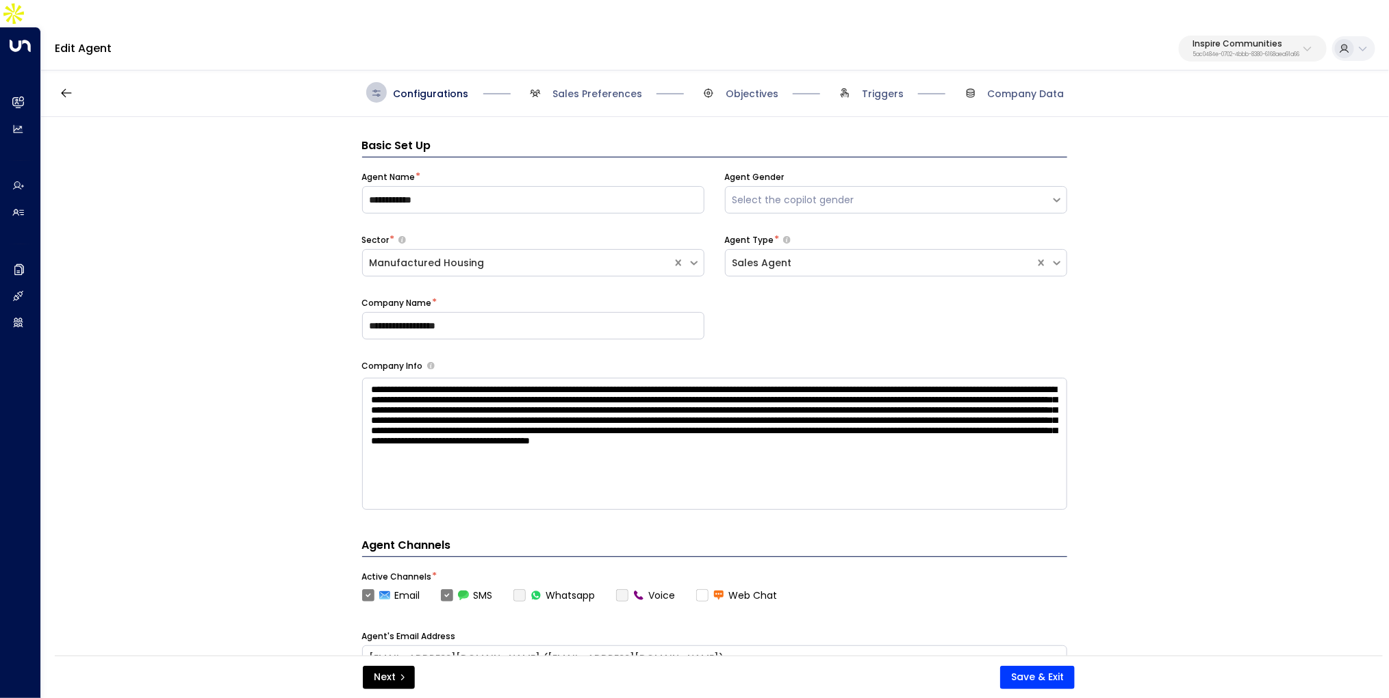
scroll to position [21, 0]
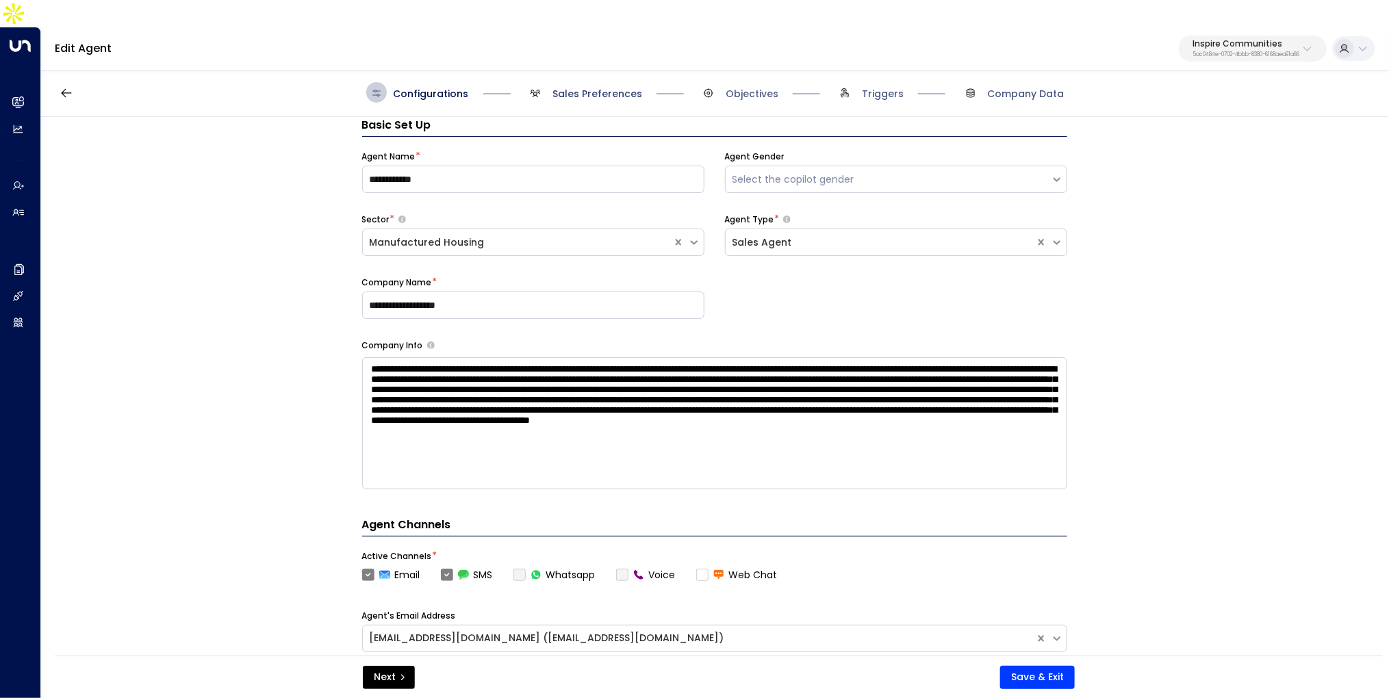
click at [589, 87] on span "Sales Preferences" at bounding box center [597, 94] width 90 height 14
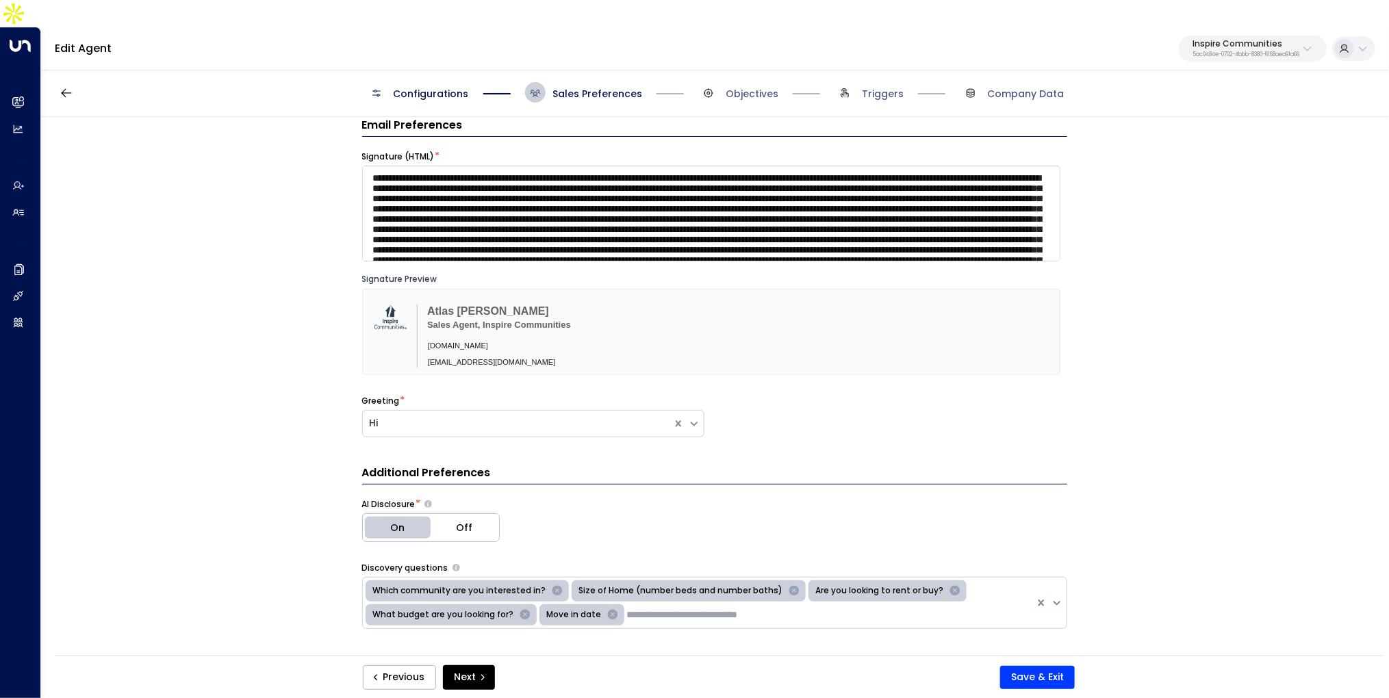
scroll to position [246, 0]
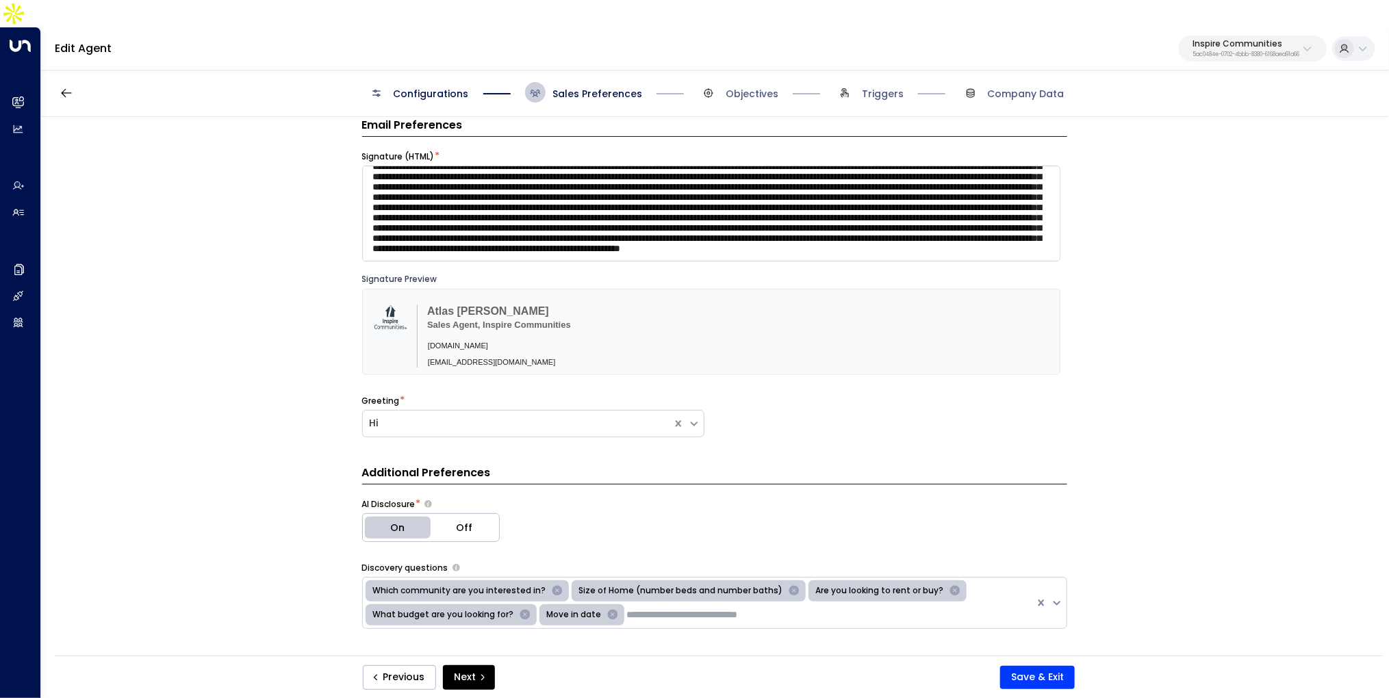
click at [743, 82] on span "Objectives" at bounding box center [738, 92] width 80 height 21
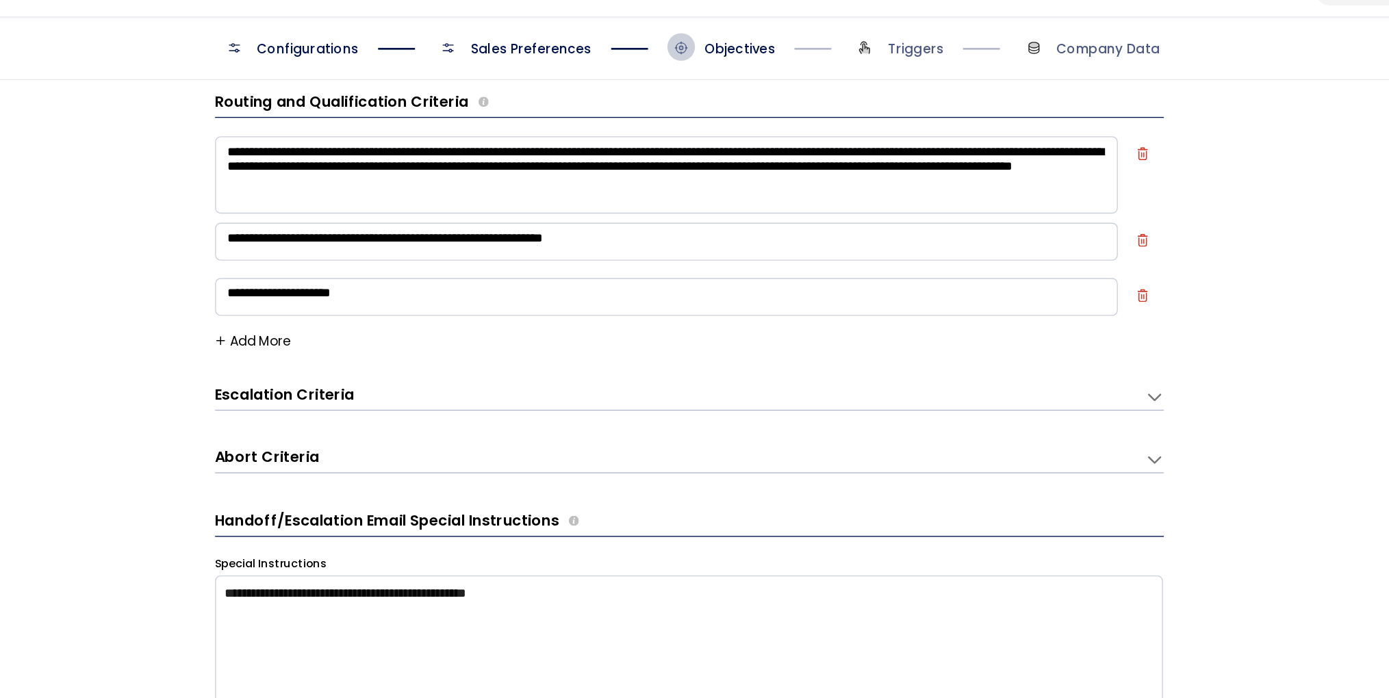
scroll to position [77, 0]
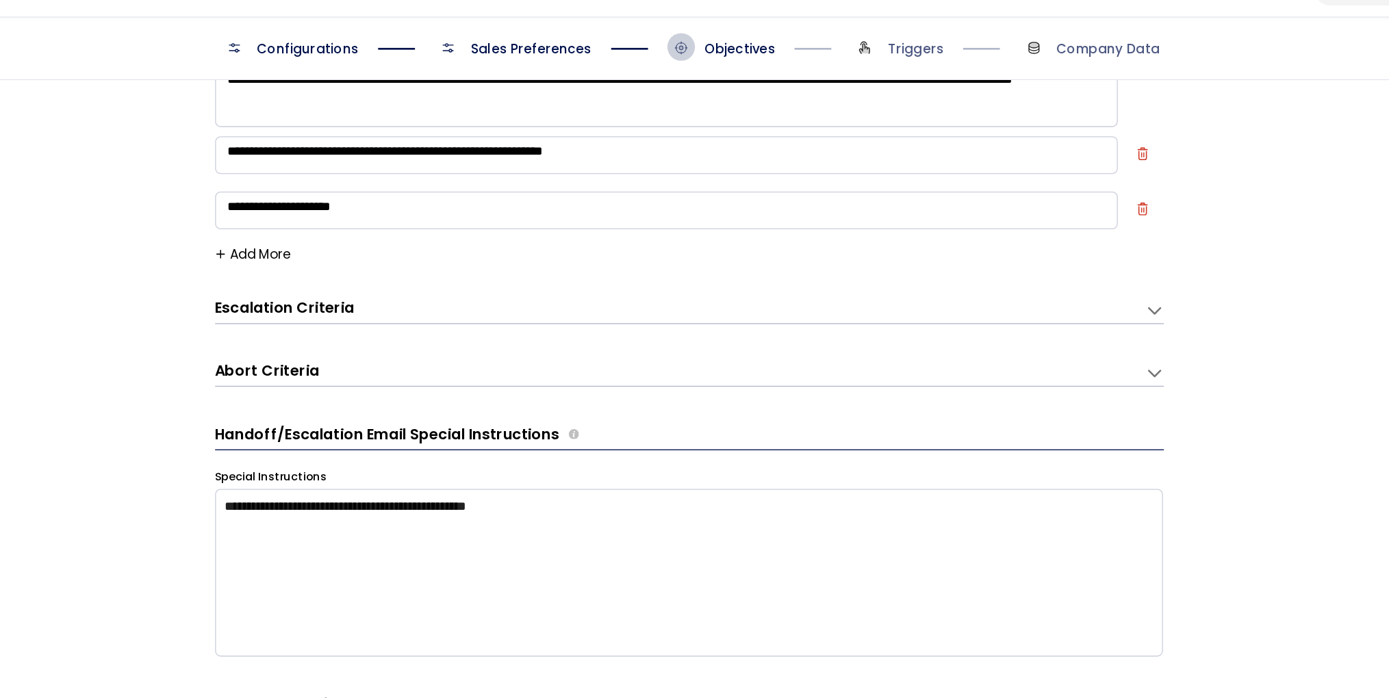
click at [590, 279] on div "Escalation Criteria Reset" at bounding box center [700, 287] width 677 height 16
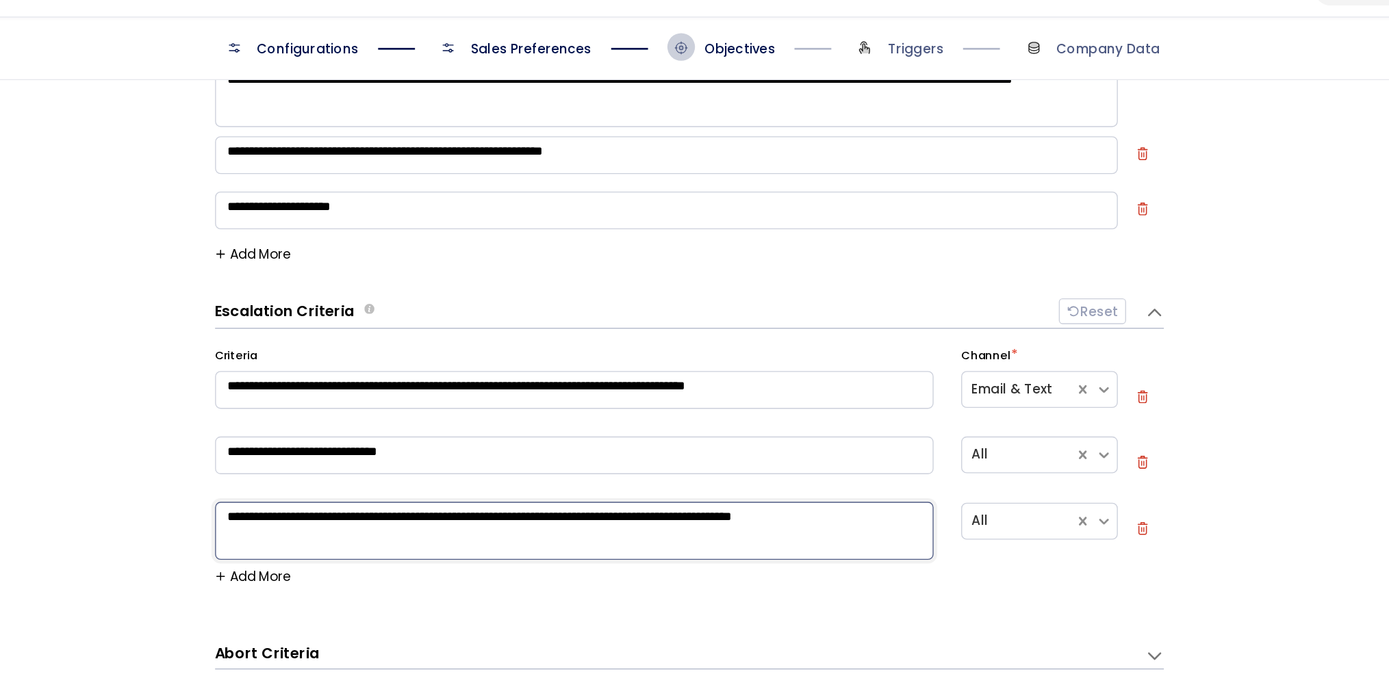
click at [642, 441] on textarea "**********" at bounding box center [629, 451] width 534 height 43
type textarea "**********"
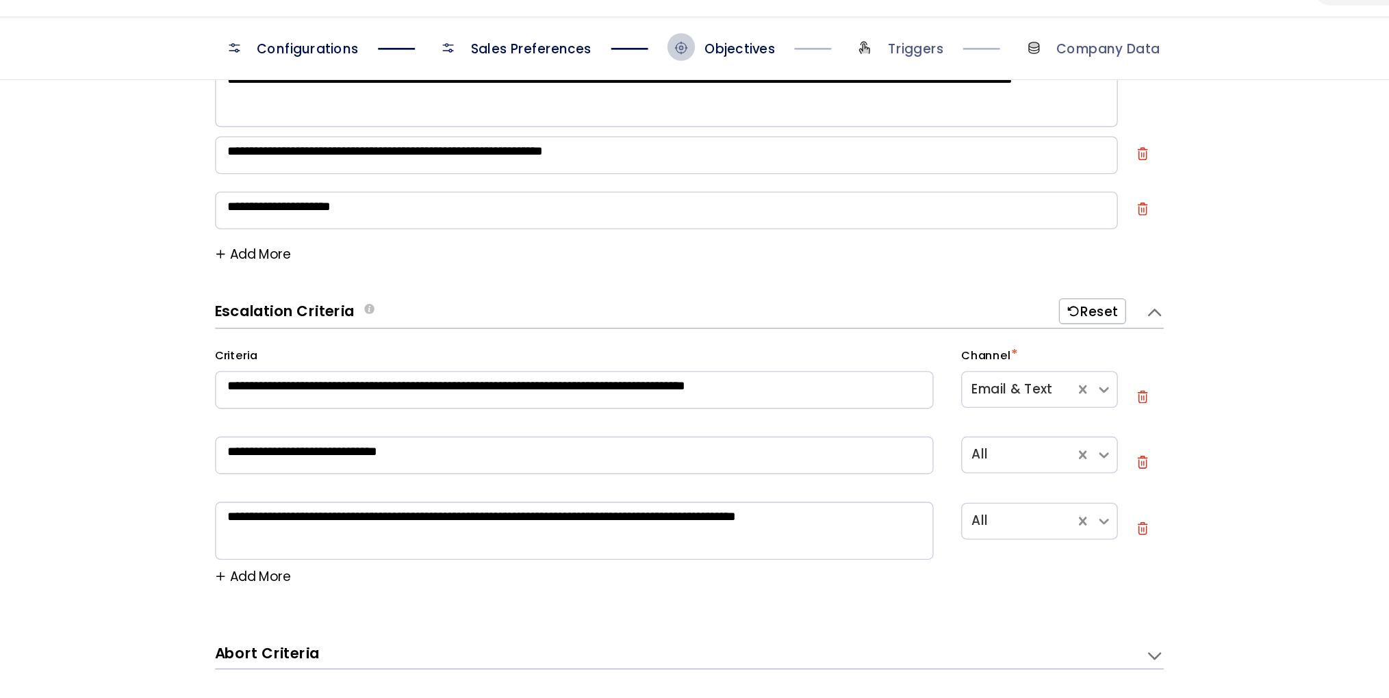
click at [403, 480] on button "Add More" at bounding box center [390, 485] width 57 height 11
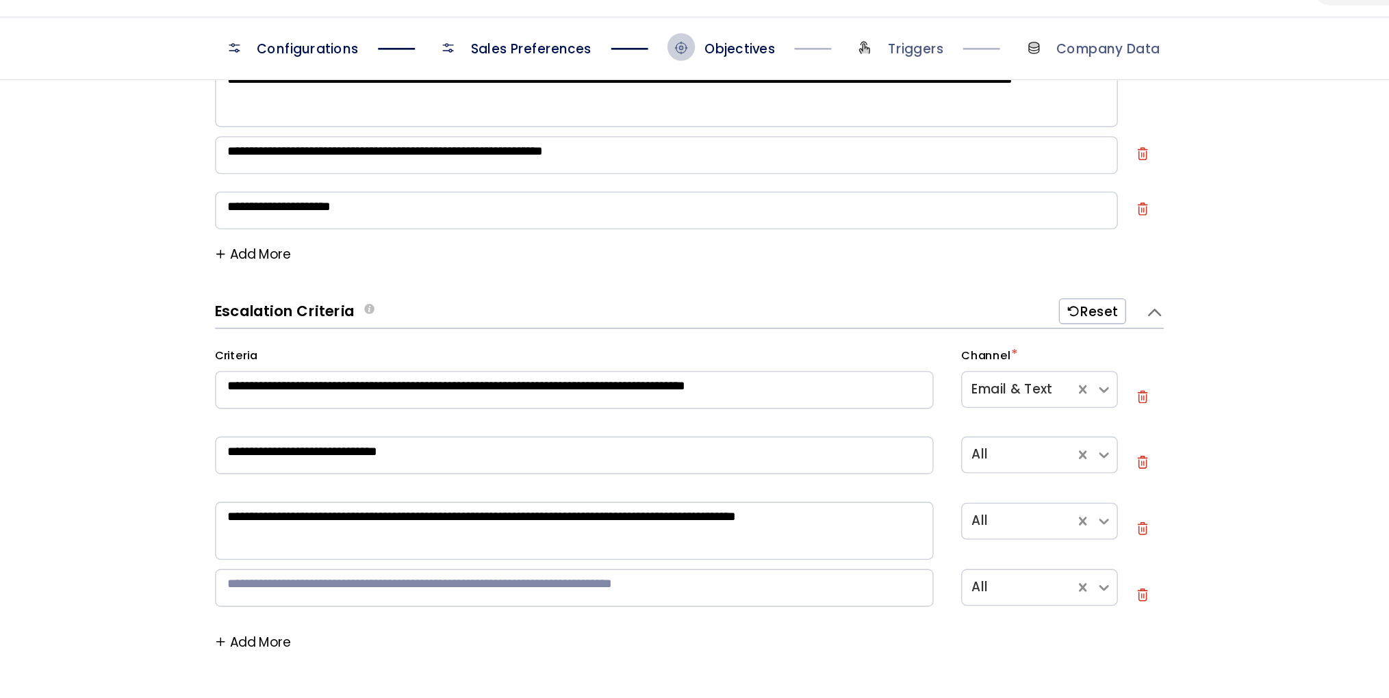
click at [463, 480] on textarea at bounding box center [629, 494] width 534 height 28
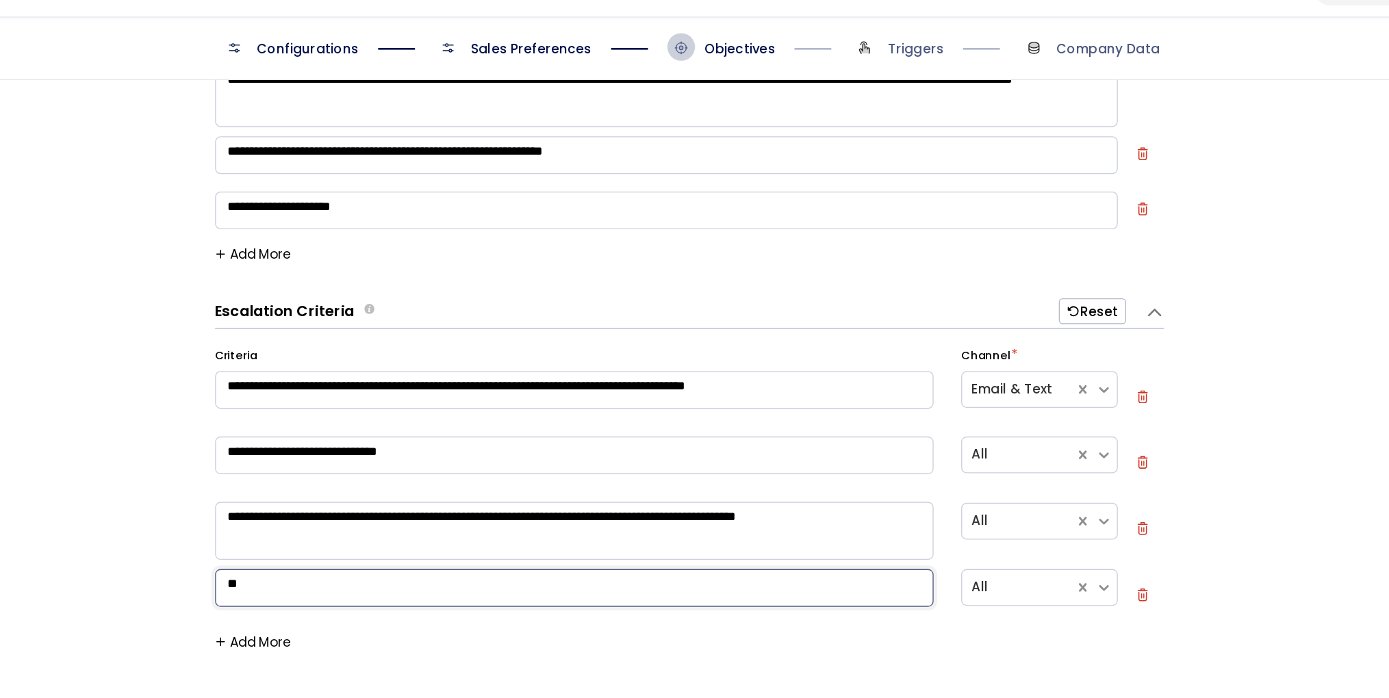
type textarea "*"
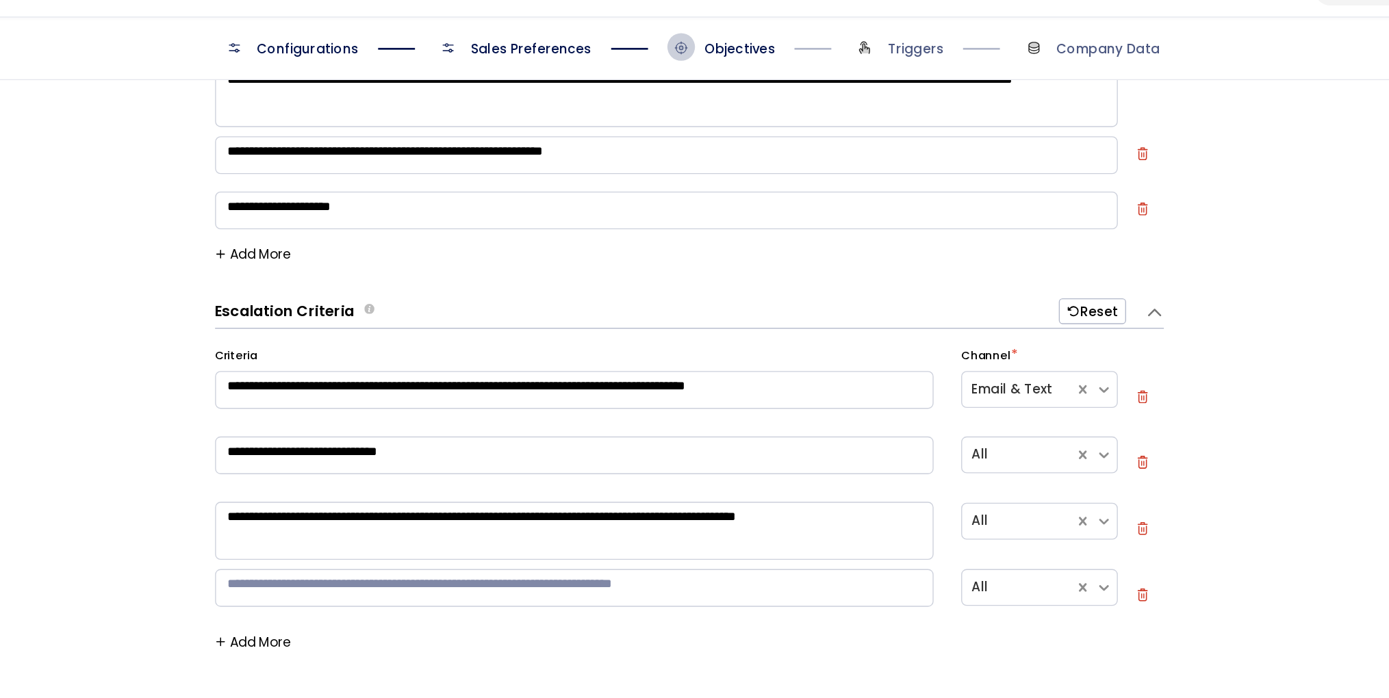
click at [652, 480] on textarea at bounding box center [629, 494] width 534 height 28
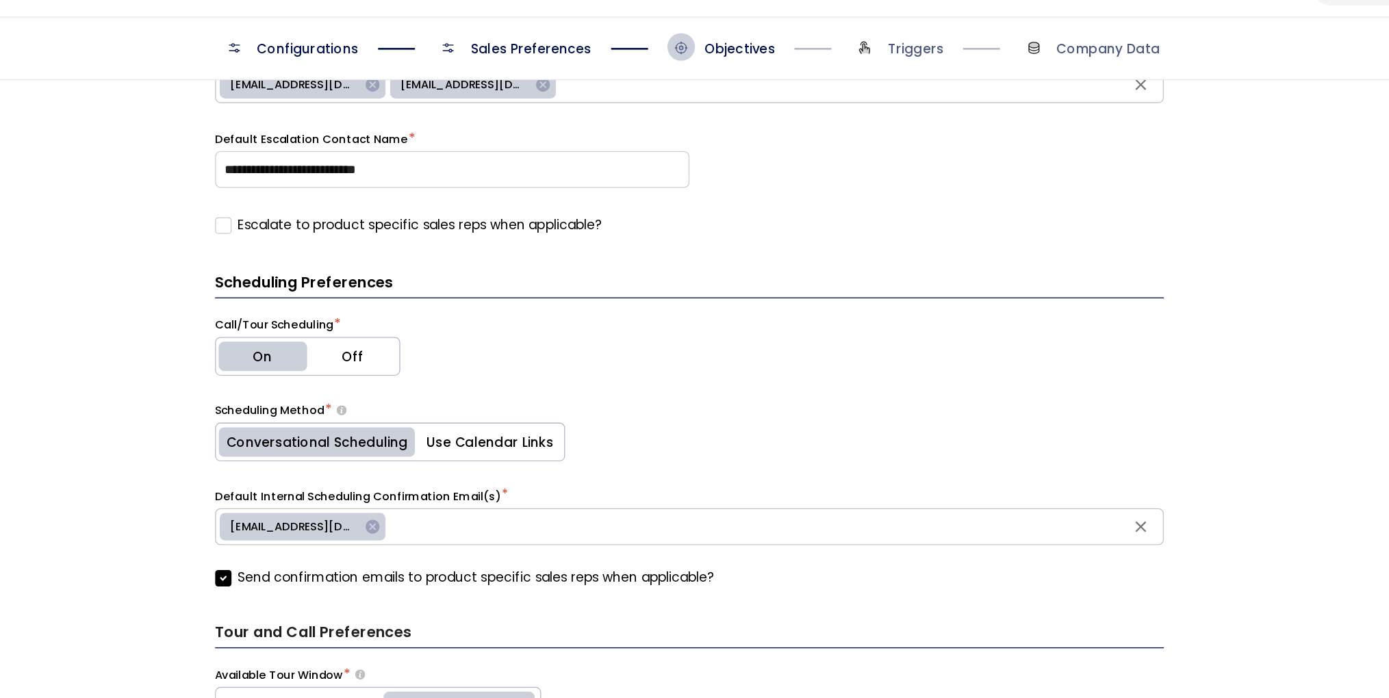
scroll to position [1049, 0]
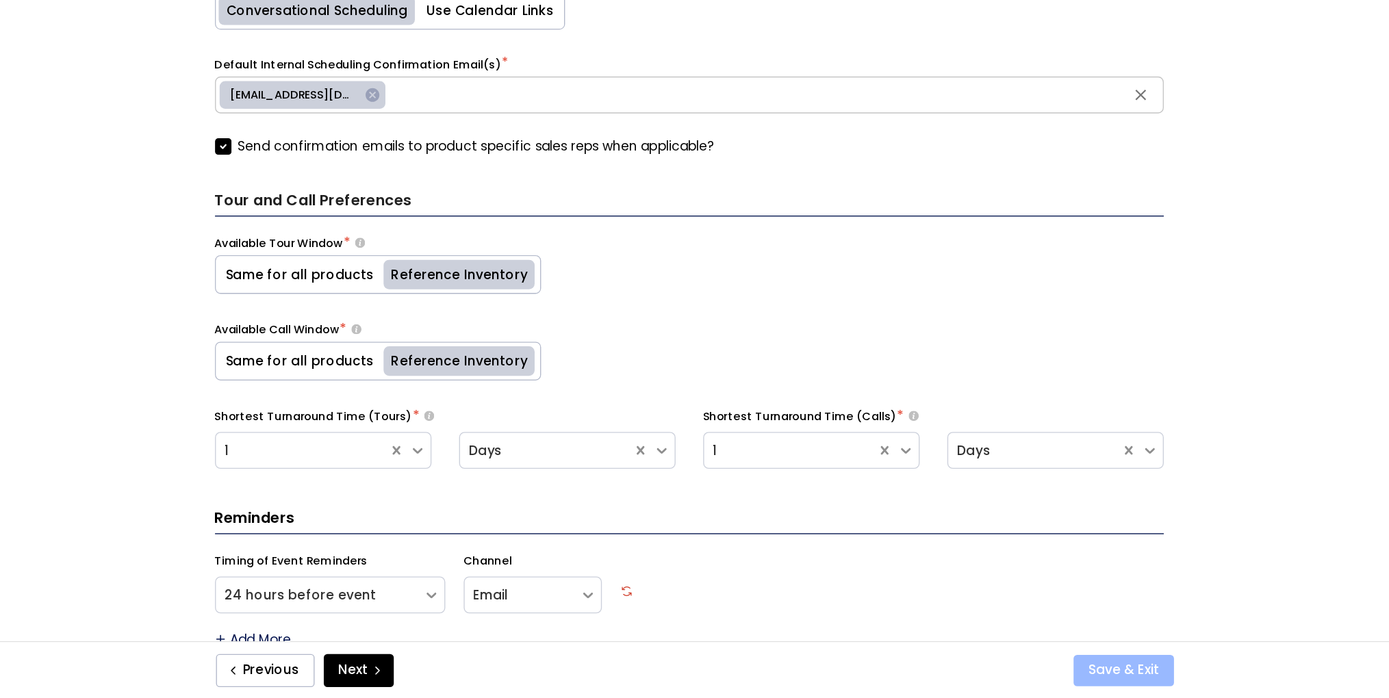
type textarea "**********"
click at [1072, 625] on button "Save & Exit" at bounding box center [1037, 677] width 75 height 23
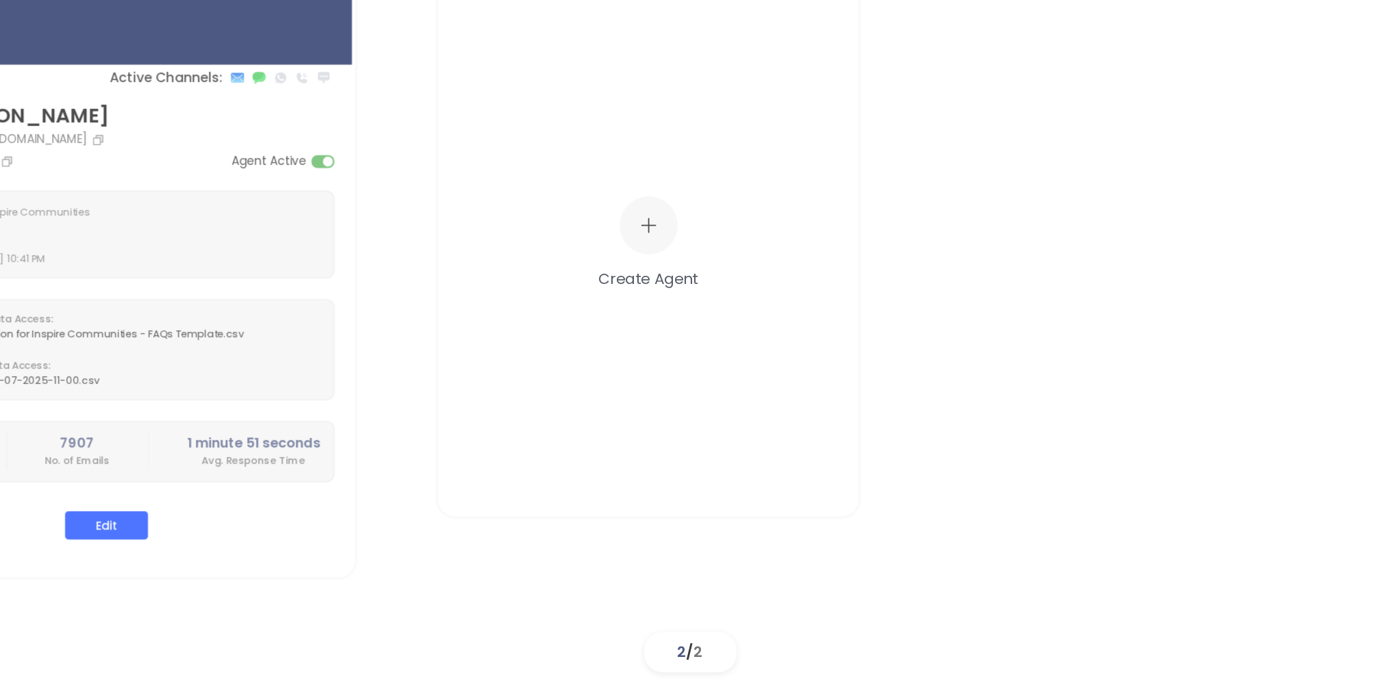
click at [892, 625] on div "Active Channels: Atlas Parker atlas@inspirecommunities.com +1 (214) 617-2263 Ag…" at bounding box center [714, 405] width 1279 height 557
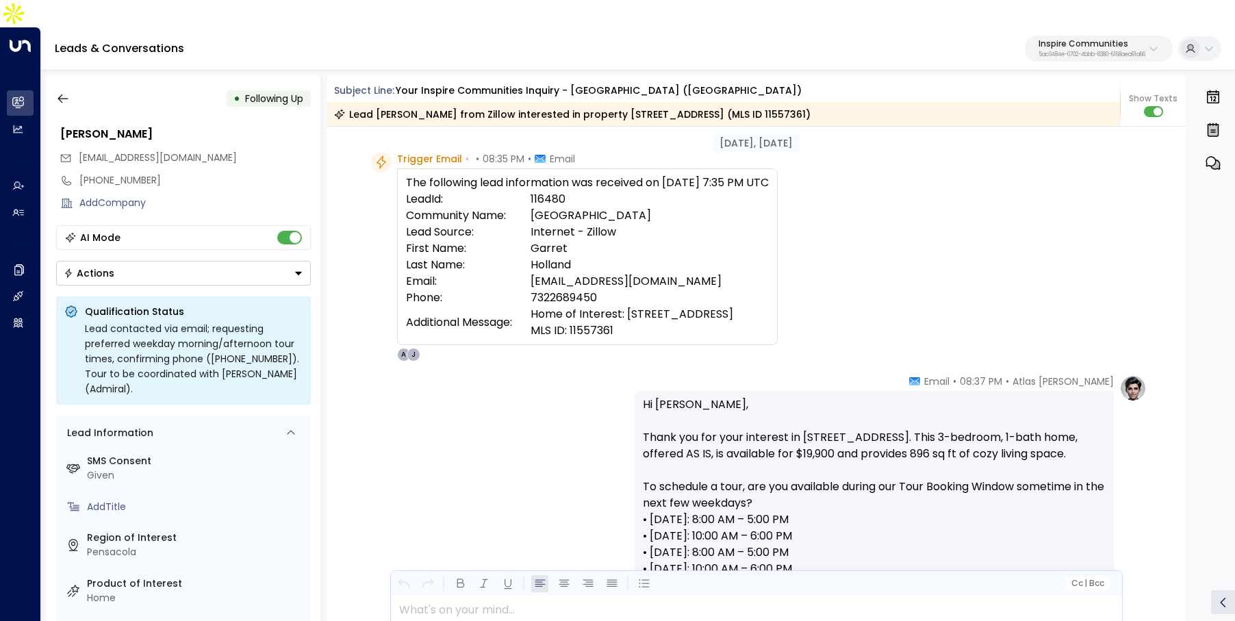
scroll to position [34, 0]
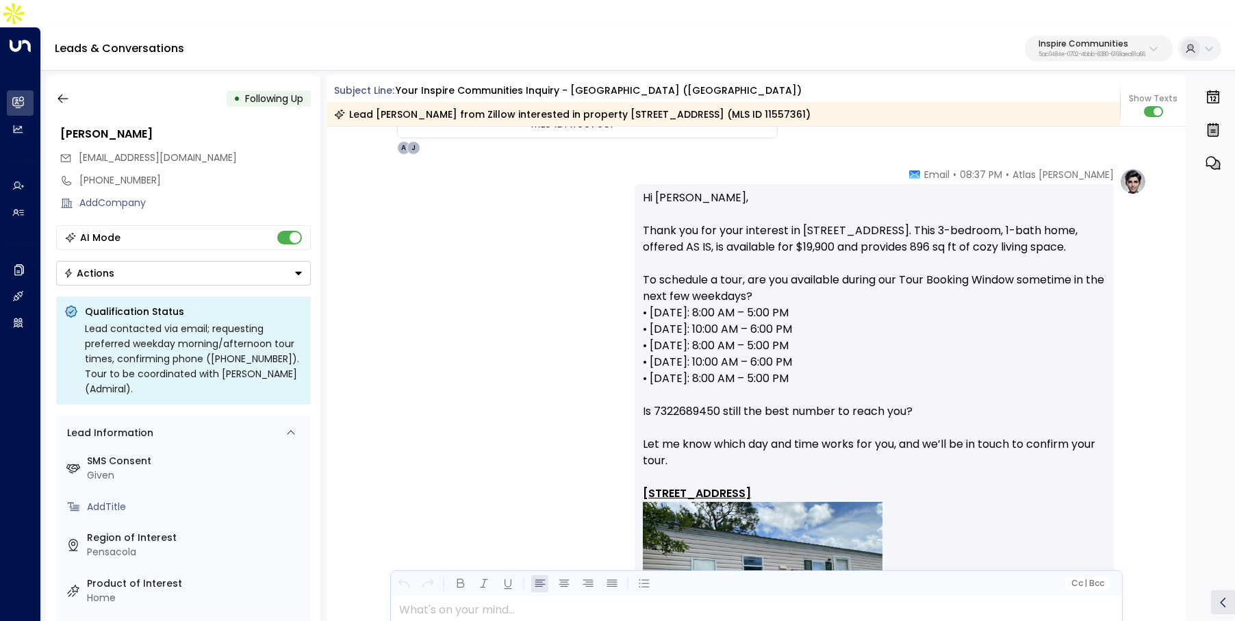
scroll to position [242, 0]
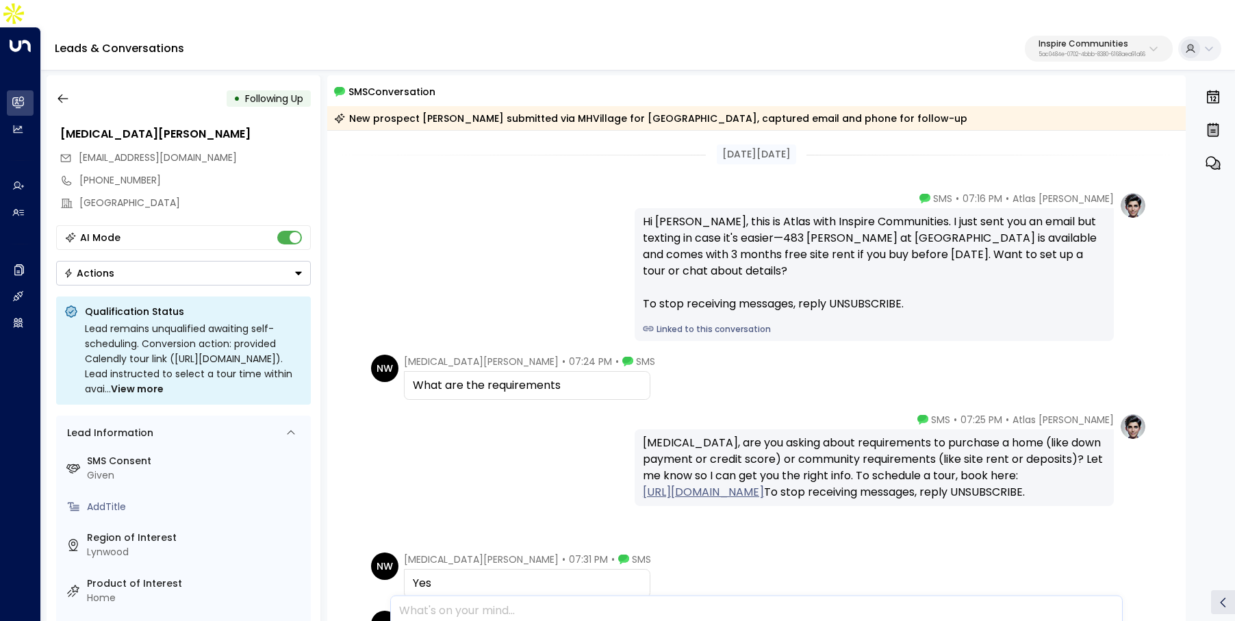
click at [675, 323] on link "Linked to this conversation" at bounding box center [874, 329] width 463 height 12
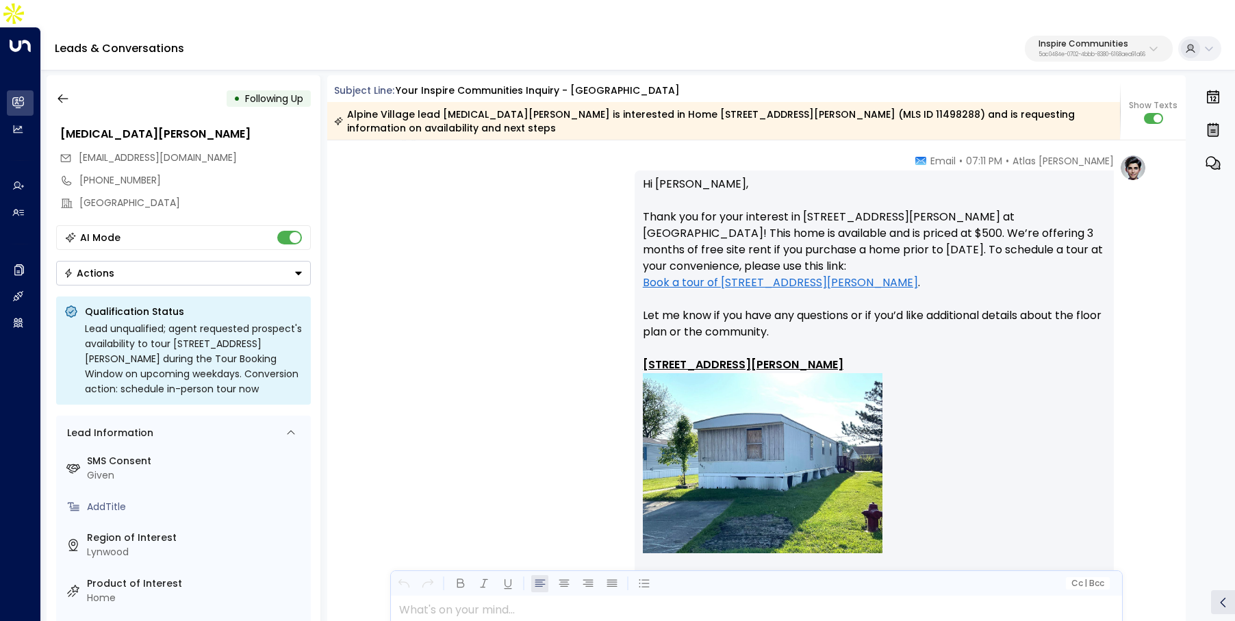
scroll to position [272, 0]
